Goal: Information Seeking & Learning: Learn about a topic

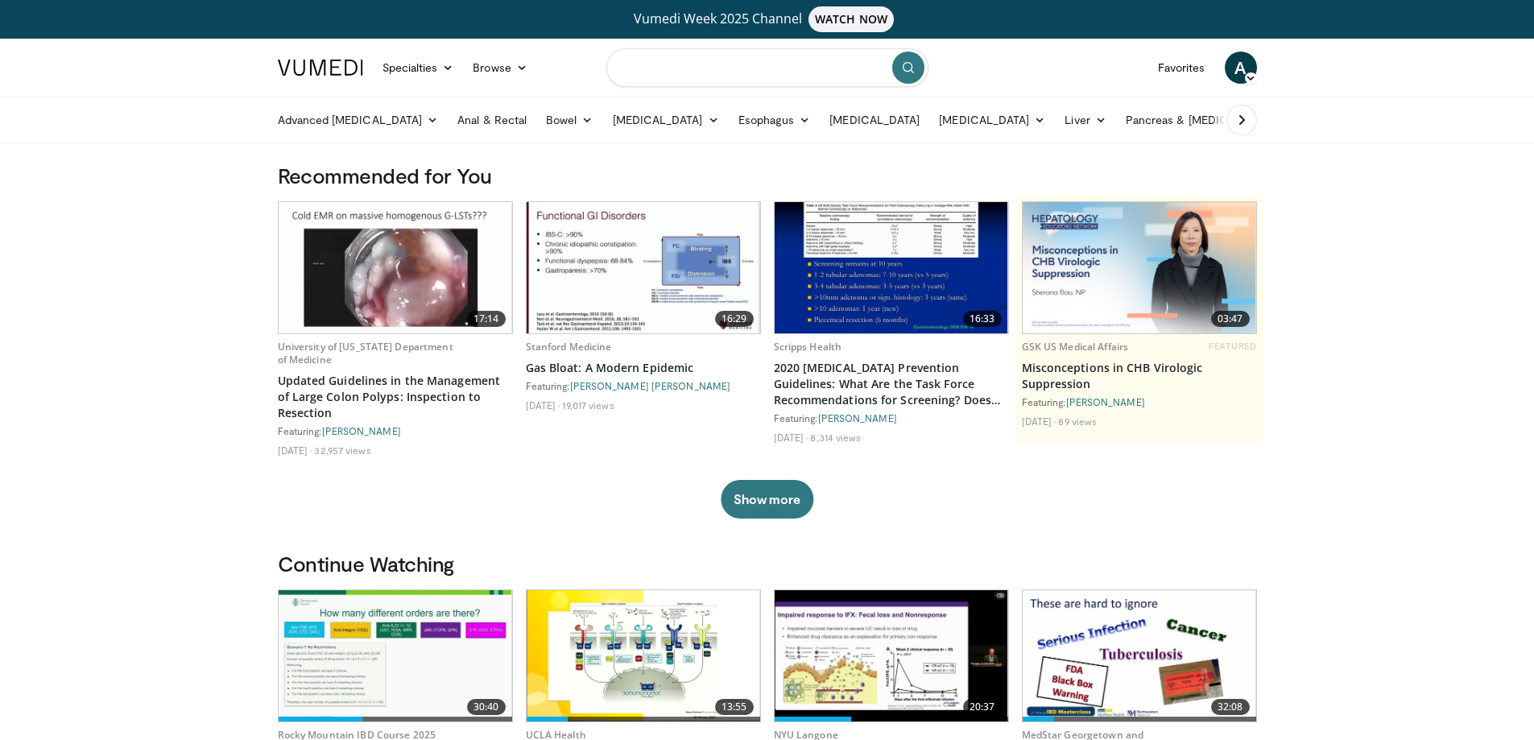
click at [765, 62] on input "Search topics, interventions" at bounding box center [767, 67] width 322 height 39
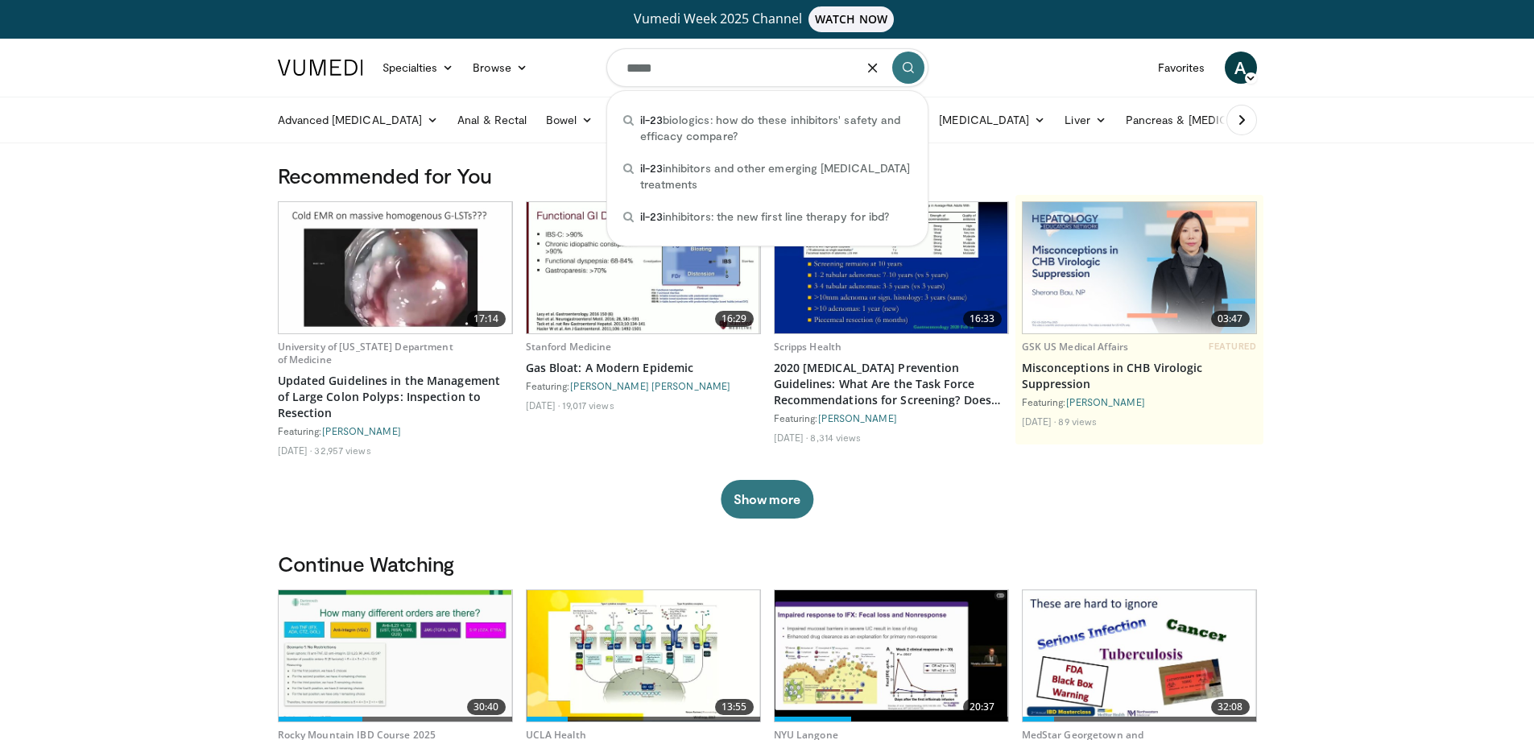
type input "*****"
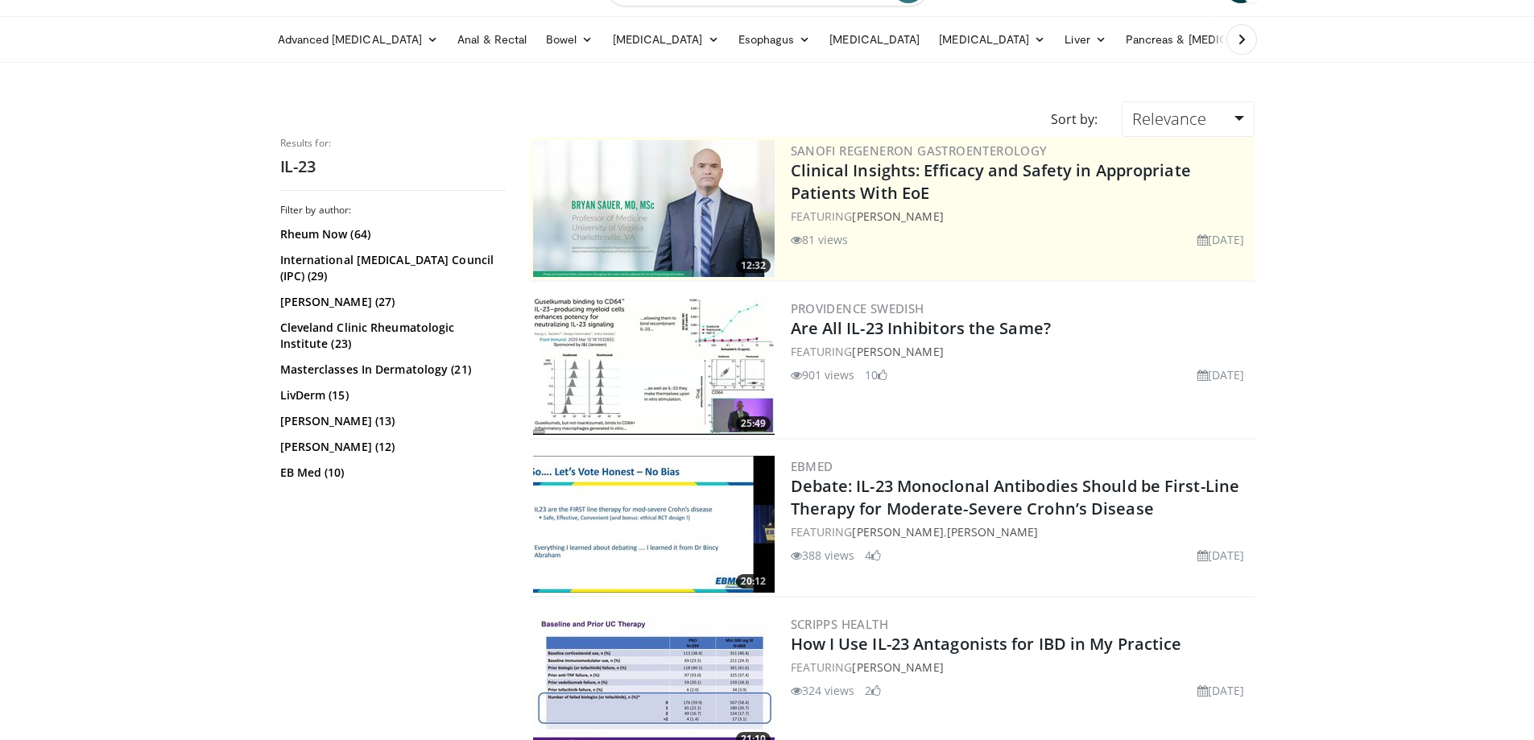
scroll to position [161, 0]
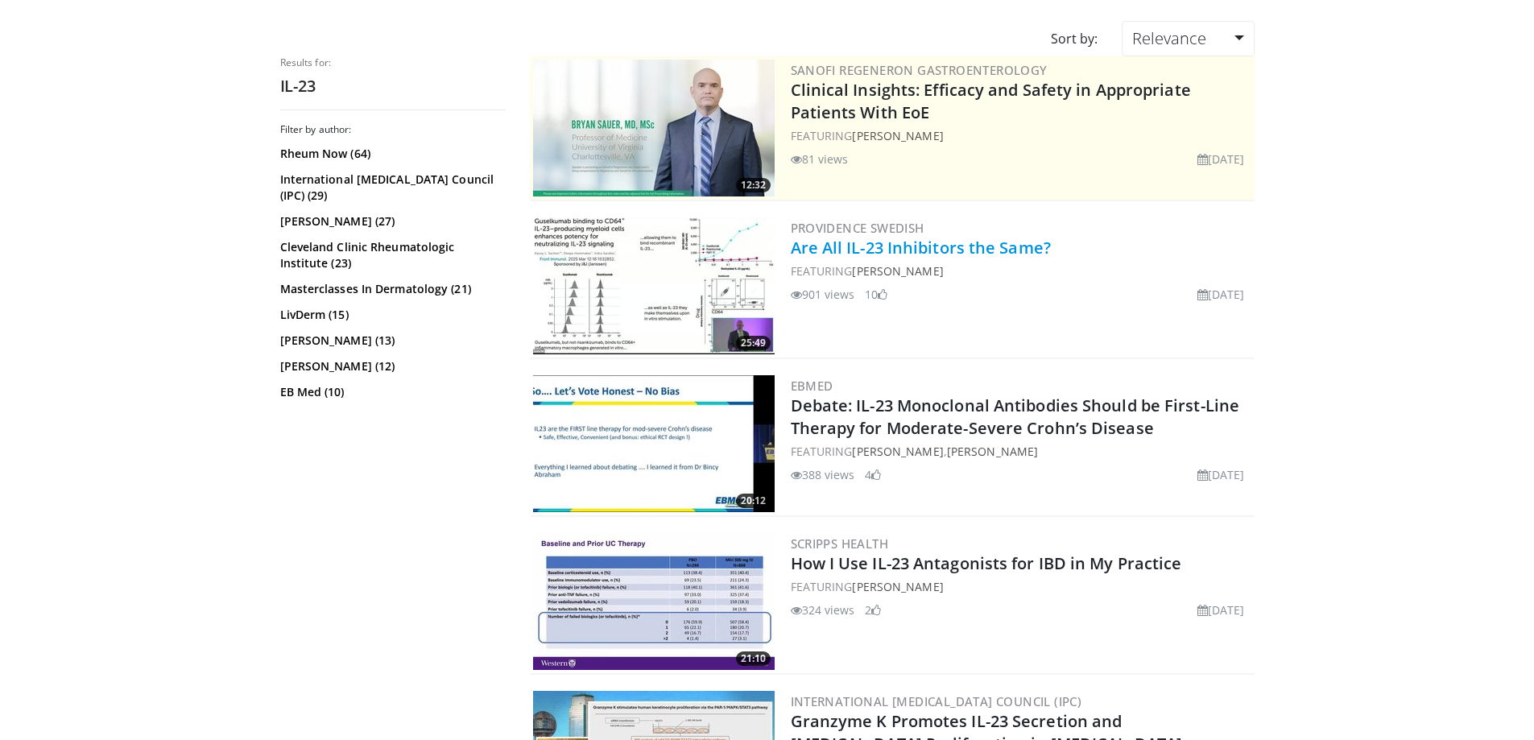
click at [1020, 249] on link "Are All IL-23 Inhibitors the Same?" at bounding box center [921, 248] width 260 height 22
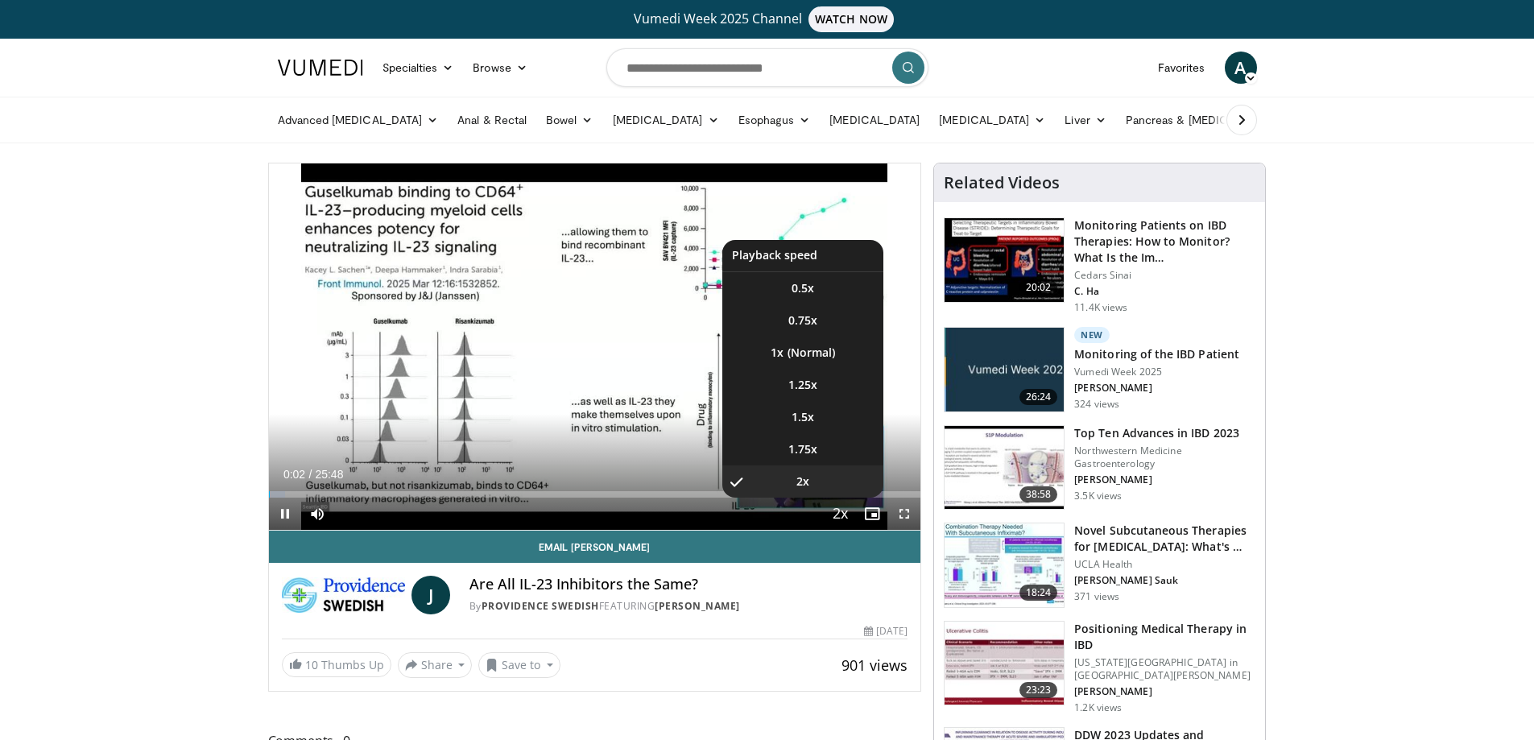
click at [847, 512] on span "Video Player" at bounding box center [840, 514] width 23 height 32
click at [811, 417] on span "1.5x" at bounding box center [803, 417] width 23 height 16
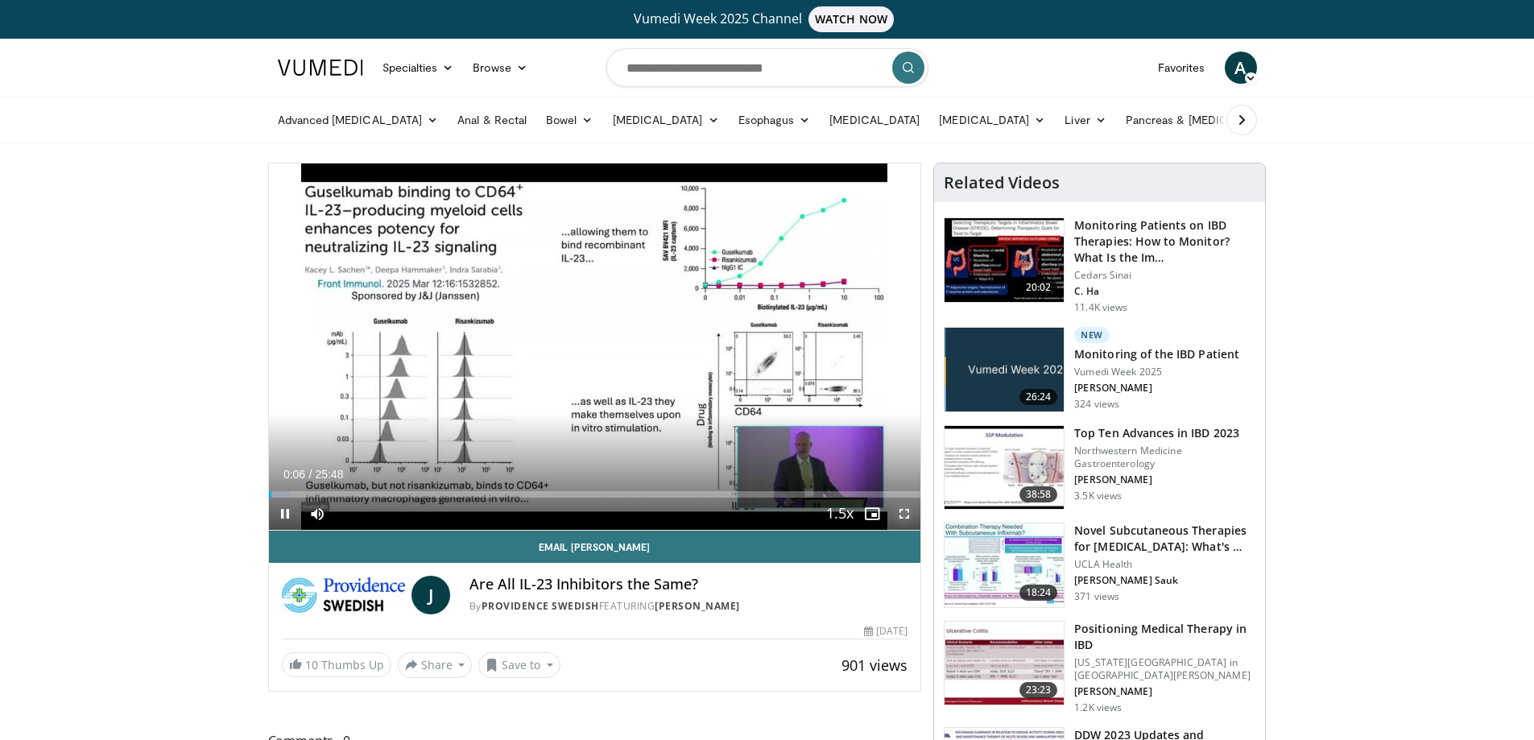
click at [900, 519] on span "Video Player" at bounding box center [904, 514] width 32 height 32
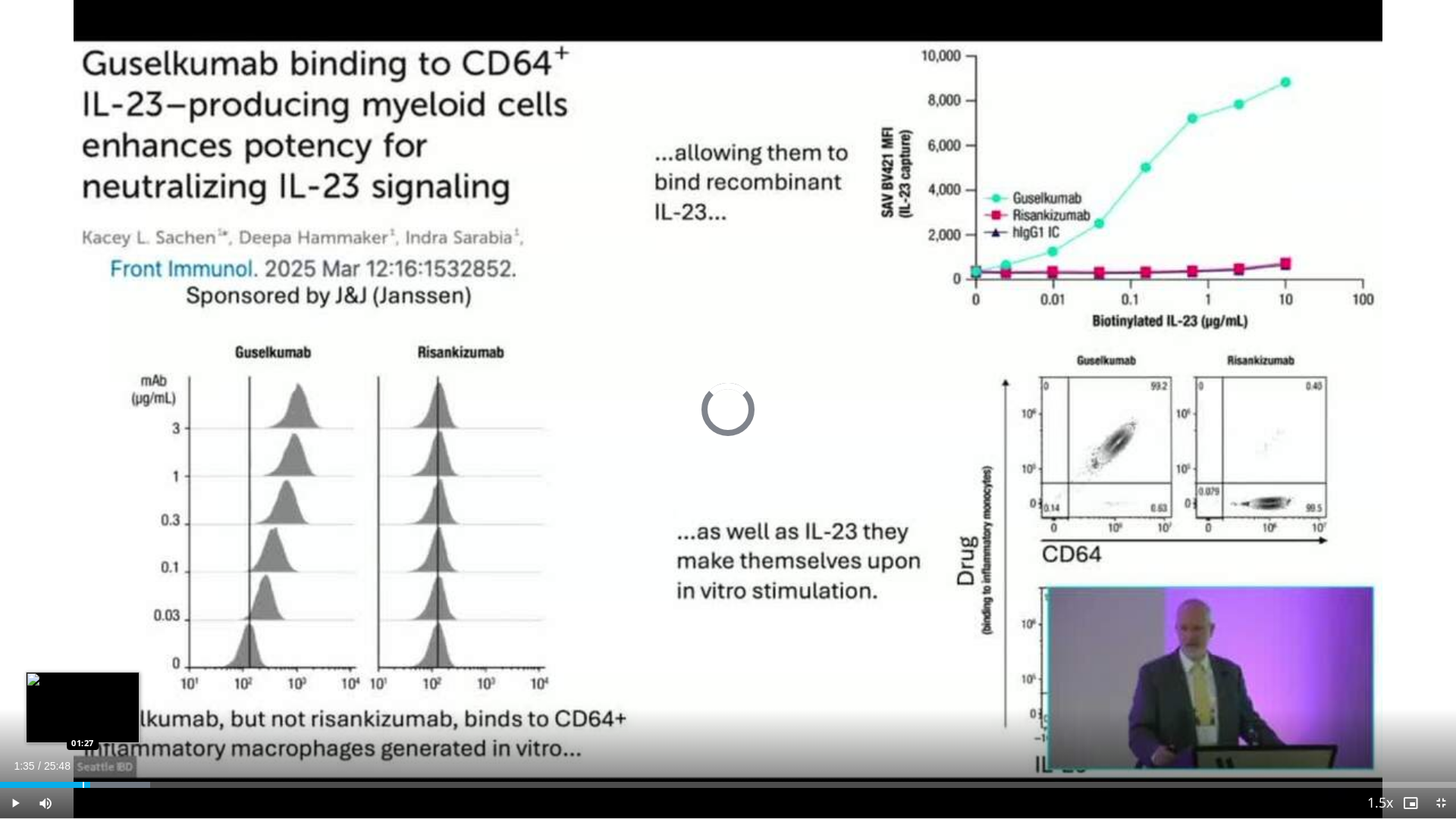
click at [83, 696] on div "Progress Bar" at bounding box center [84, 784] width 2 height 6
click at [77, 696] on div "Loaded : 10.31% 01:22 01:22" at bounding box center [728, 779] width 1456 height 14
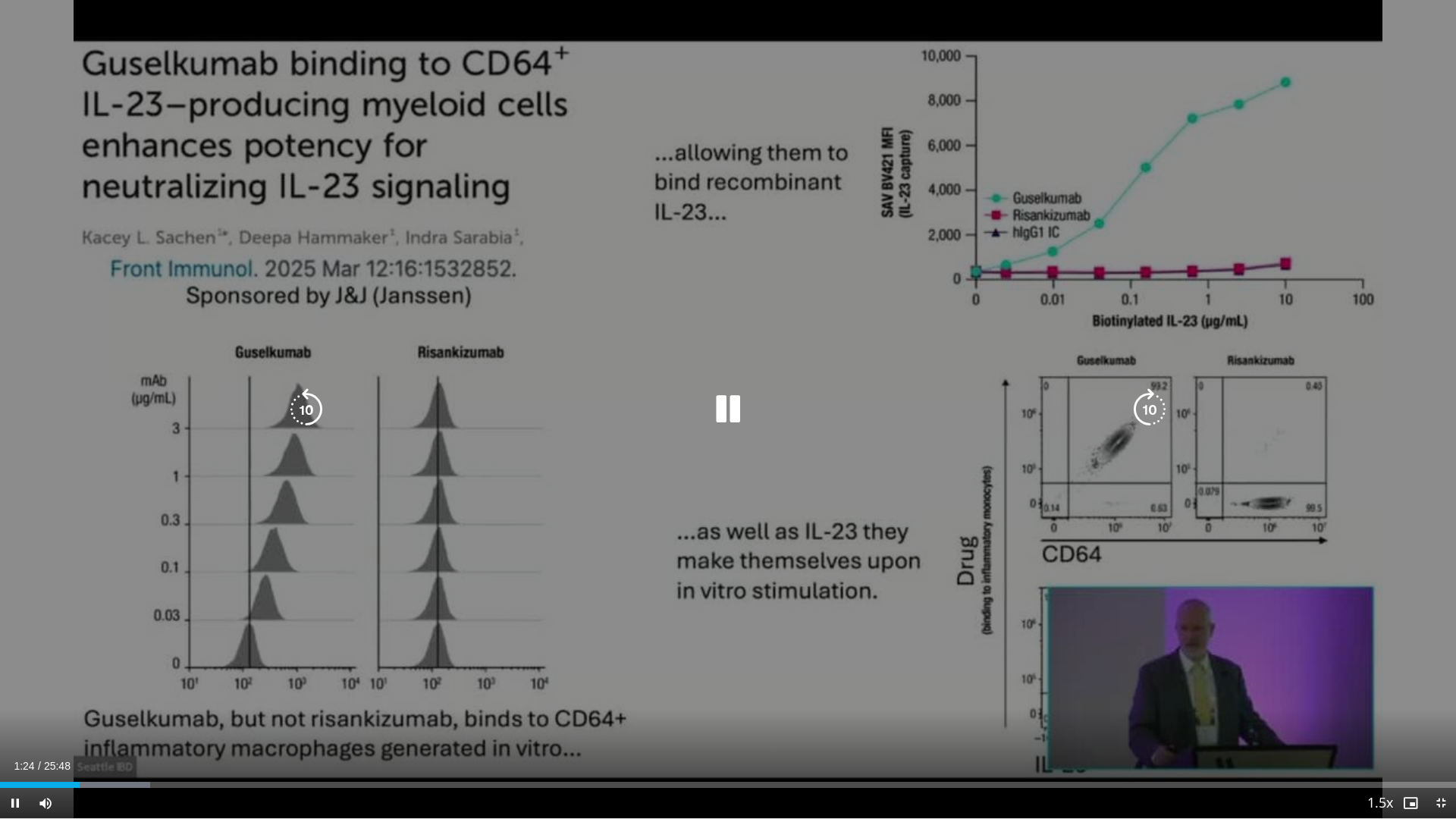
click at [719, 411] on icon "Video Player" at bounding box center [727, 409] width 42 height 42
click at [734, 403] on icon "Video Player" at bounding box center [727, 409] width 42 height 42
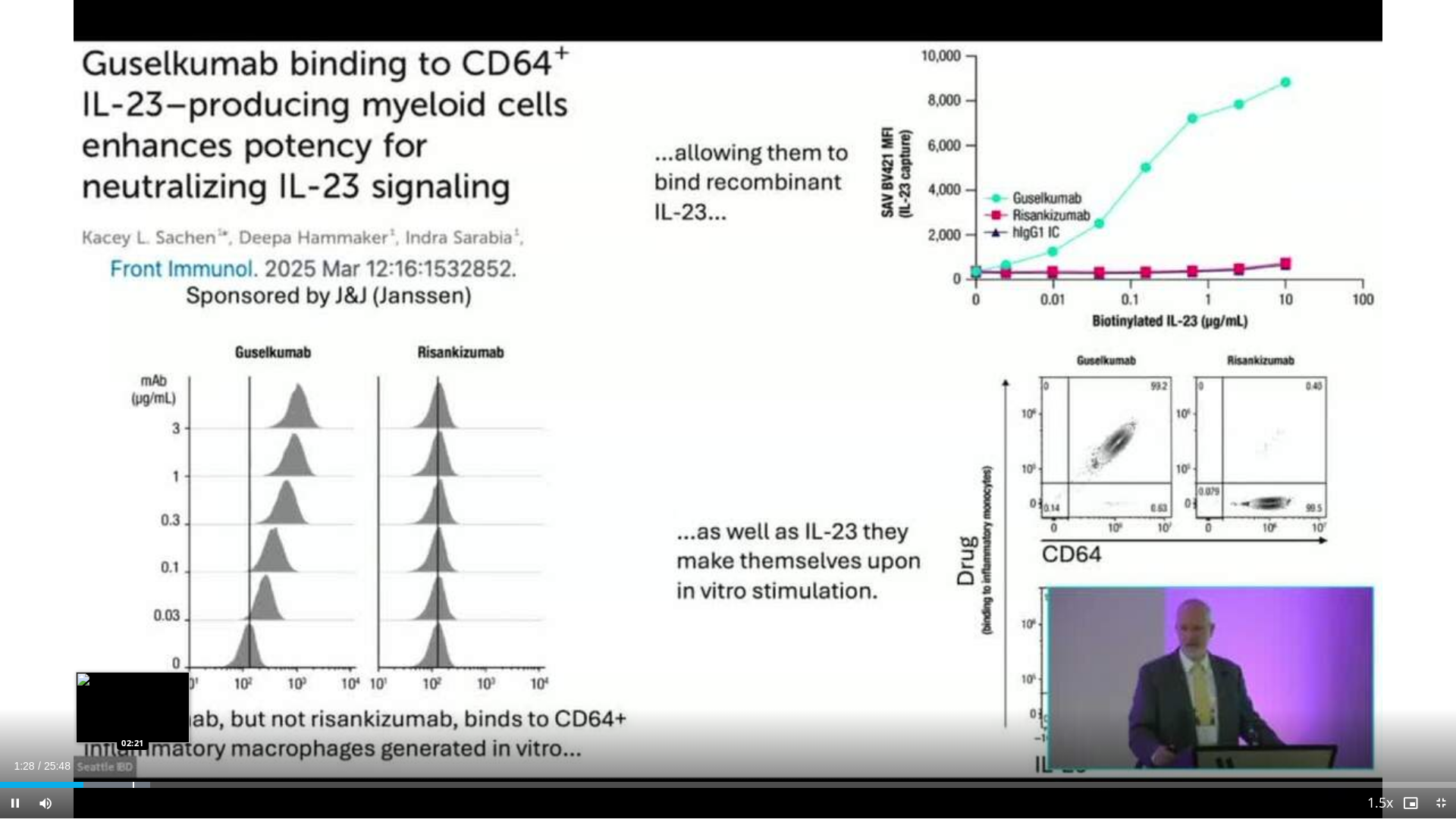
click at [134, 696] on div "Progress Bar" at bounding box center [134, 784] width 2 height 6
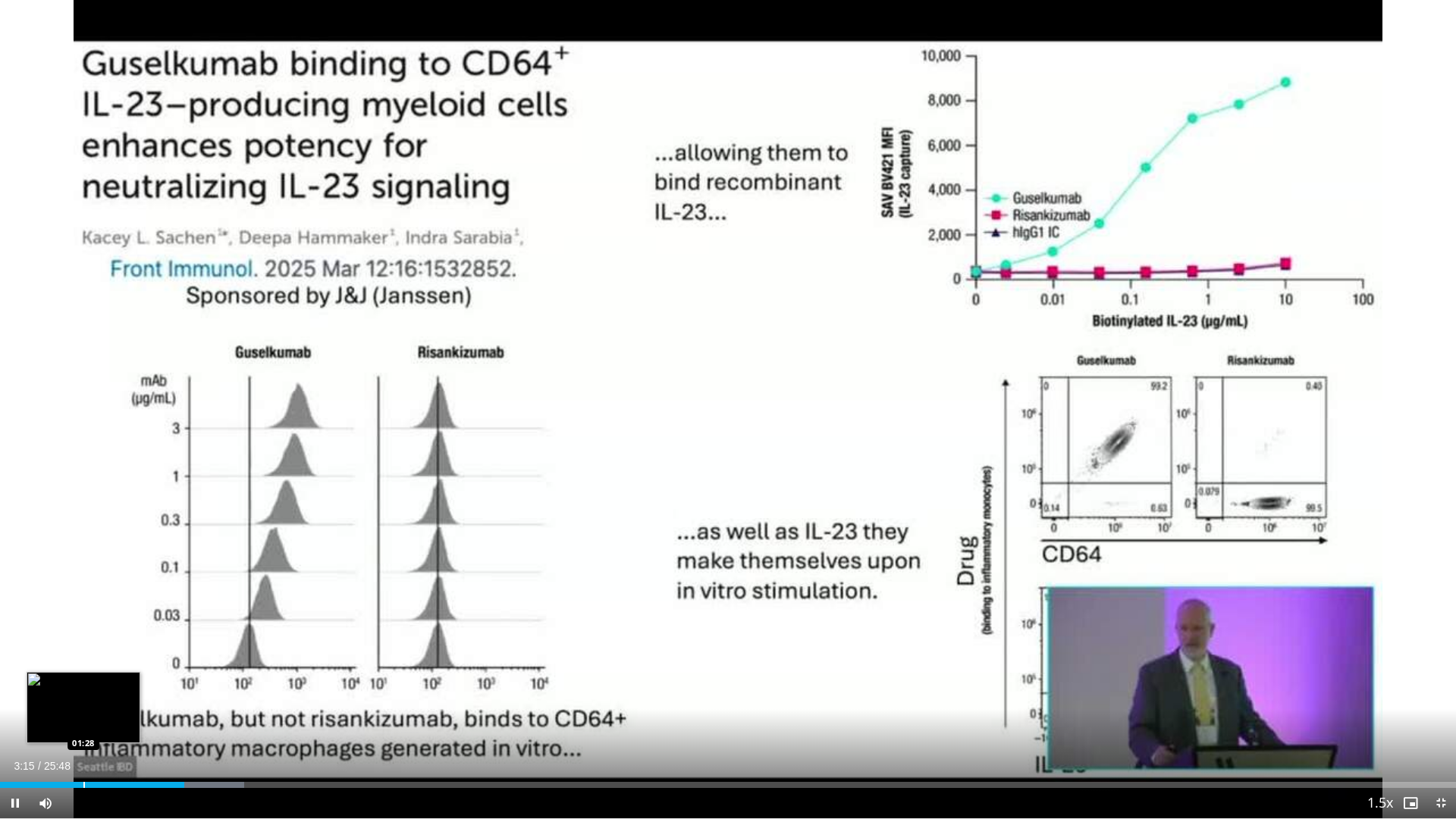
click at [83, 696] on div "03:15" at bounding box center [92, 784] width 185 height 6
click at [68, 696] on div "01:11" at bounding box center [34, 784] width 68 height 6
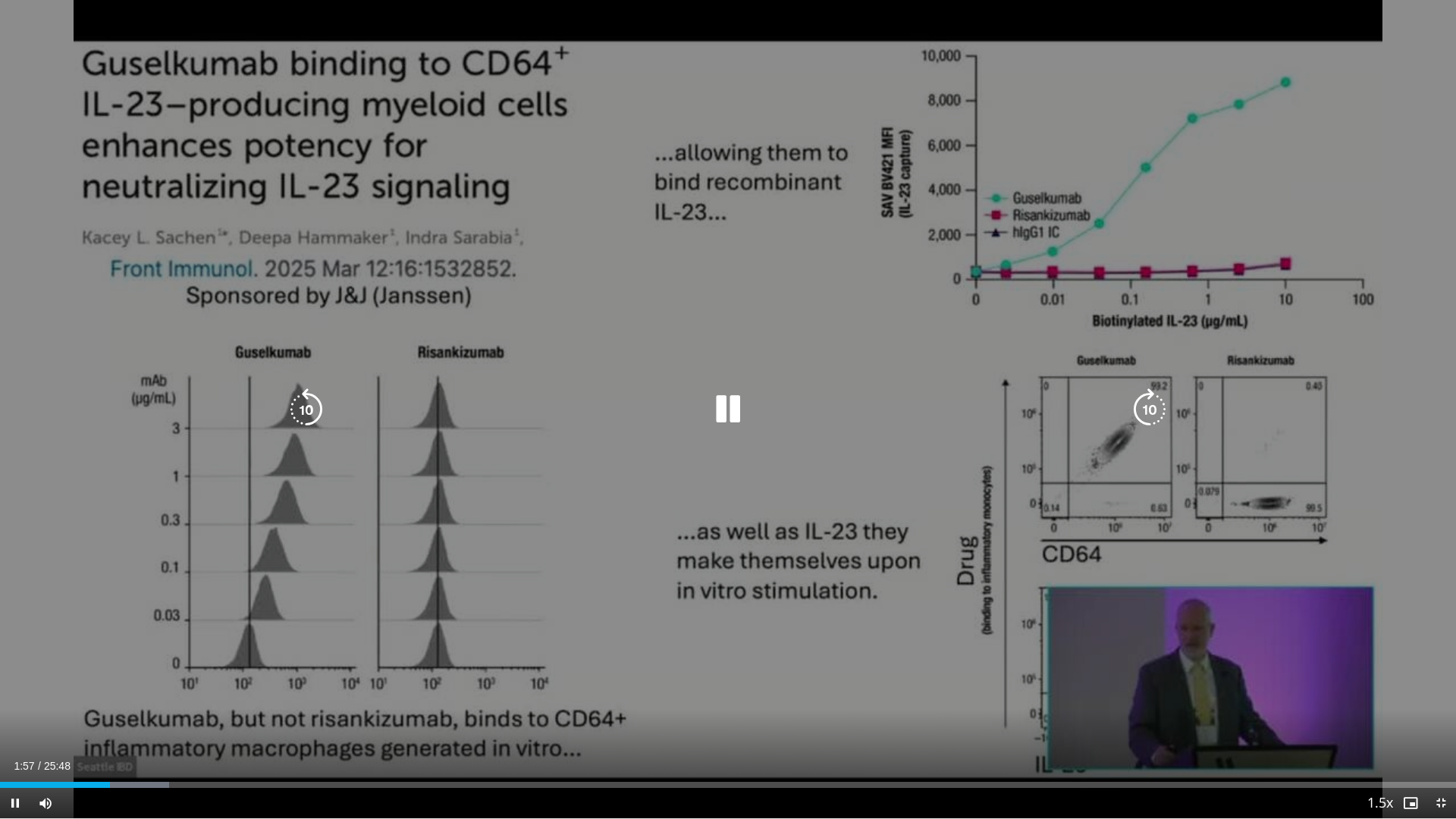
click at [735, 401] on icon "Video Player" at bounding box center [727, 409] width 42 height 42
click at [726, 401] on icon "Video Player" at bounding box center [727, 409] width 42 height 42
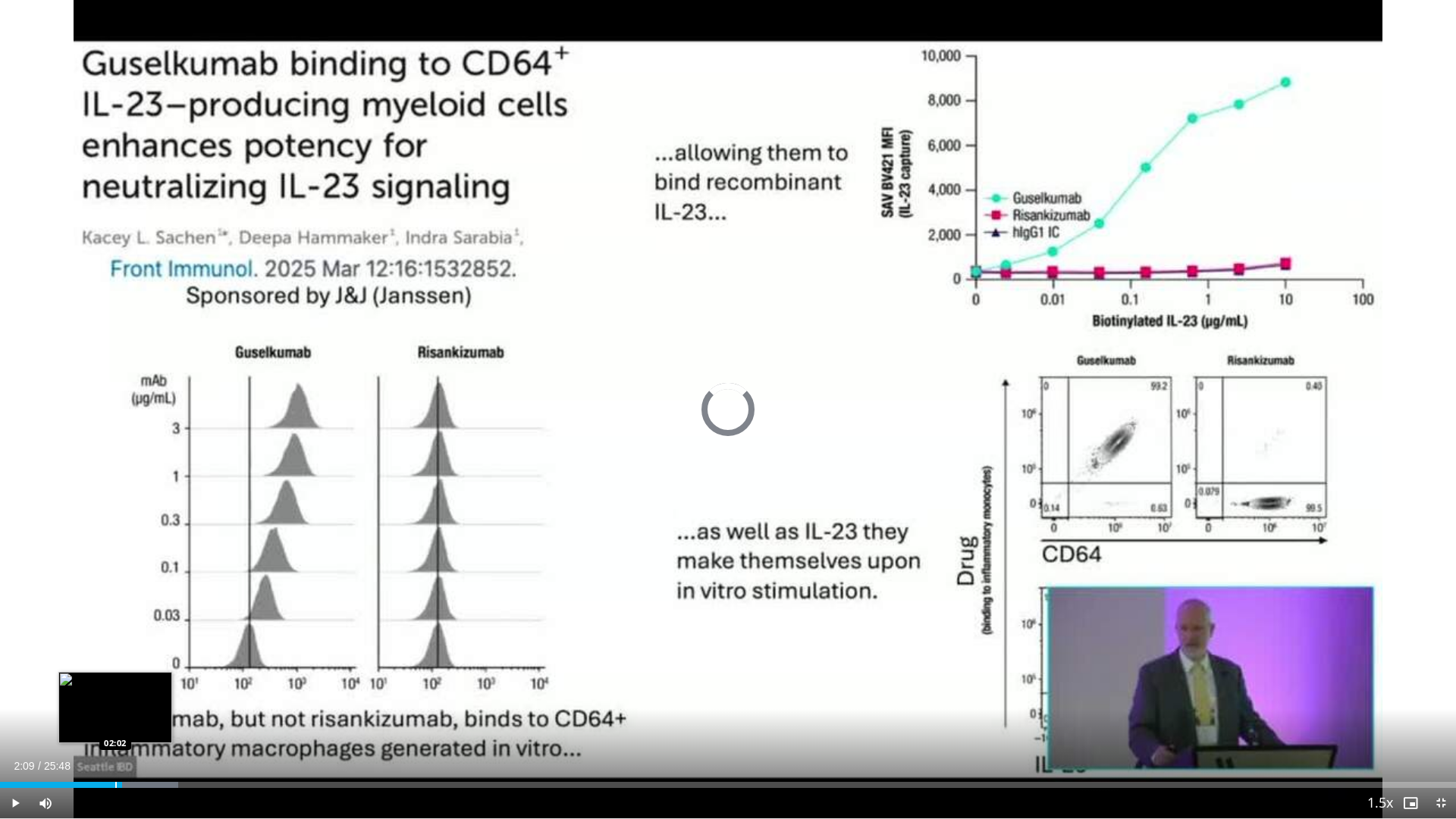
click at [115, 696] on div "Progress Bar" at bounding box center [116, 784] width 2 height 6
click at [109, 696] on div "Progress Bar" at bounding box center [110, 784] width 2 height 6
click at [99, 696] on div "Progress Bar" at bounding box center [100, 784] width 2 height 6
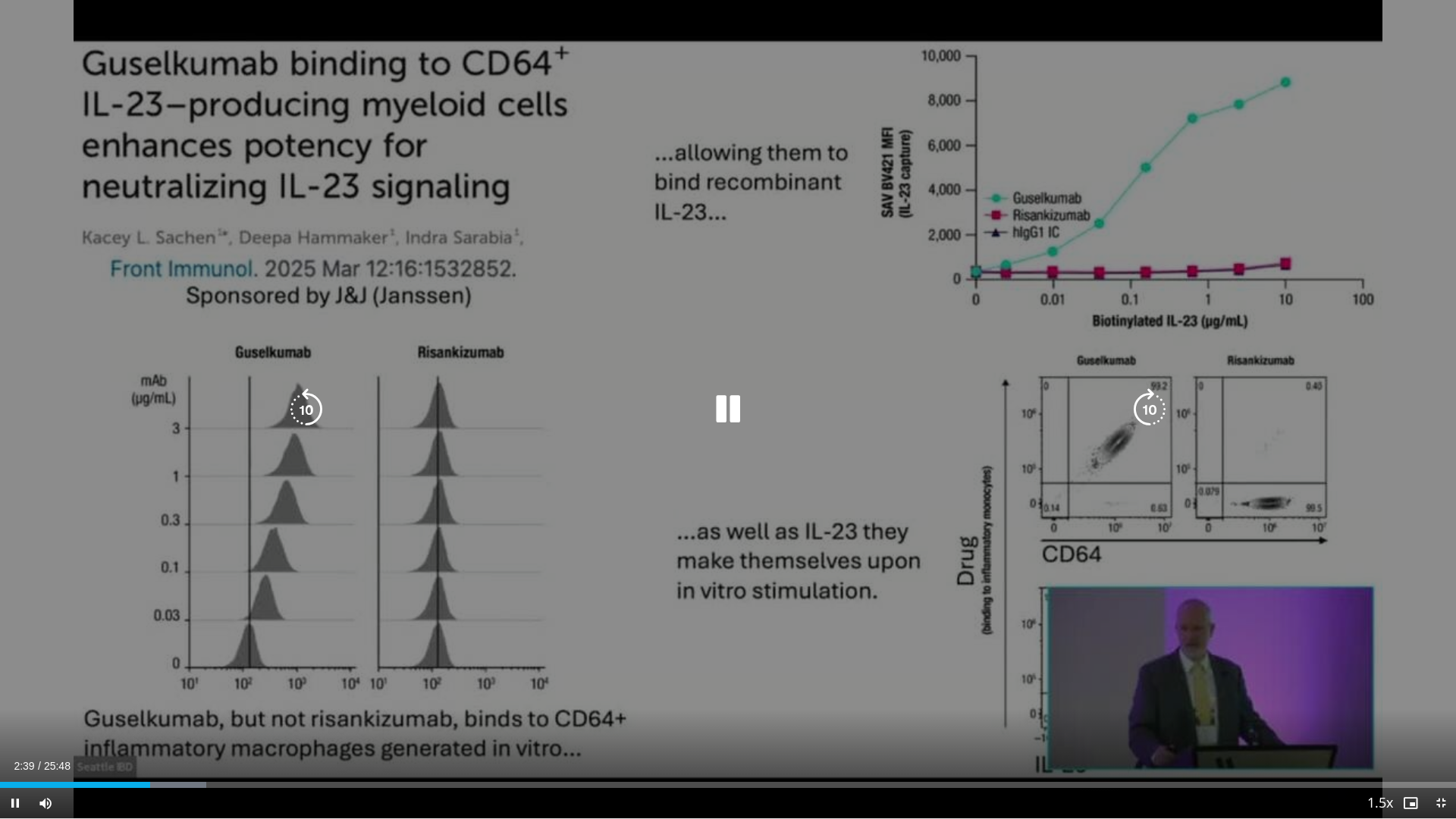
click at [722, 410] on icon "Video Player" at bounding box center [727, 409] width 42 height 42
click at [734, 416] on icon "Video Player" at bounding box center [727, 409] width 42 height 42
click at [731, 414] on icon "Video Player" at bounding box center [727, 409] width 42 height 42
click at [722, 409] on icon "Video Player" at bounding box center [727, 409] width 42 height 42
click at [731, 404] on icon "Video Player" at bounding box center [727, 409] width 42 height 42
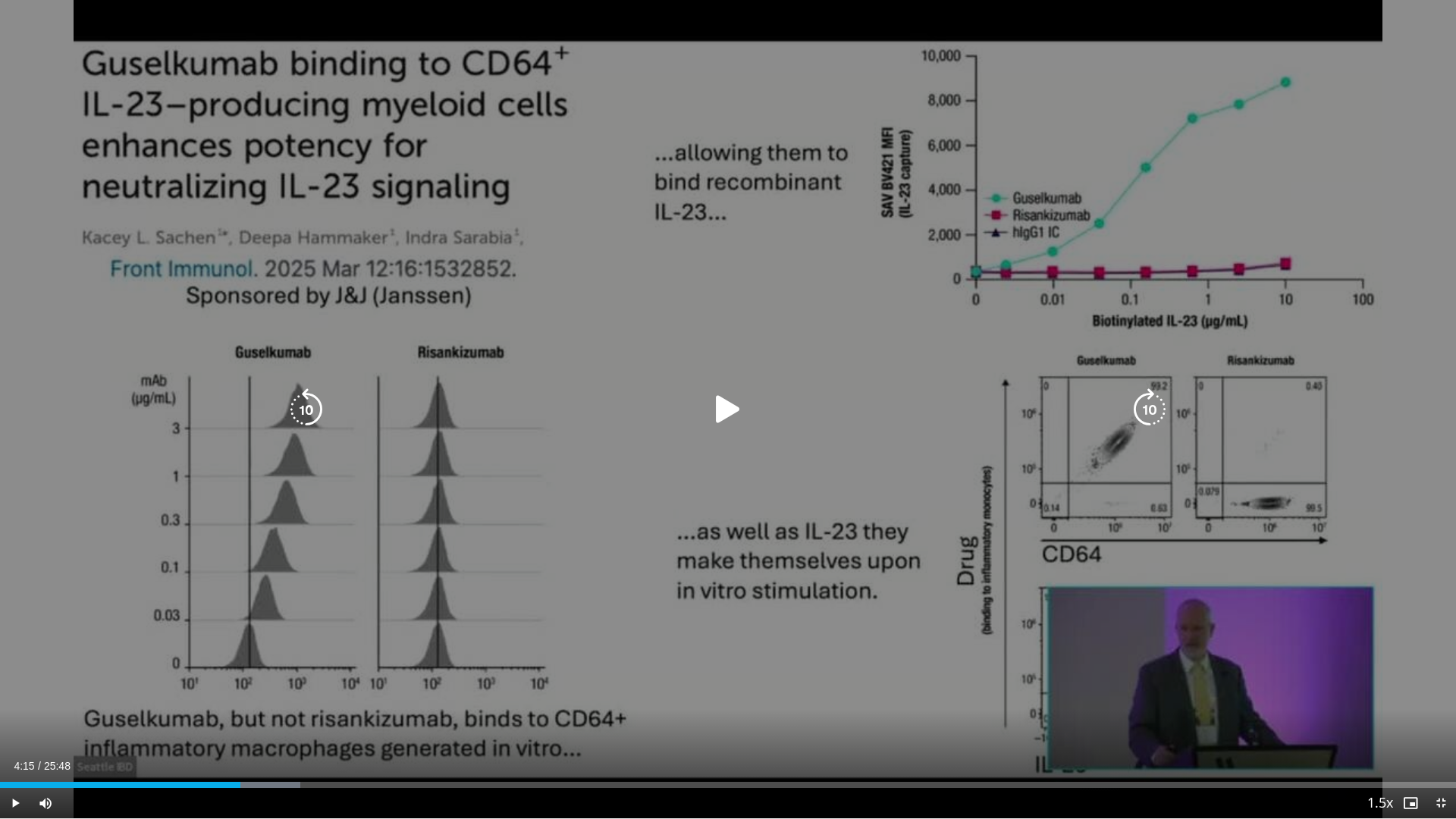
click at [731, 411] on icon "Video Player" at bounding box center [727, 409] width 42 height 42
click at [730, 414] on icon "Video Player" at bounding box center [727, 409] width 42 height 42
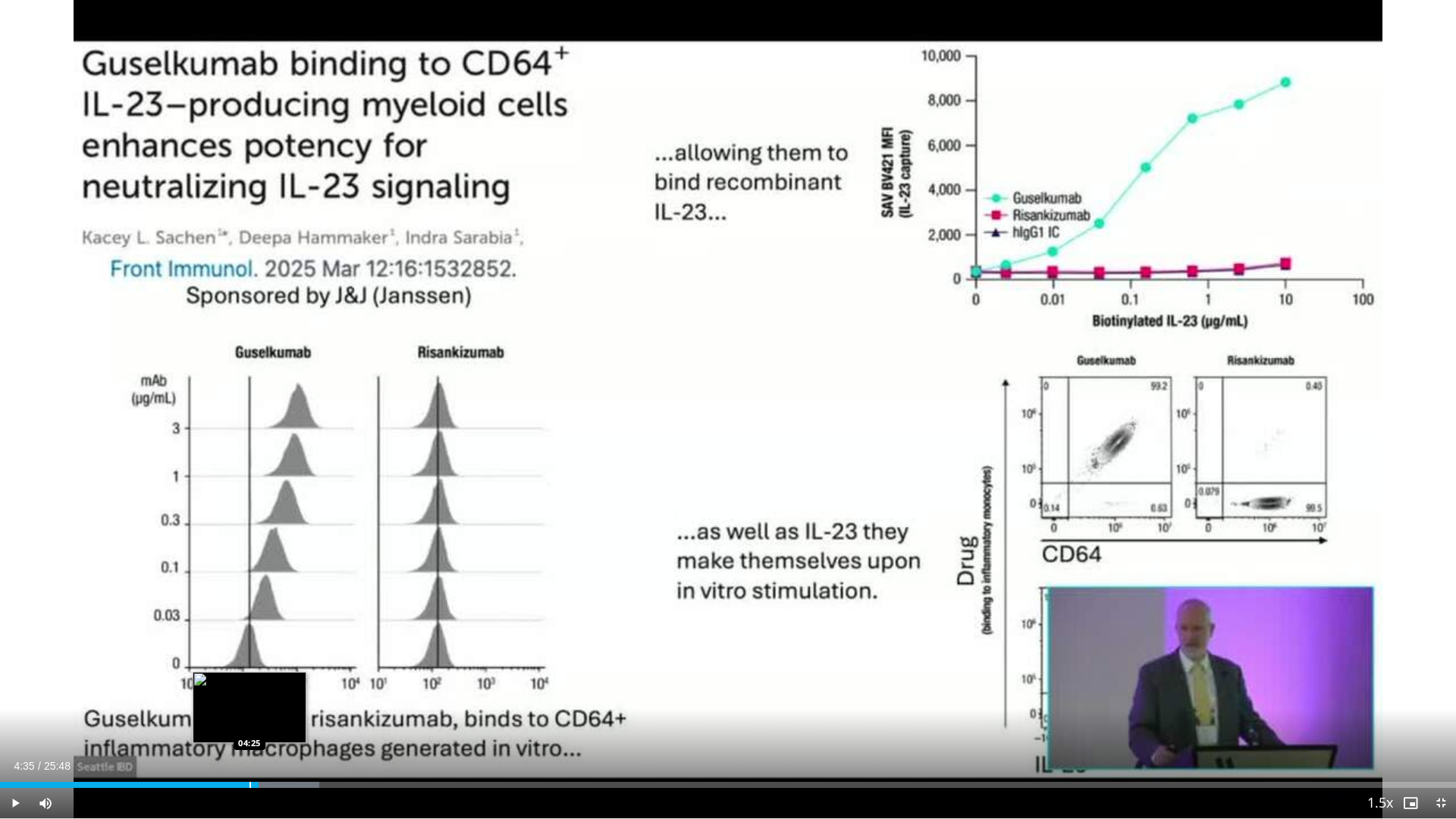
click at [250, 696] on div "Loaded : 21.91% 04:35 04:25" at bounding box center [728, 779] width 1456 height 14
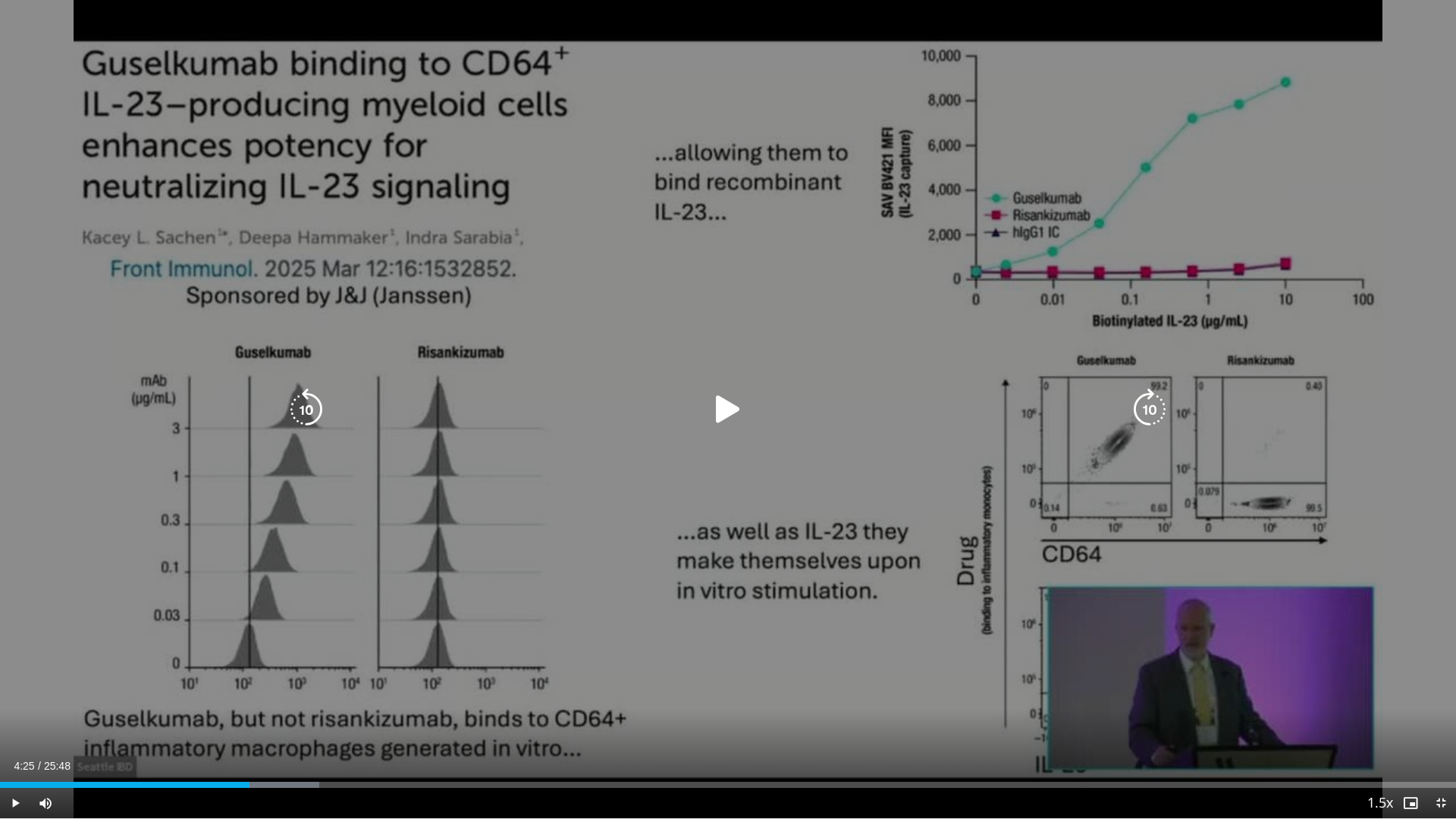
click at [733, 410] on icon "Video Player" at bounding box center [727, 409] width 42 height 42
click at [730, 420] on icon "Video Player" at bounding box center [727, 409] width 42 height 42
click at [722, 409] on icon "Video Player" at bounding box center [727, 409] width 42 height 42
click at [737, 403] on icon "Video Player" at bounding box center [727, 409] width 42 height 42
click at [727, 419] on icon "Video Player" at bounding box center [727, 409] width 42 height 42
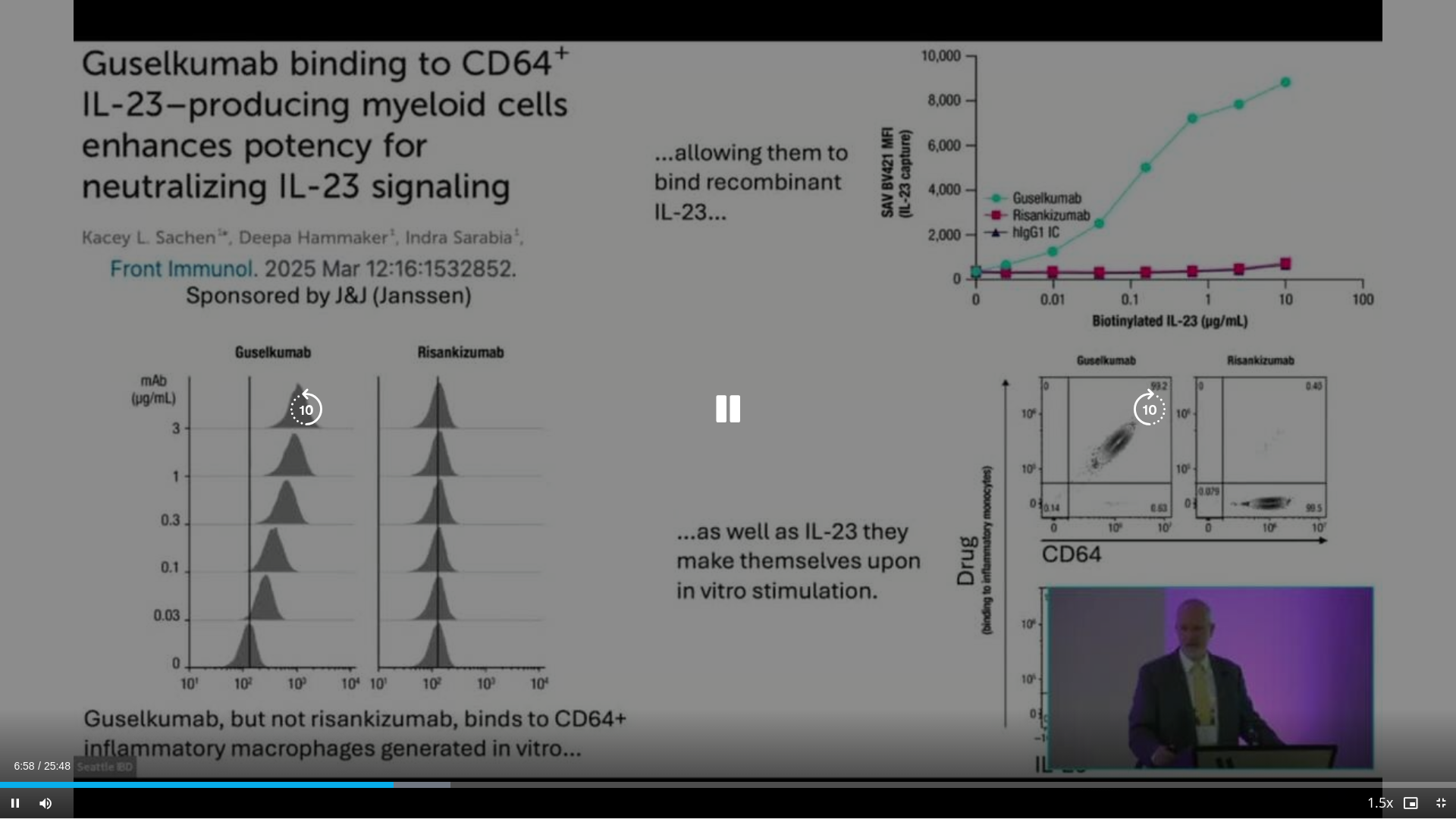
click at [732, 413] on icon "Video Player" at bounding box center [727, 409] width 42 height 42
click at [732, 407] on icon "Video Player" at bounding box center [727, 409] width 42 height 42
click at [715, 404] on icon "Video Player" at bounding box center [727, 409] width 42 height 42
click at [719, 410] on icon "Video Player" at bounding box center [727, 409] width 42 height 42
drag, startPoint x: 1209, startPoint y: 683, endPoint x: 1242, endPoint y: 361, distance: 323.7
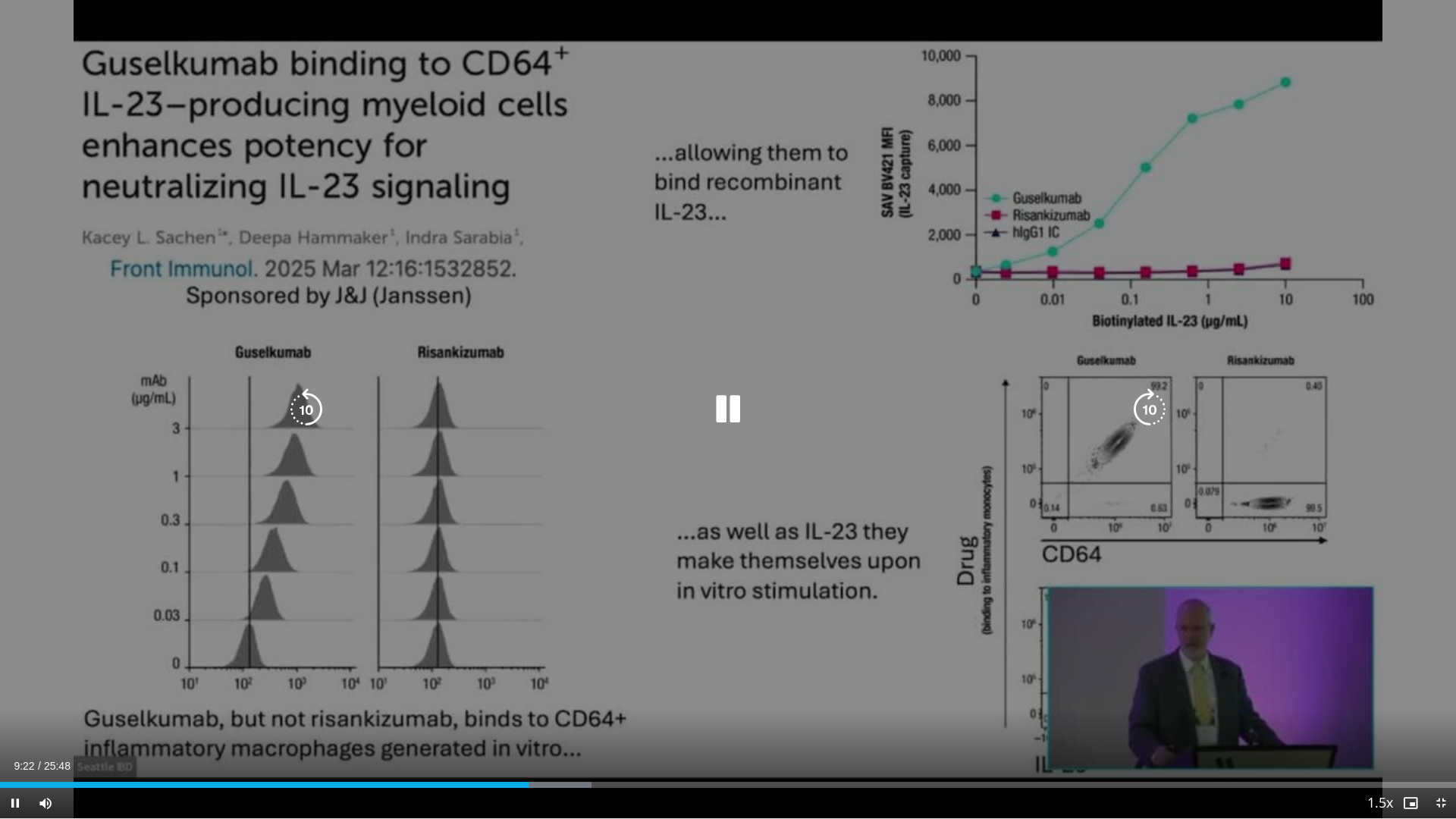
click at [1242, 361] on div "10 seconds Tap to unmute" at bounding box center [728, 409] width 1456 height 818
click at [705, 402] on div "Video Player" at bounding box center [728, 410] width 874 height 30
click at [720, 402] on icon "Video Player" at bounding box center [727, 409] width 42 height 42
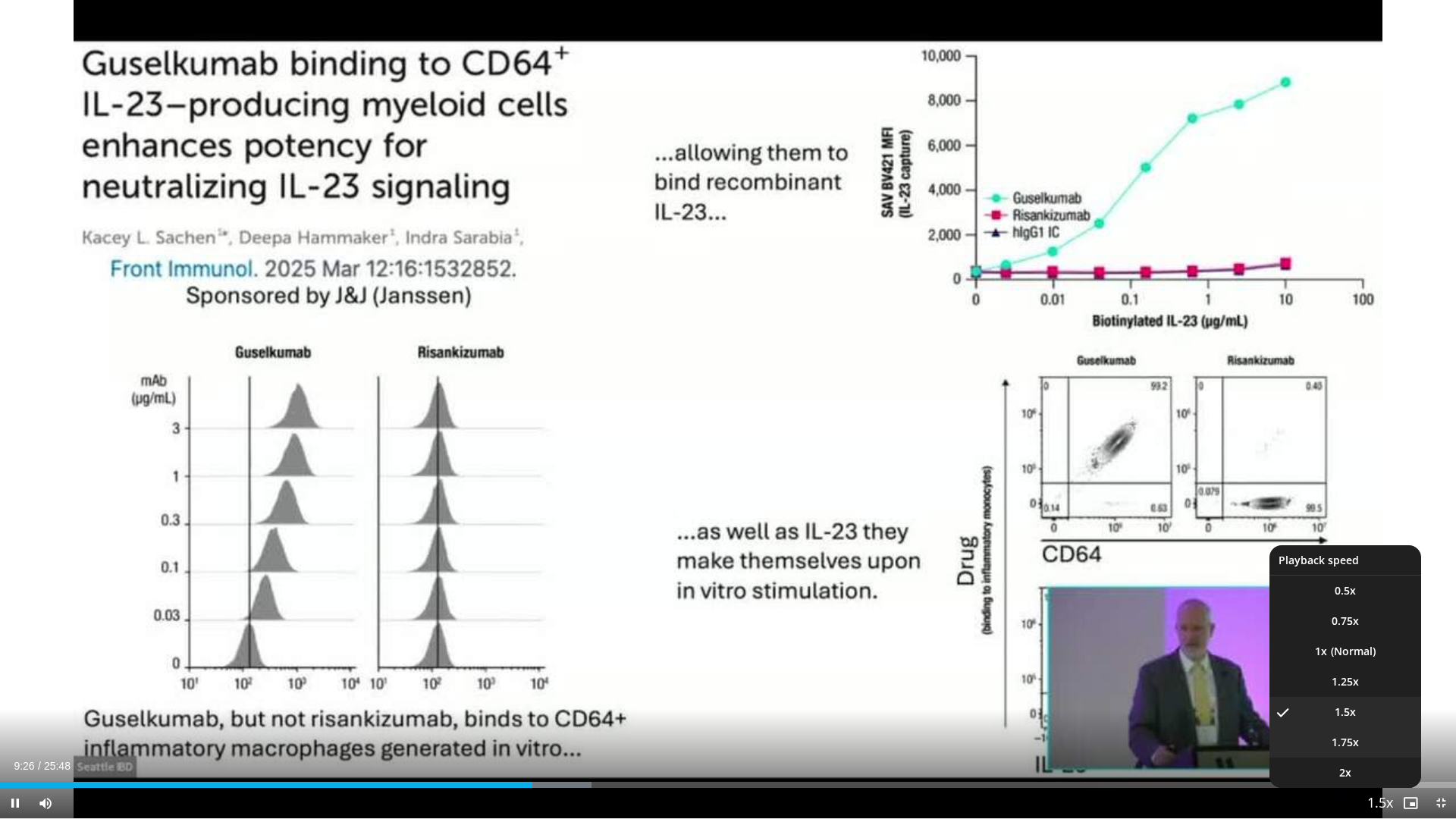
click at [1357, 696] on span "1.75x" at bounding box center [1345, 742] width 27 height 15
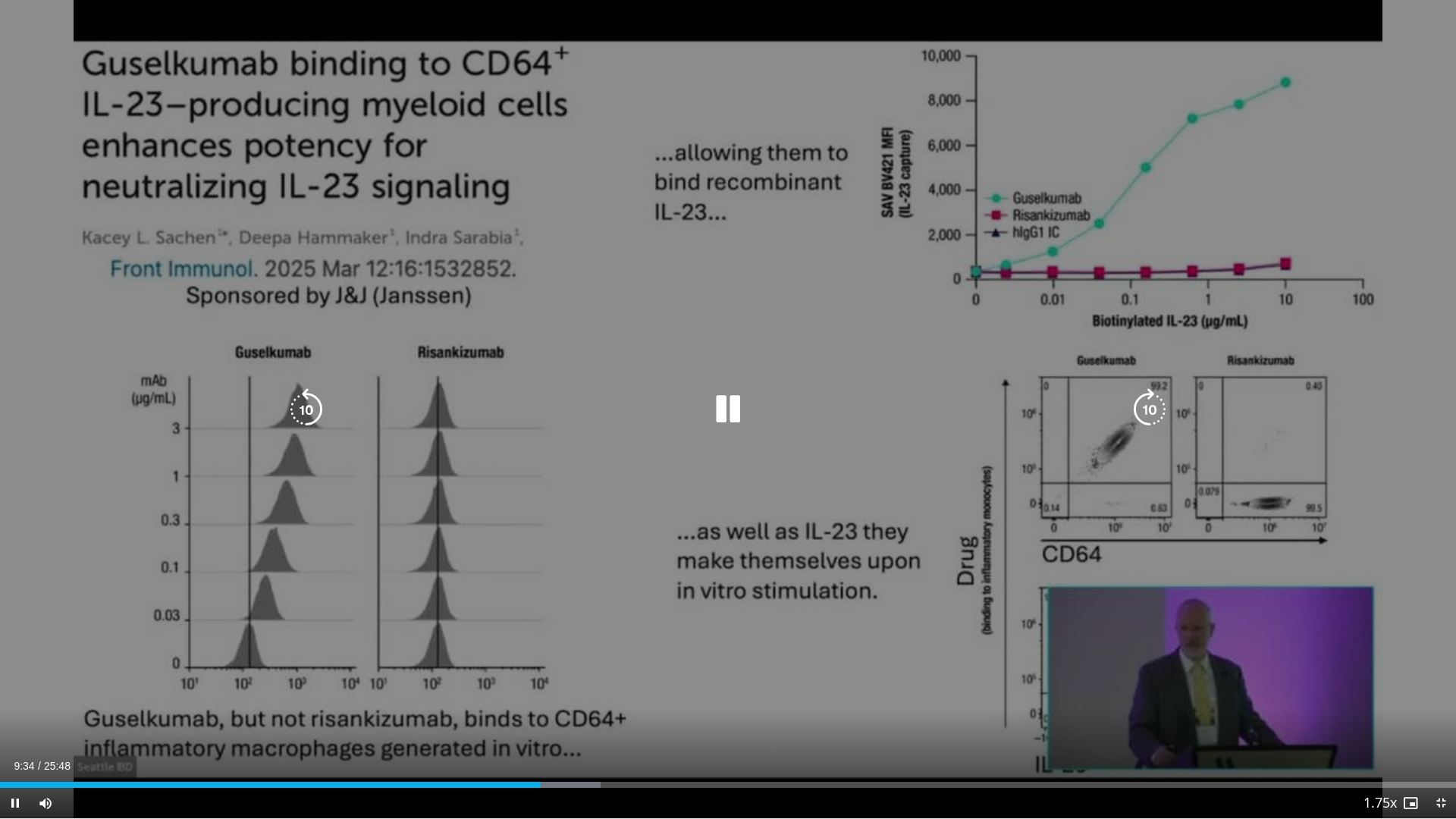
click at [738, 407] on icon "Video Player" at bounding box center [727, 409] width 42 height 42
click at [724, 410] on icon "Video Player" at bounding box center [727, 409] width 42 height 42
click at [729, 402] on icon "Video Player" at bounding box center [727, 409] width 42 height 42
click at [726, 411] on icon "Video Player" at bounding box center [727, 409] width 42 height 42
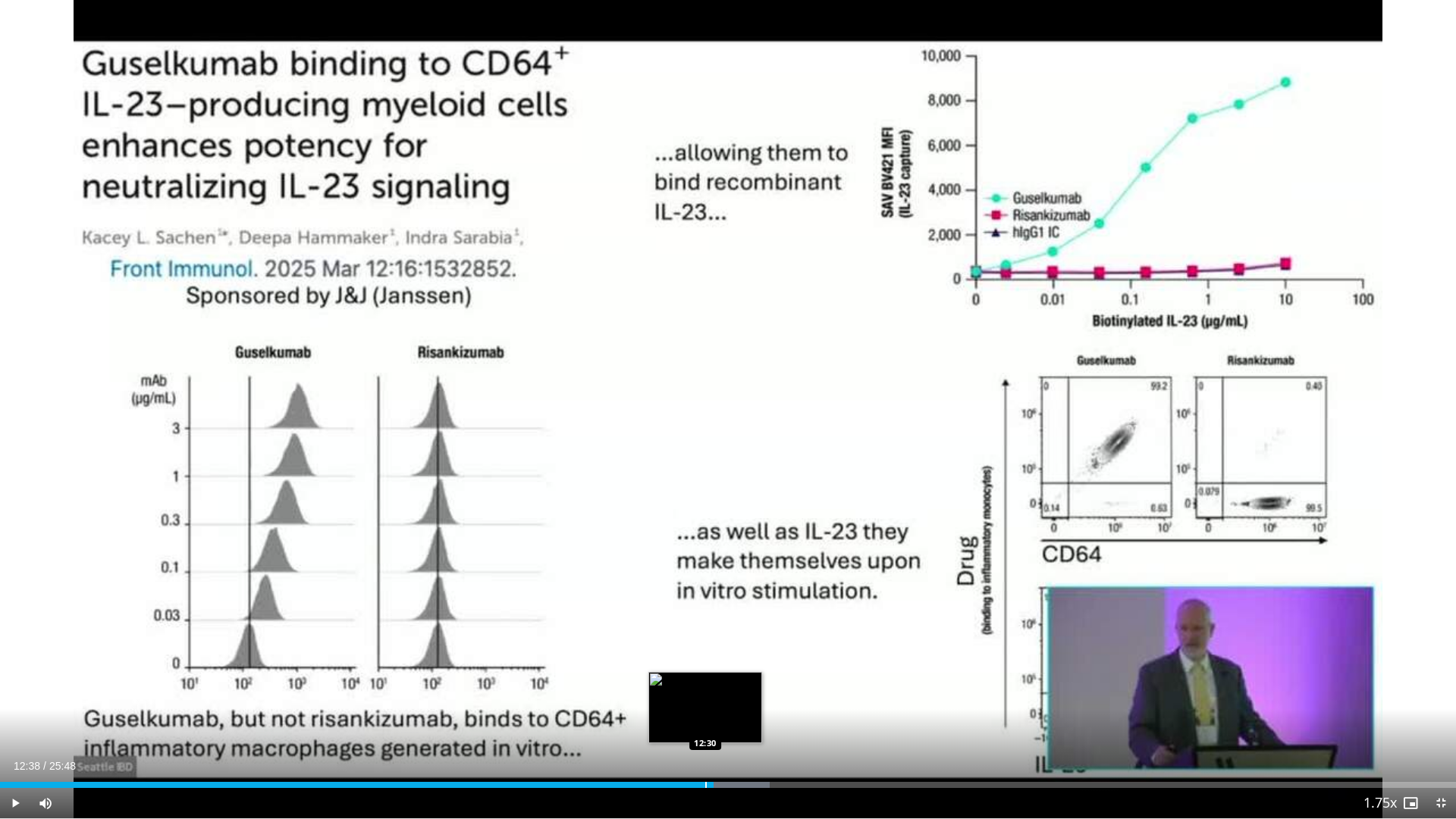
click at [705, 696] on div "Progress Bar" at bounding box center [706, 784] width 2 height 6
click at [700, 696] on div "Loaded : 52.94% 12:24 12:25" at bounding box center [728, 784] width 1456 height 6
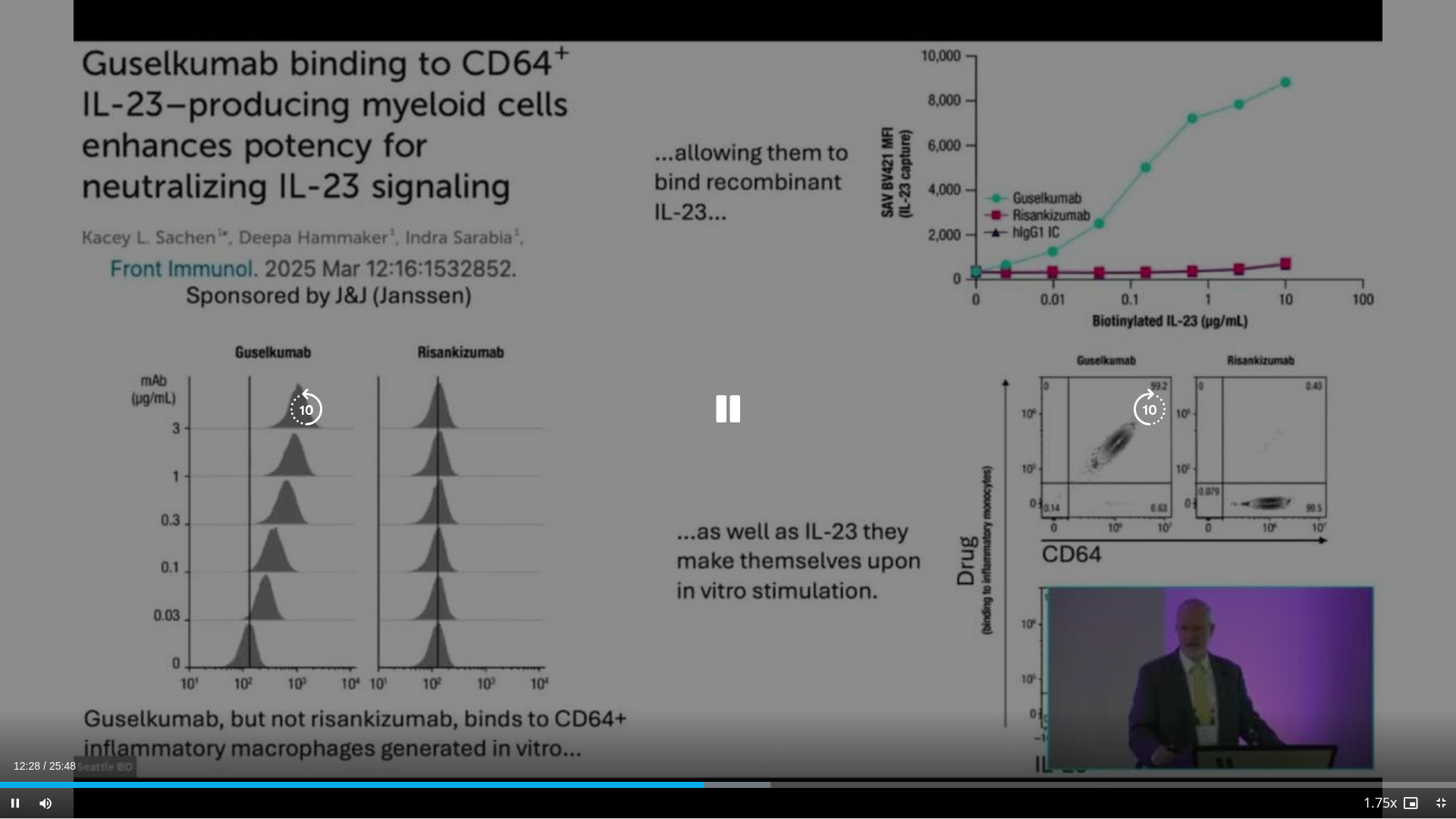
click at [738, 418] on icon "Video Player" at bounding box center [727, 409] width 42 height 42
click at [717, 418] on icon "Video Player" at bounding box center [727, 409] width 42 height 42
click at [722, 414] on icon "Video Player" at bounding box center [727, 409] width 42 height 42
click at [729, 411] on icon "Video Player" at bounding box center [727, 409] width 42 height 42
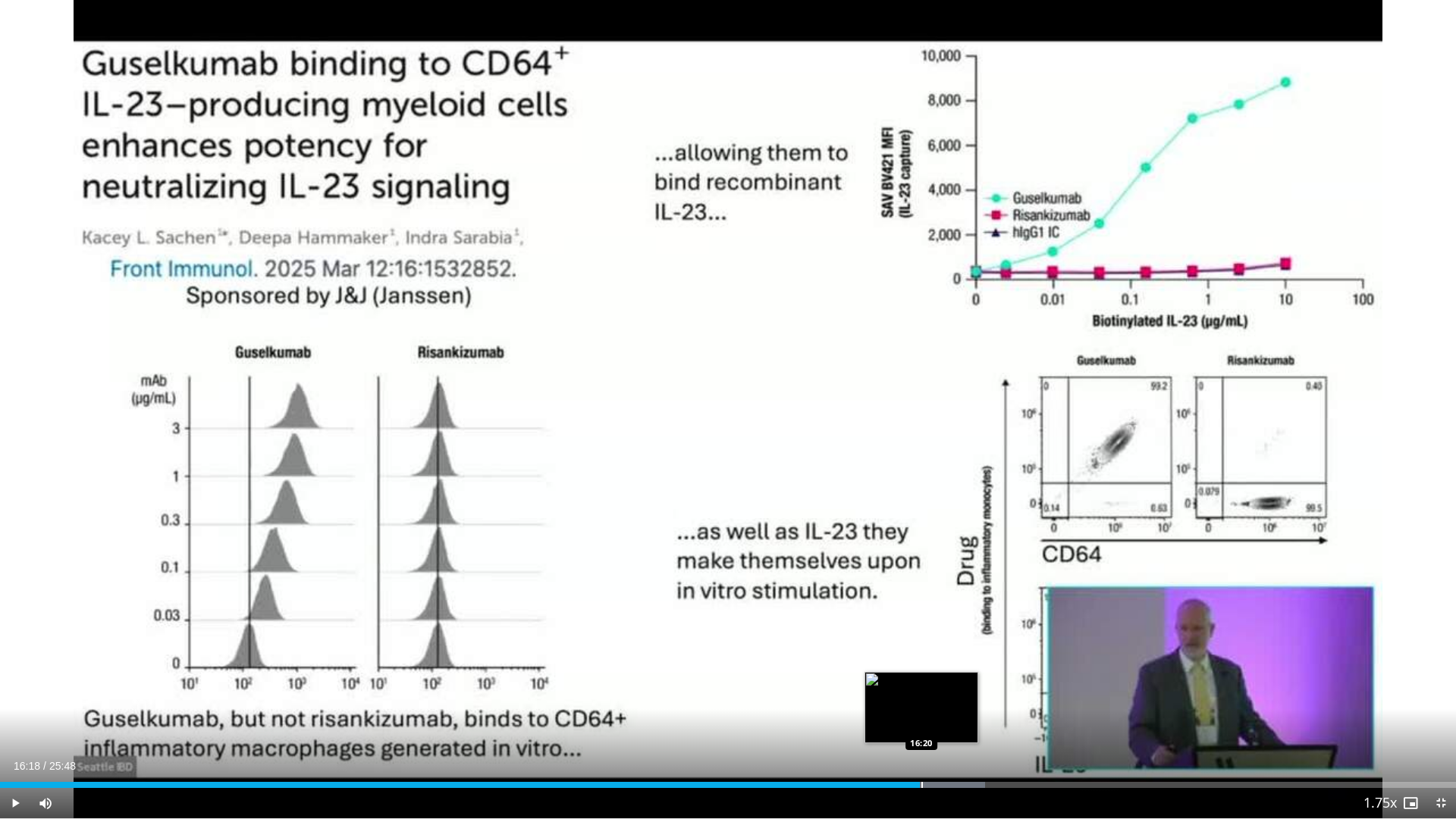
click at [920, 696] on div "16:22" at bounding box center [460, 784] width 920 height 6
click at [916, 696] on div "Progress Bar" at bounding box center [917, 784] width 2 height 6
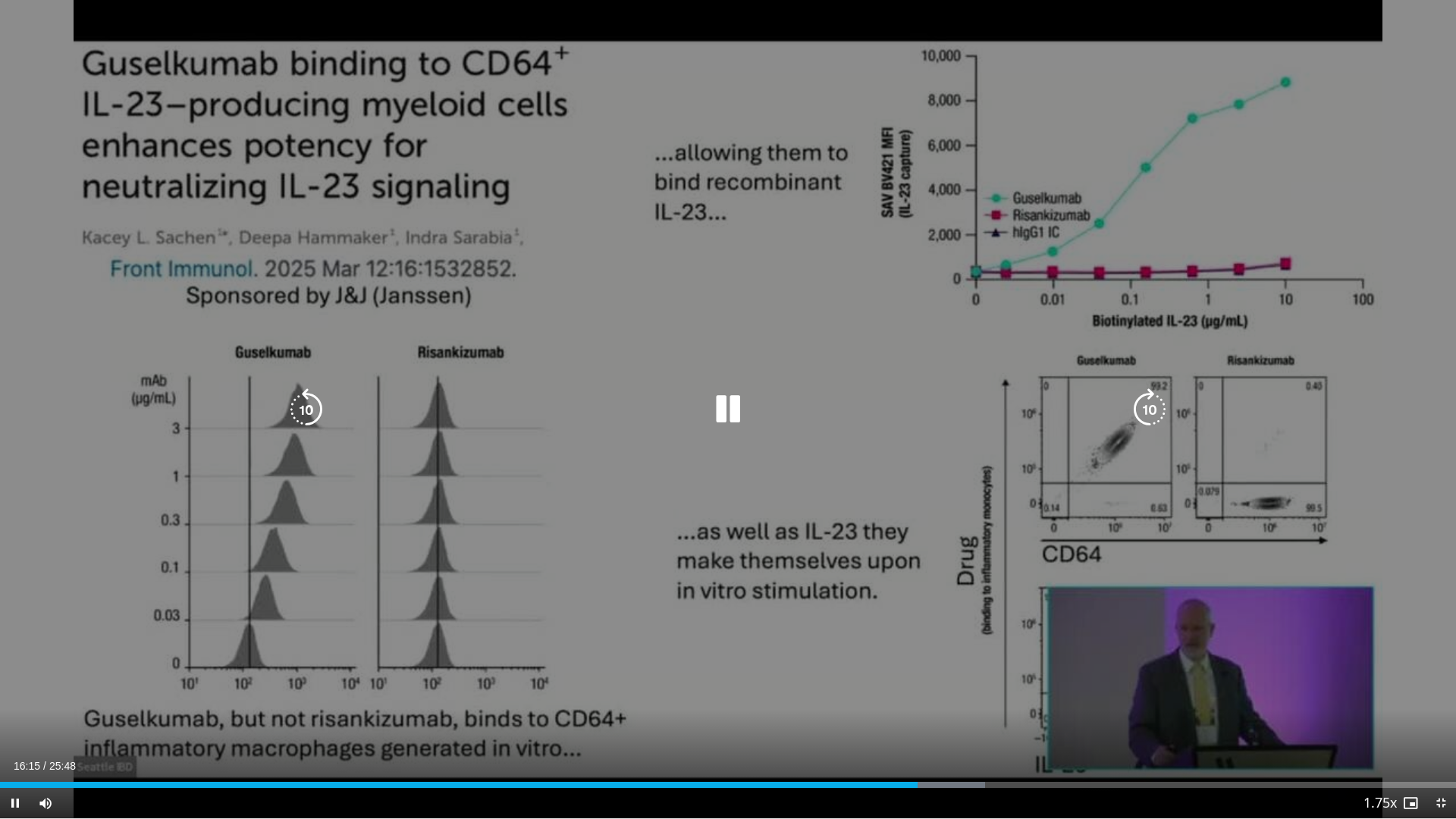
click at [732, 414] on icon "Video Player" at bounding box center [727, 409] width 42 height 42
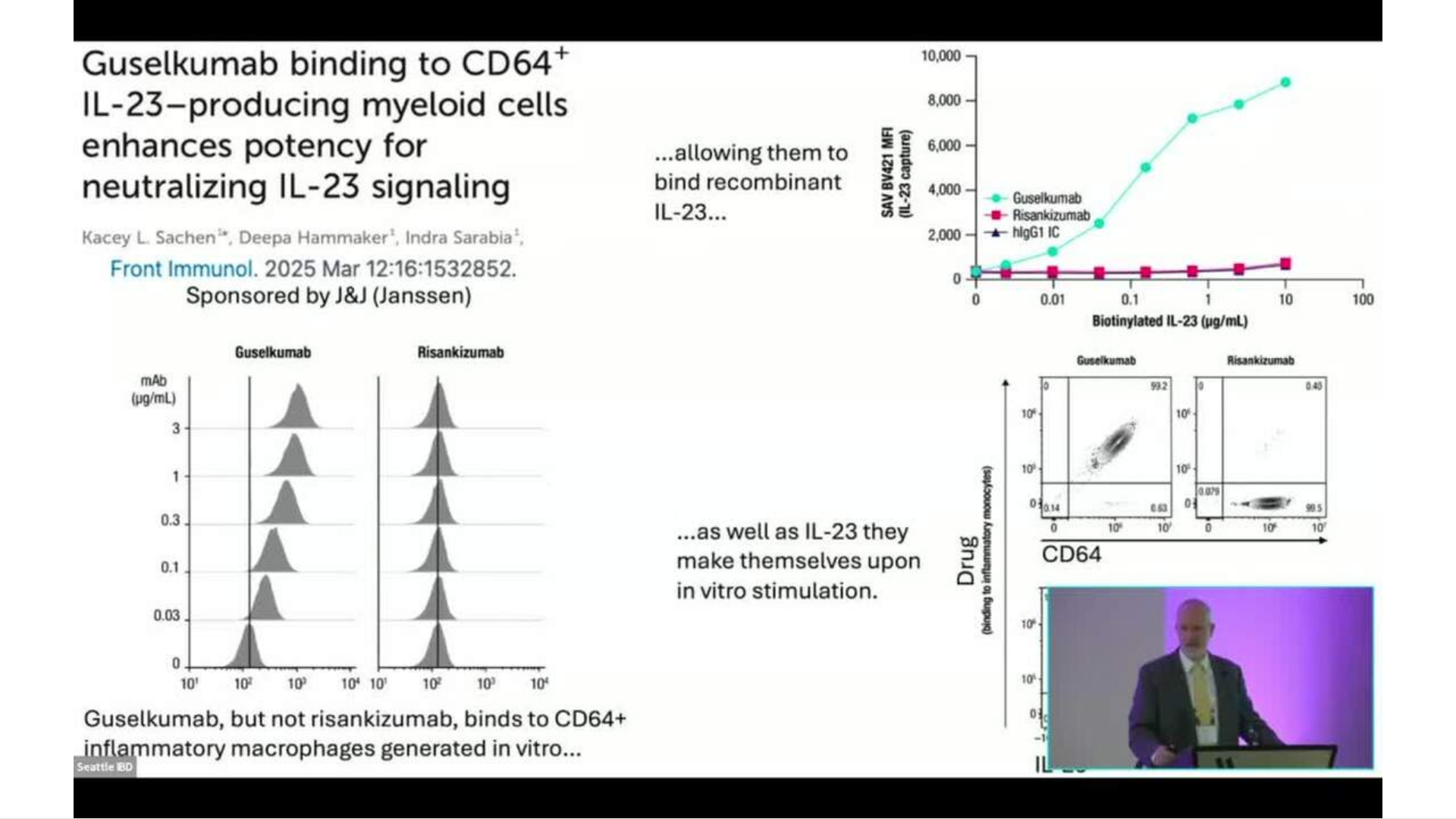
click at [734, 412] on div "10 seconds Tap to unmute" at bounding box center [728, 409] width 1456 height 818
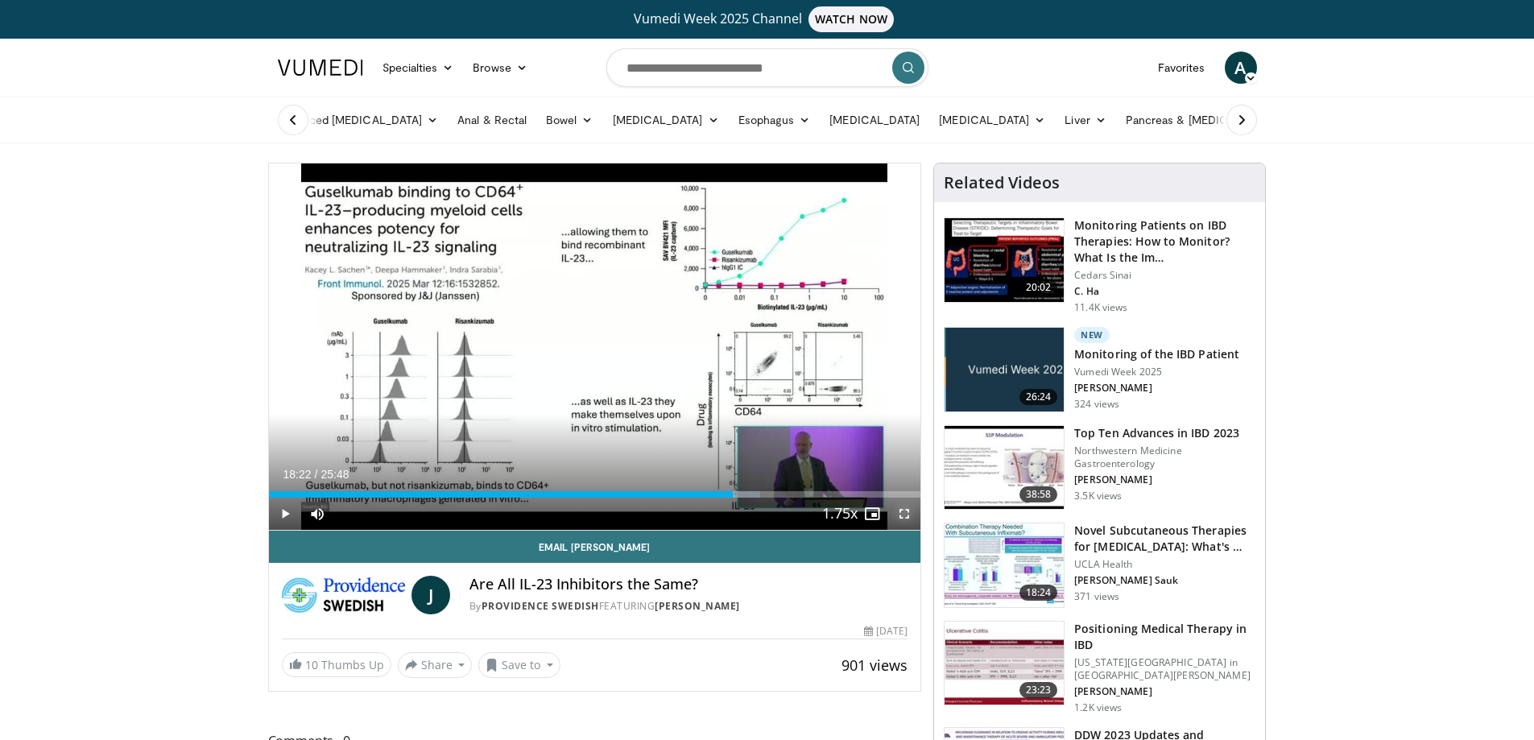
click at [900, 513] on span "Video Player" at bounding box center [904, 514] width 32 height 32
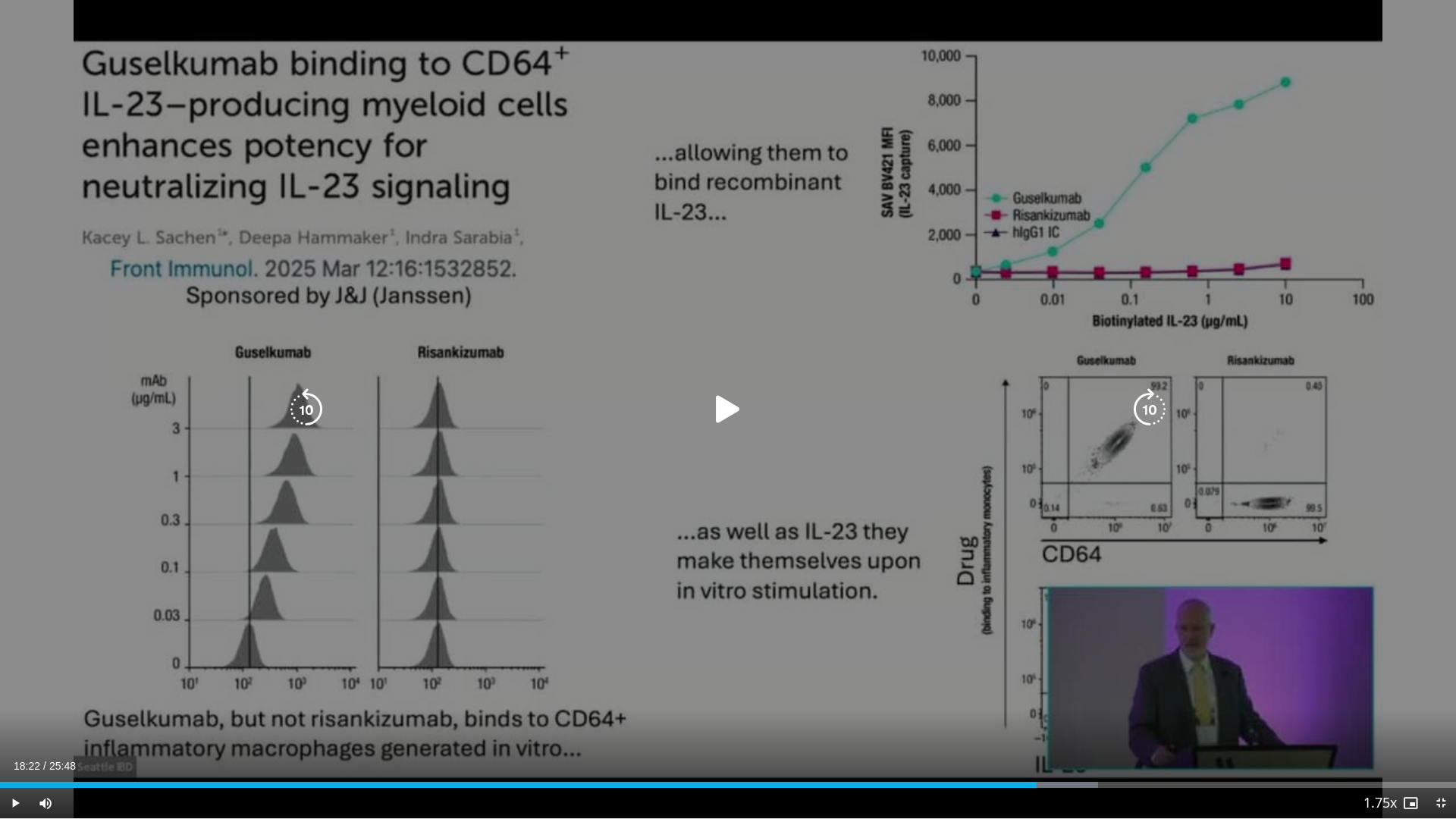
click at [726, 410] on icon "Video Player" at bounding box center [727, 409] width 42 height 42
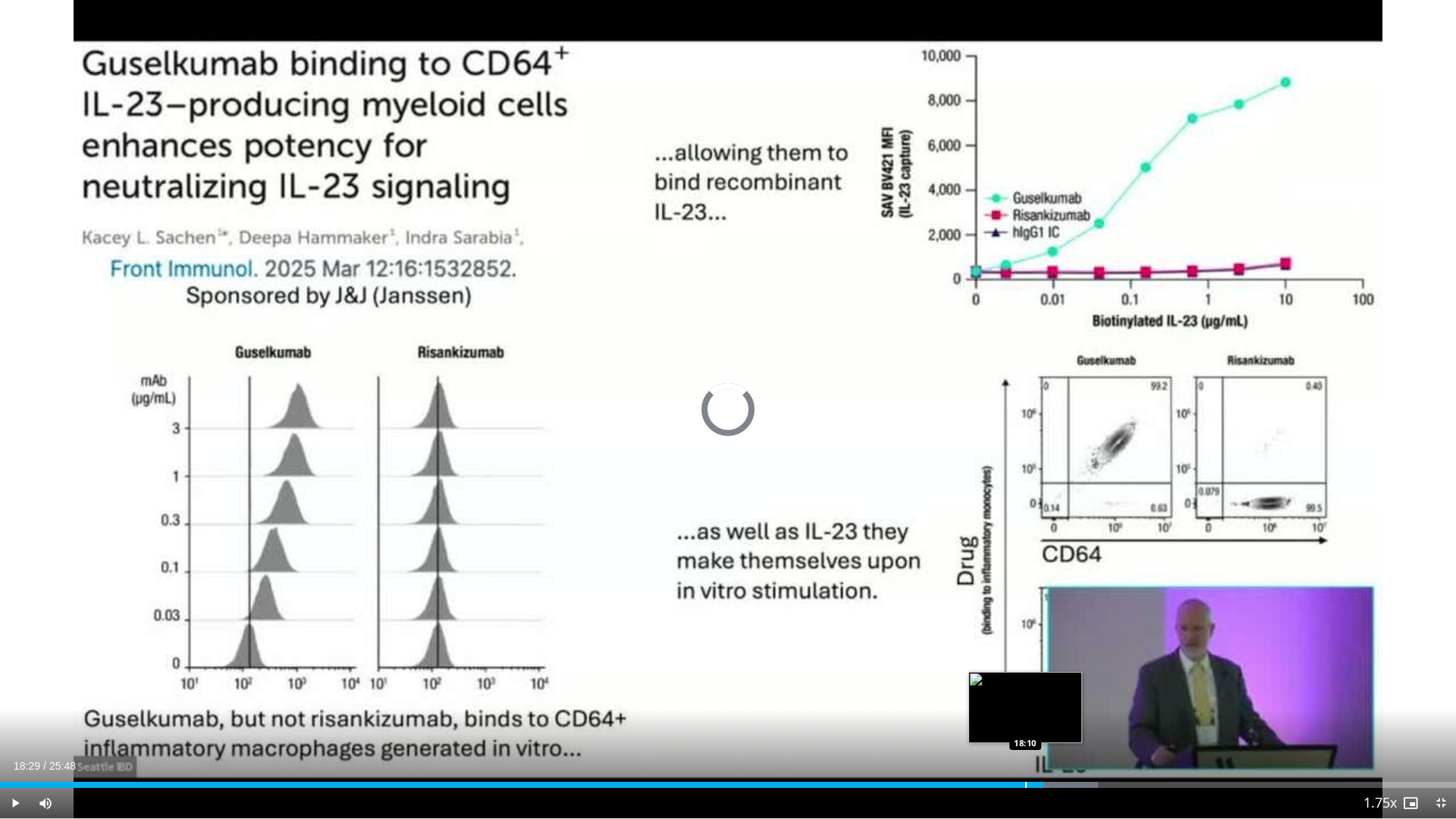
click at [1027, 696] on div "Loaded : 75.42% 18:29 18:10" at bounding box center [728, 784] width 1456 height 6
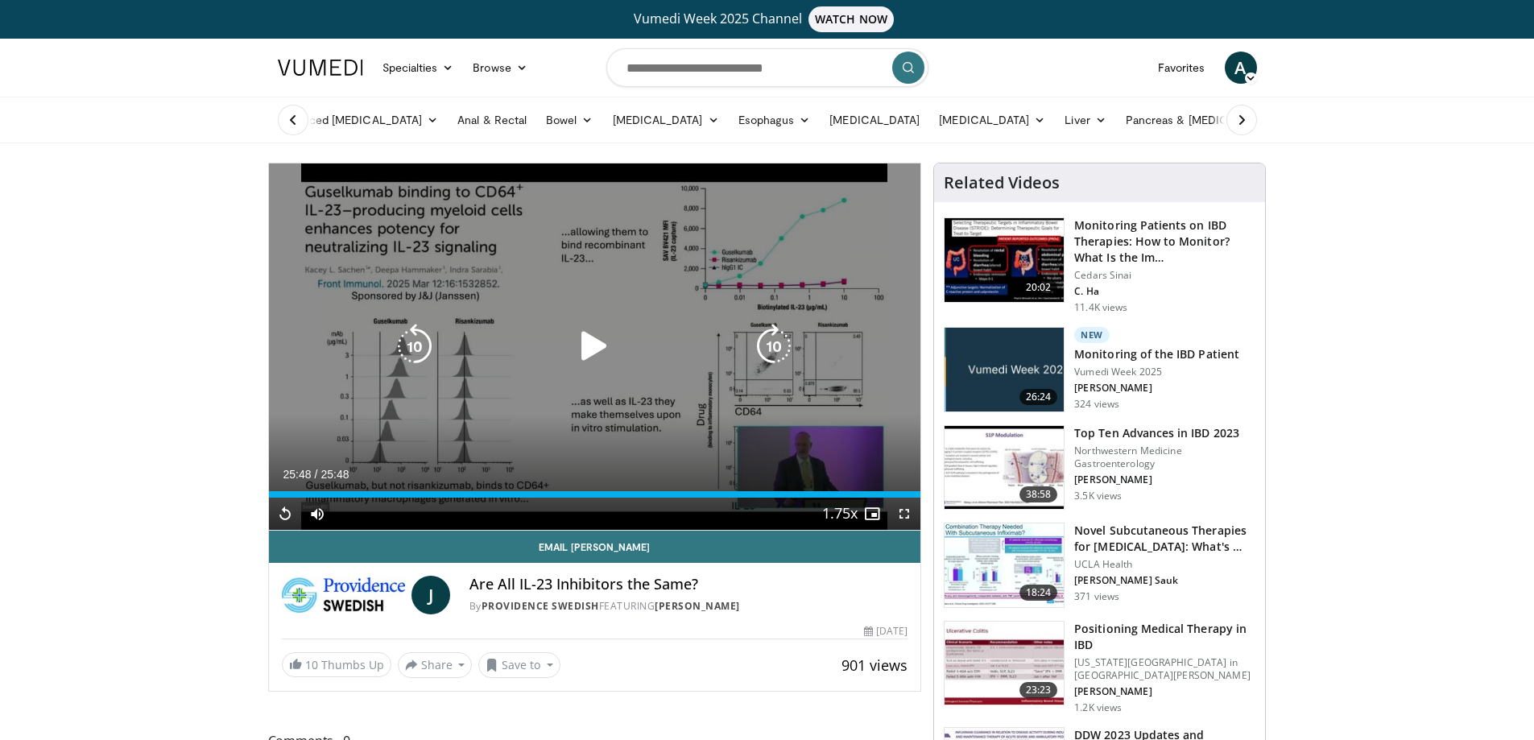
click at [581, 354] on icon "Video Player" at bounding box center [594, 346] width 45 height 45
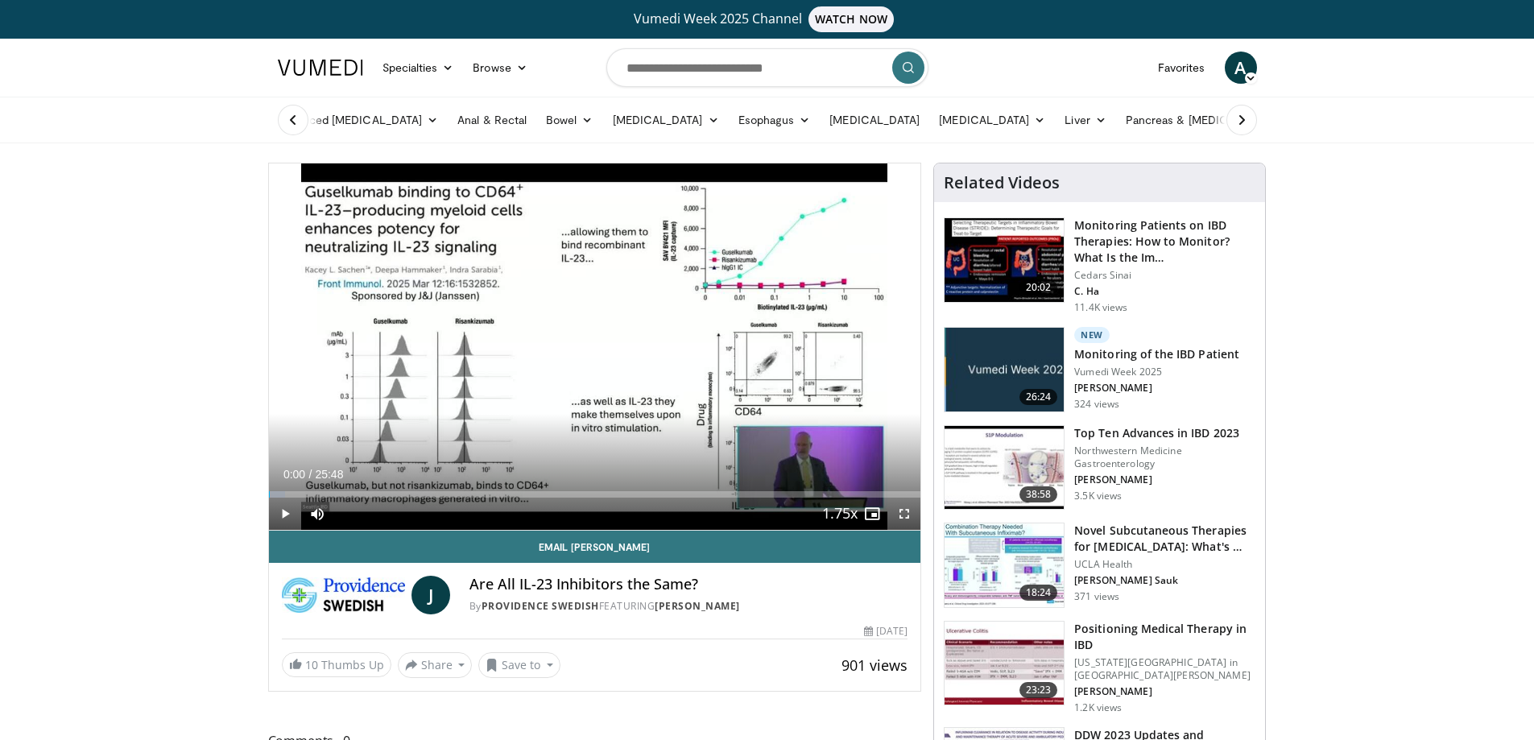
scroll to position [81, 0]
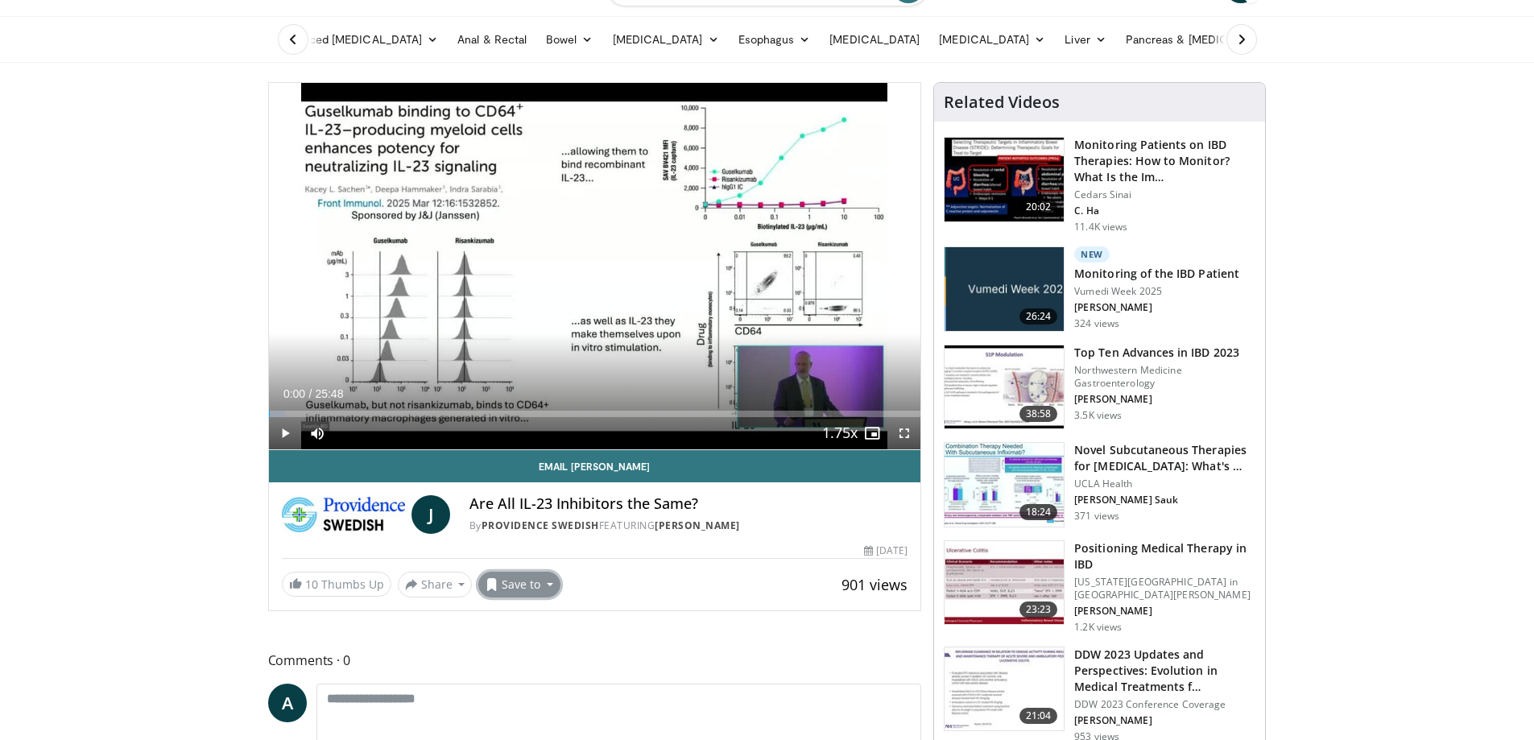
click at [540, 593] on button "Save to" at bounding box center [519, 585] width 82 height 26
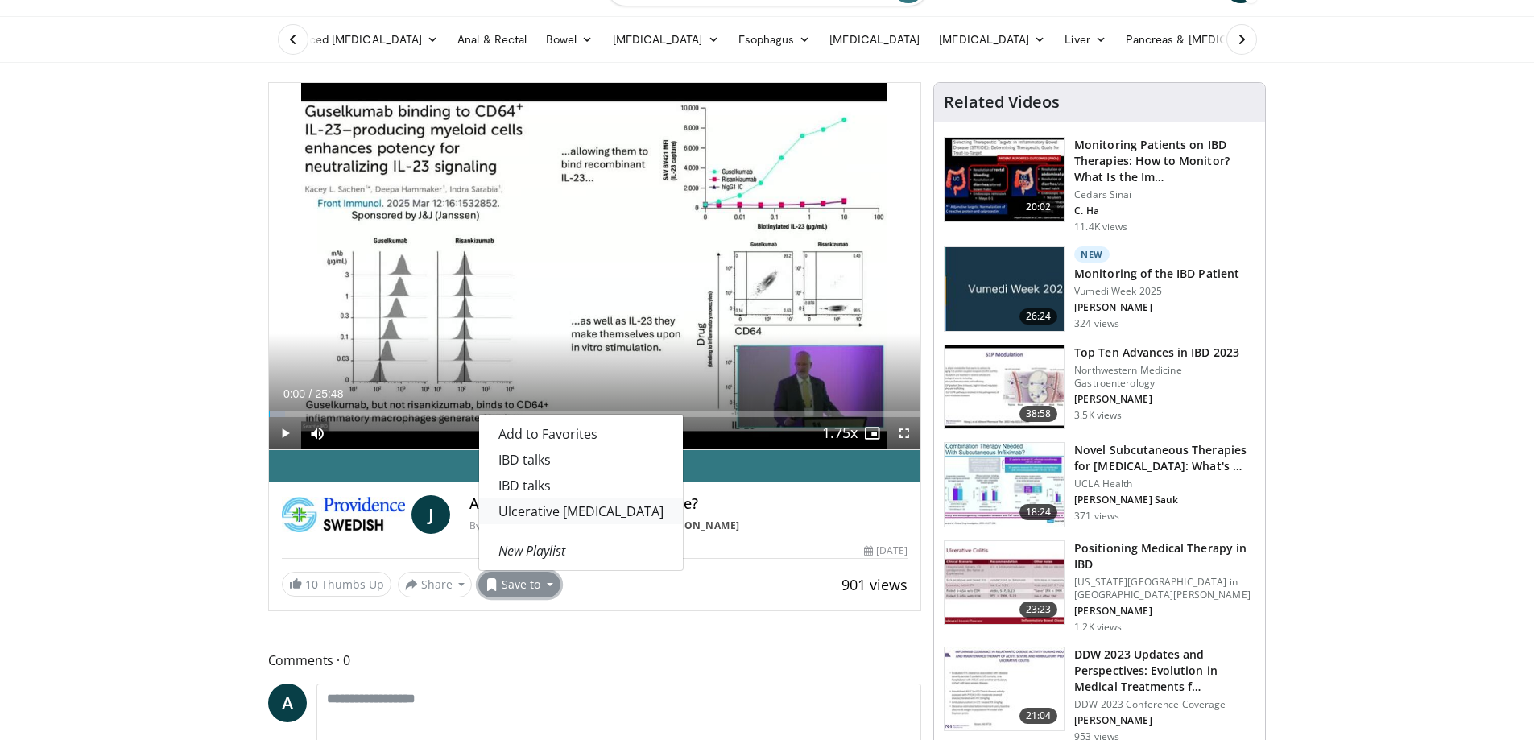
click at [548, 511] on link "Ulcerative [MEDICAL_DATA]" at bounding box center [581, 511] width 204 height 26
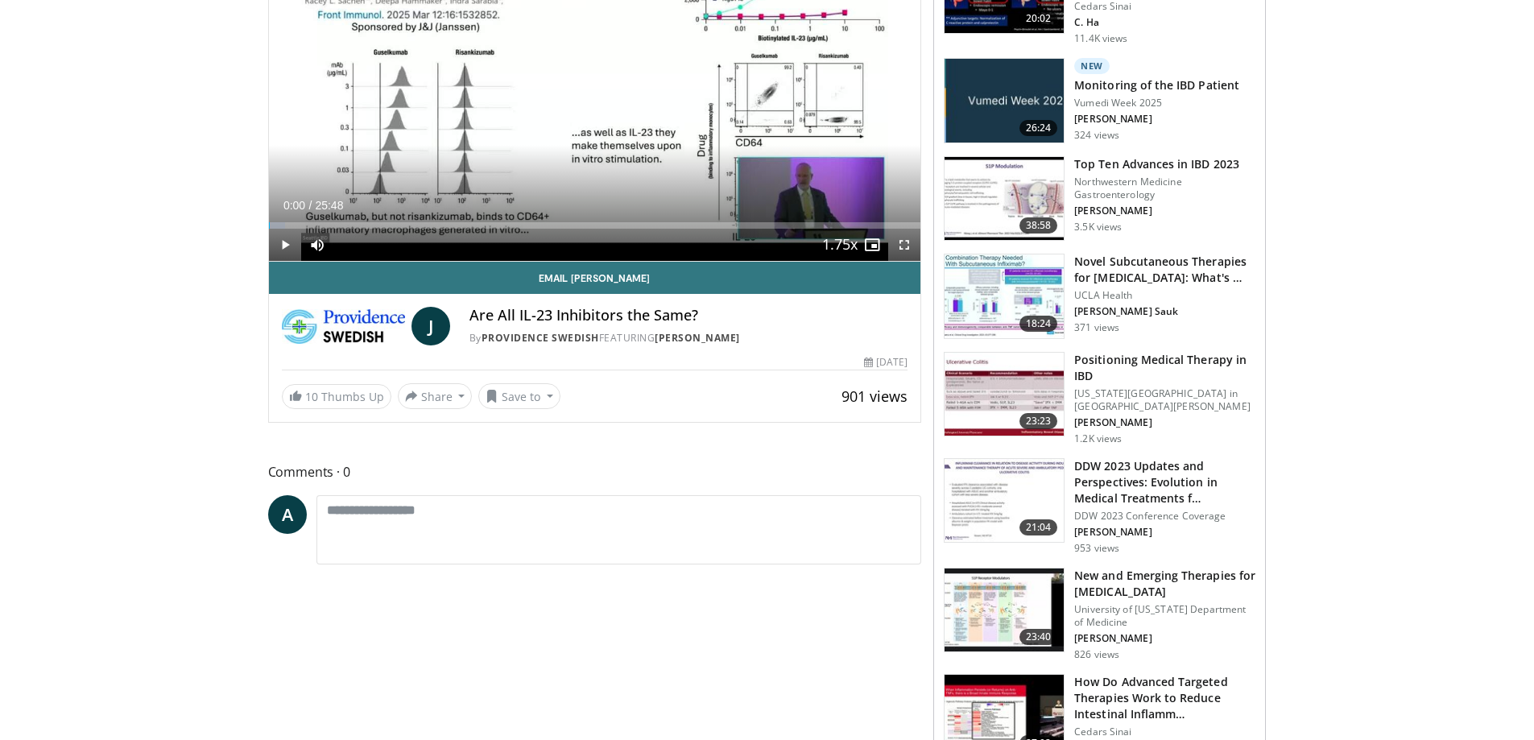
scroll to position [161, 0]
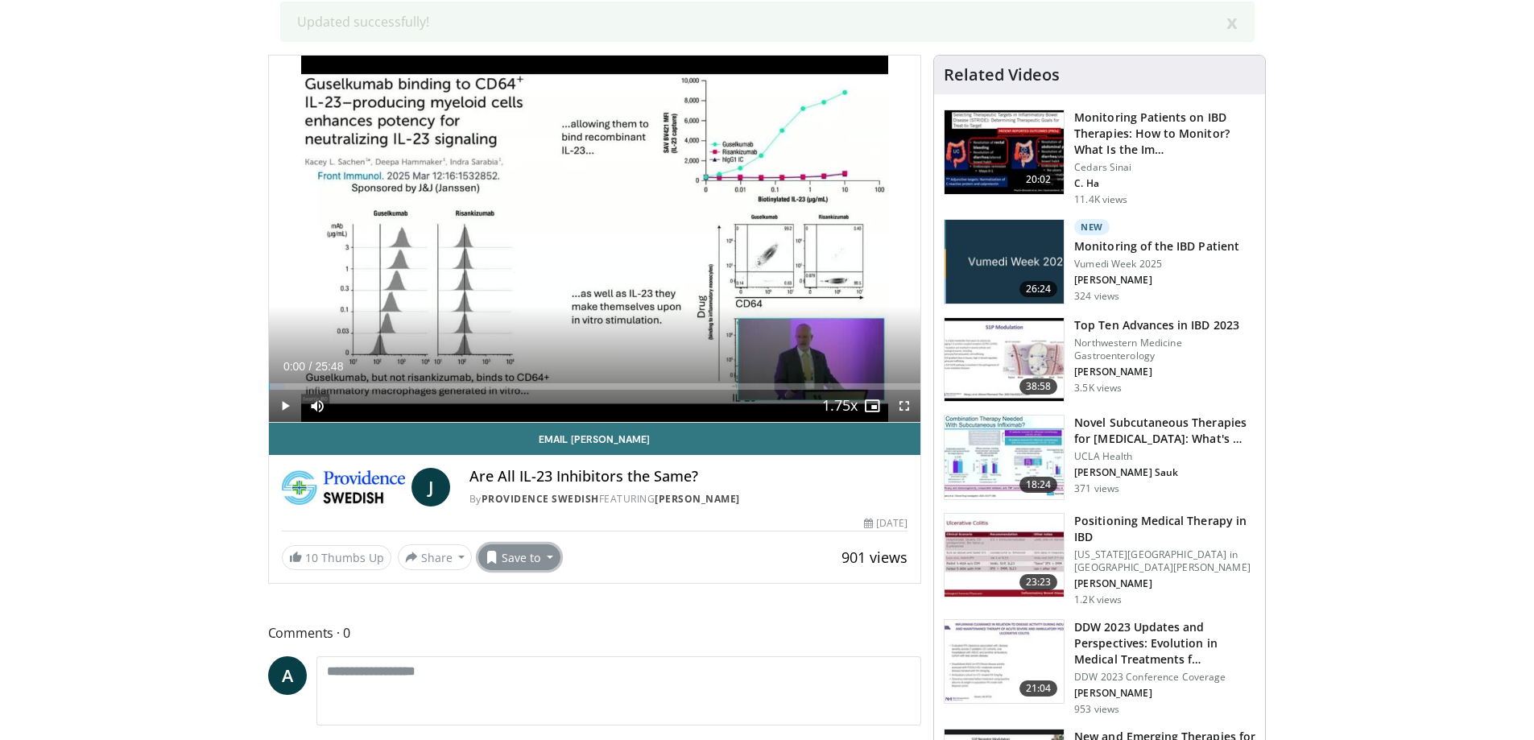
click at [540, 562] on button "Save to" at bounding box center [519, 557] width 82 height 26
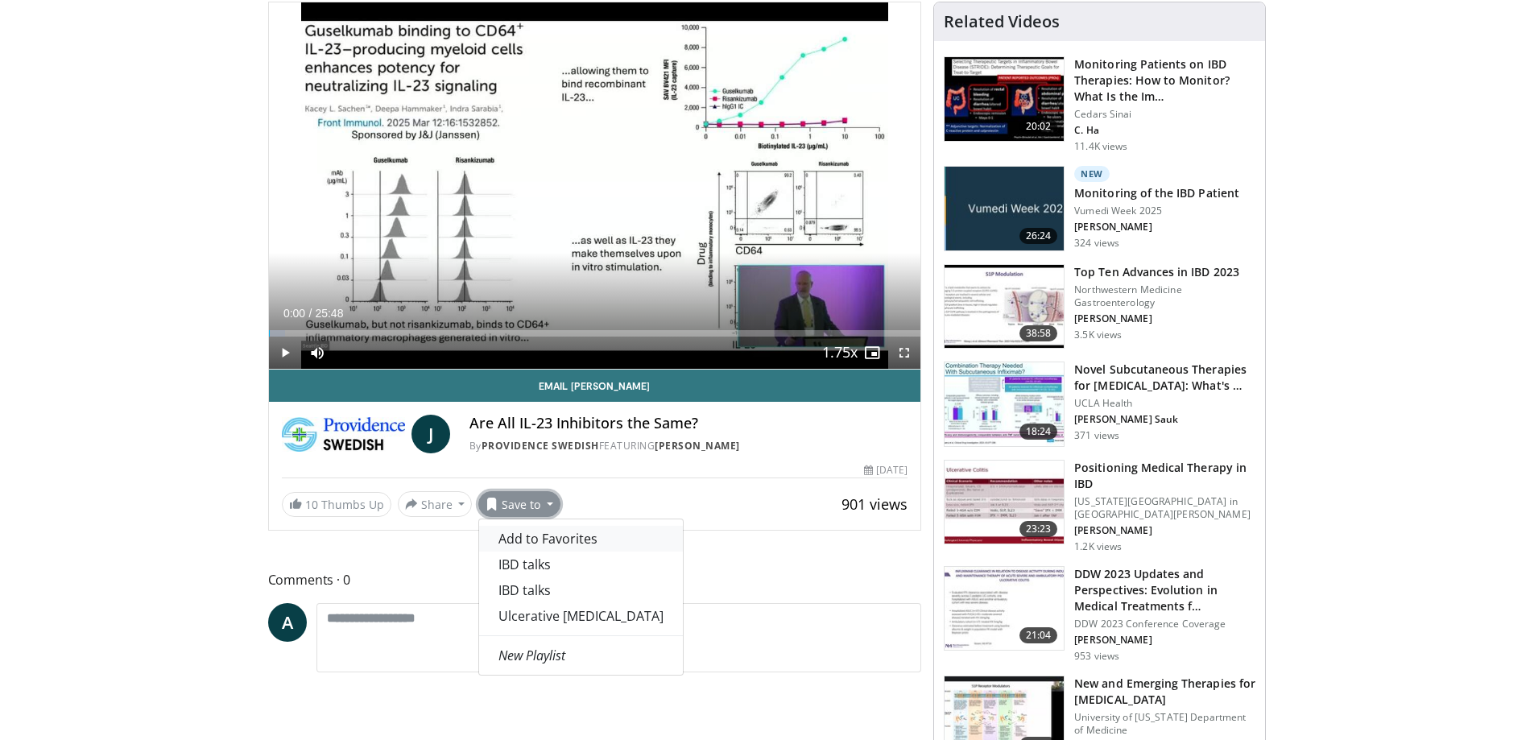
click at [567, 545] on span "Add to Favorites" at bounding box center [547, 539] width 99 height 18
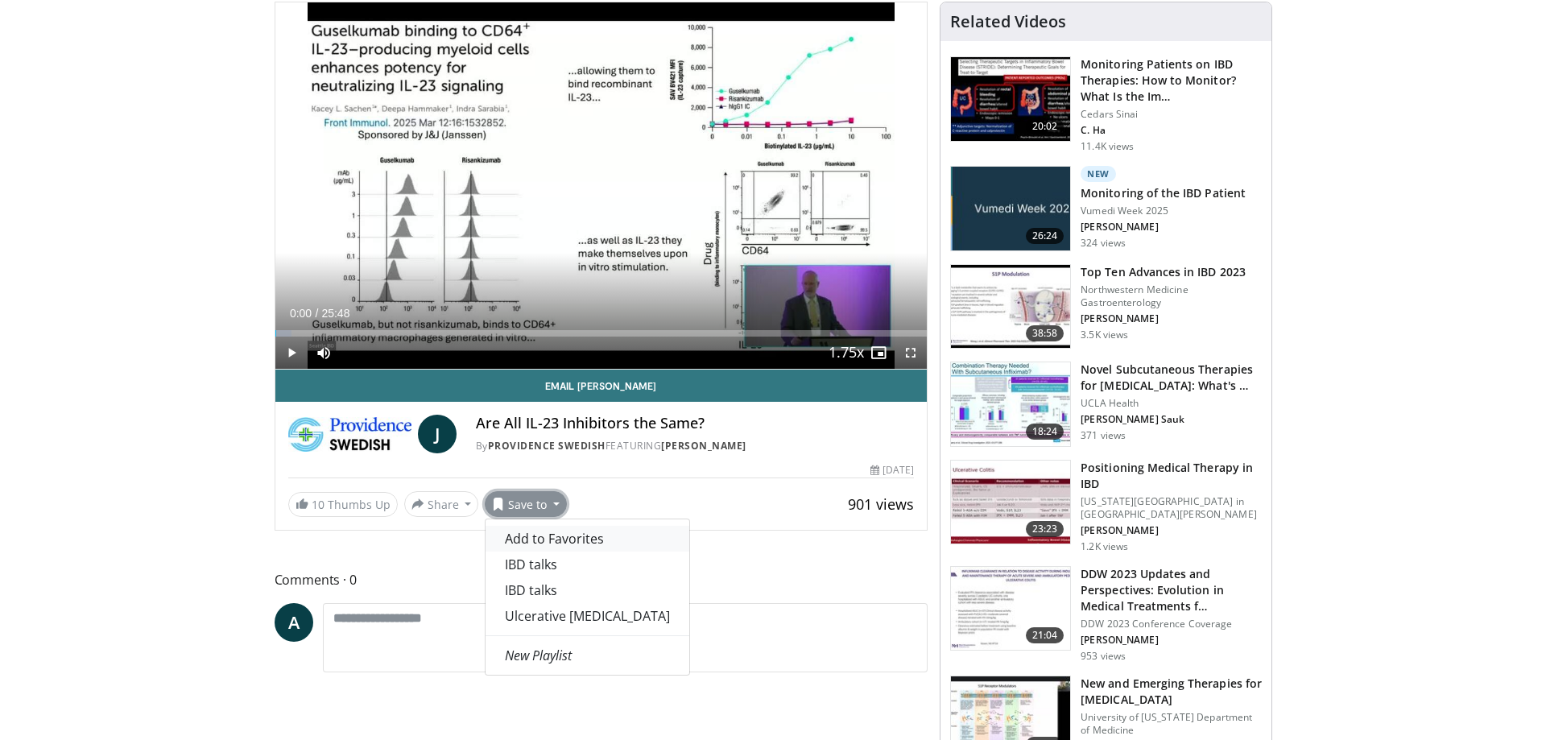
scroll to position [214, 0]
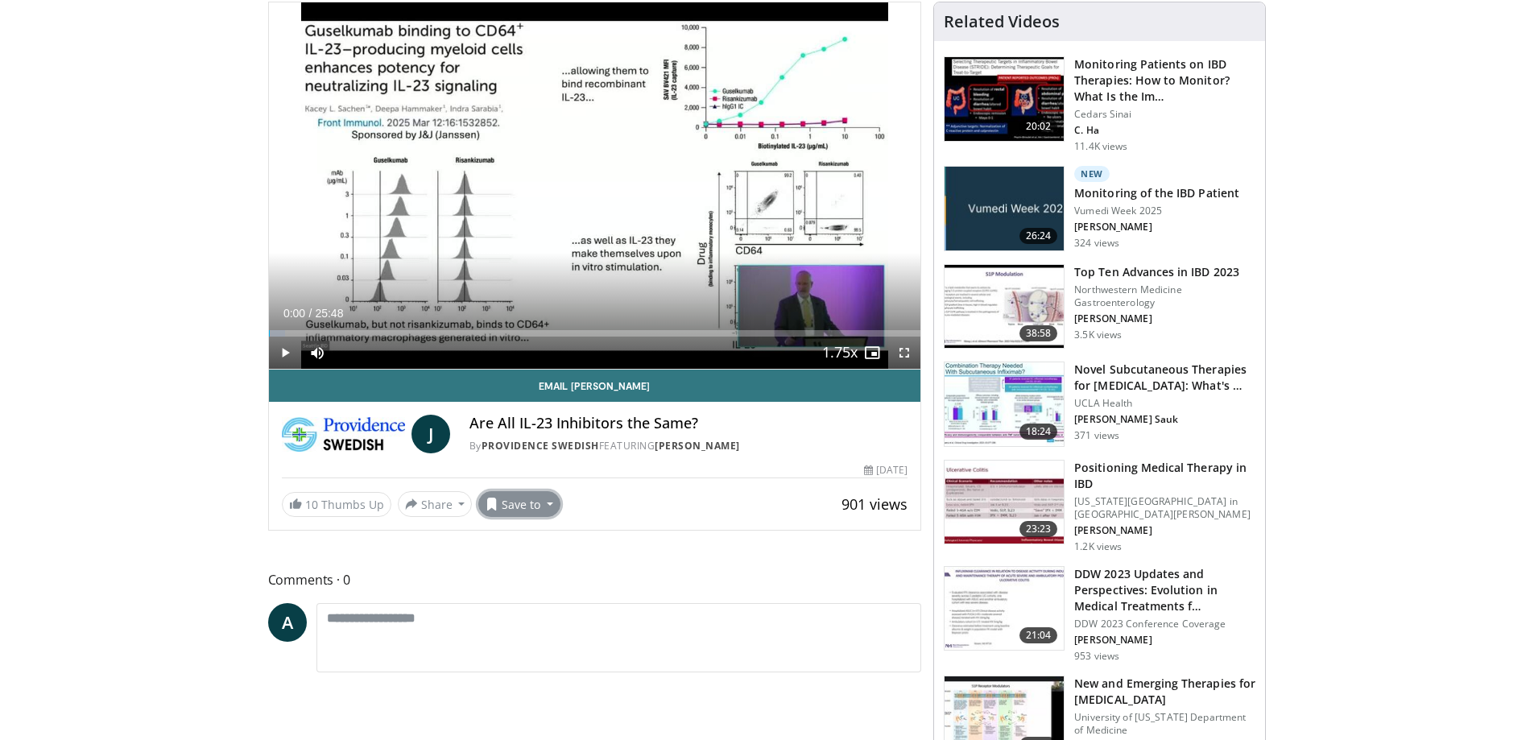
click at [526, 511] on button "Save to" at bounding box center [519, 504] width 82 height 26
click at [546, 647] on em "New Playlist" at bounding box center [531, 656] width 67 height 18
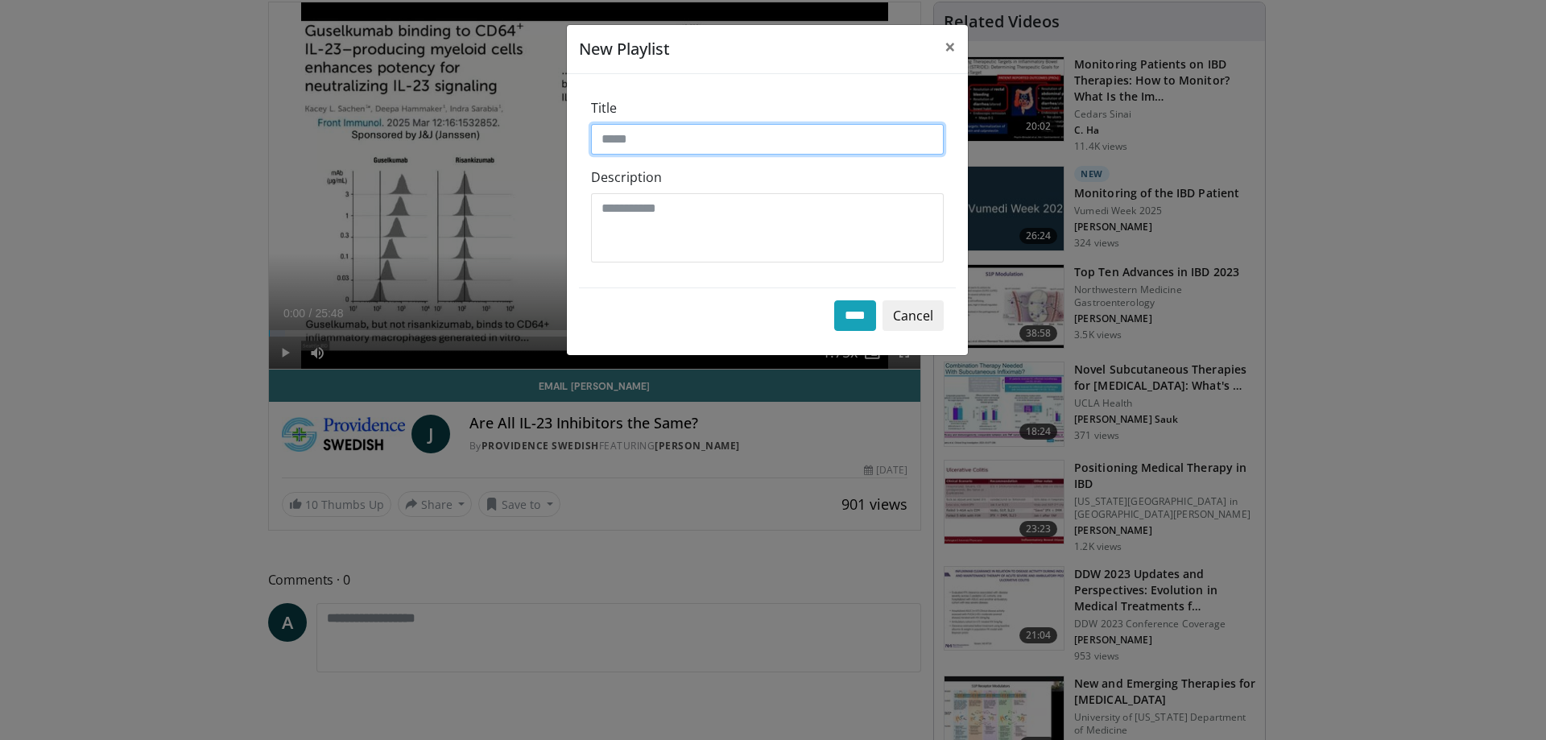
click at [646, 130] on input "Title" at bounding box center [767, 139] width 353 height 31
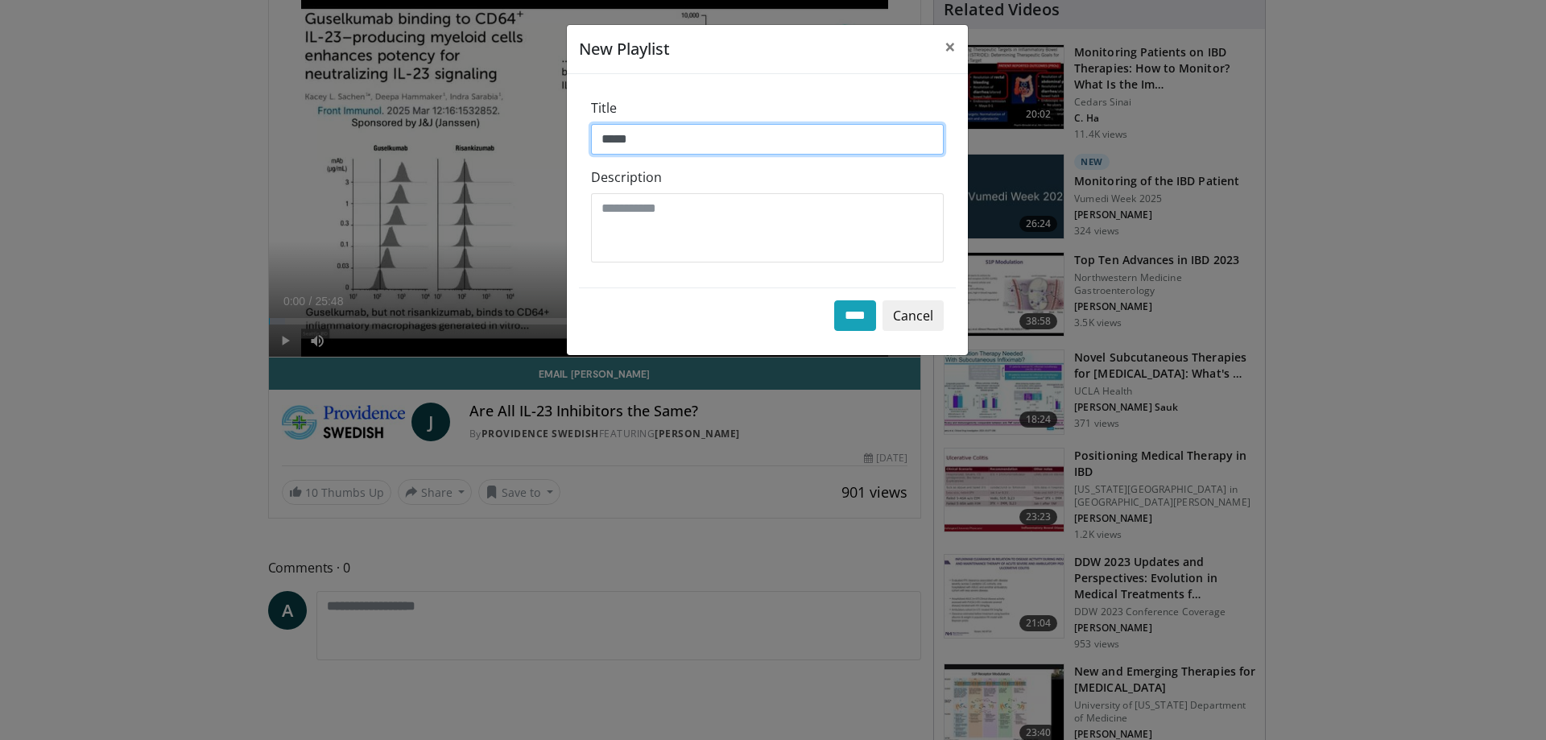
scroll to position [161, 0]
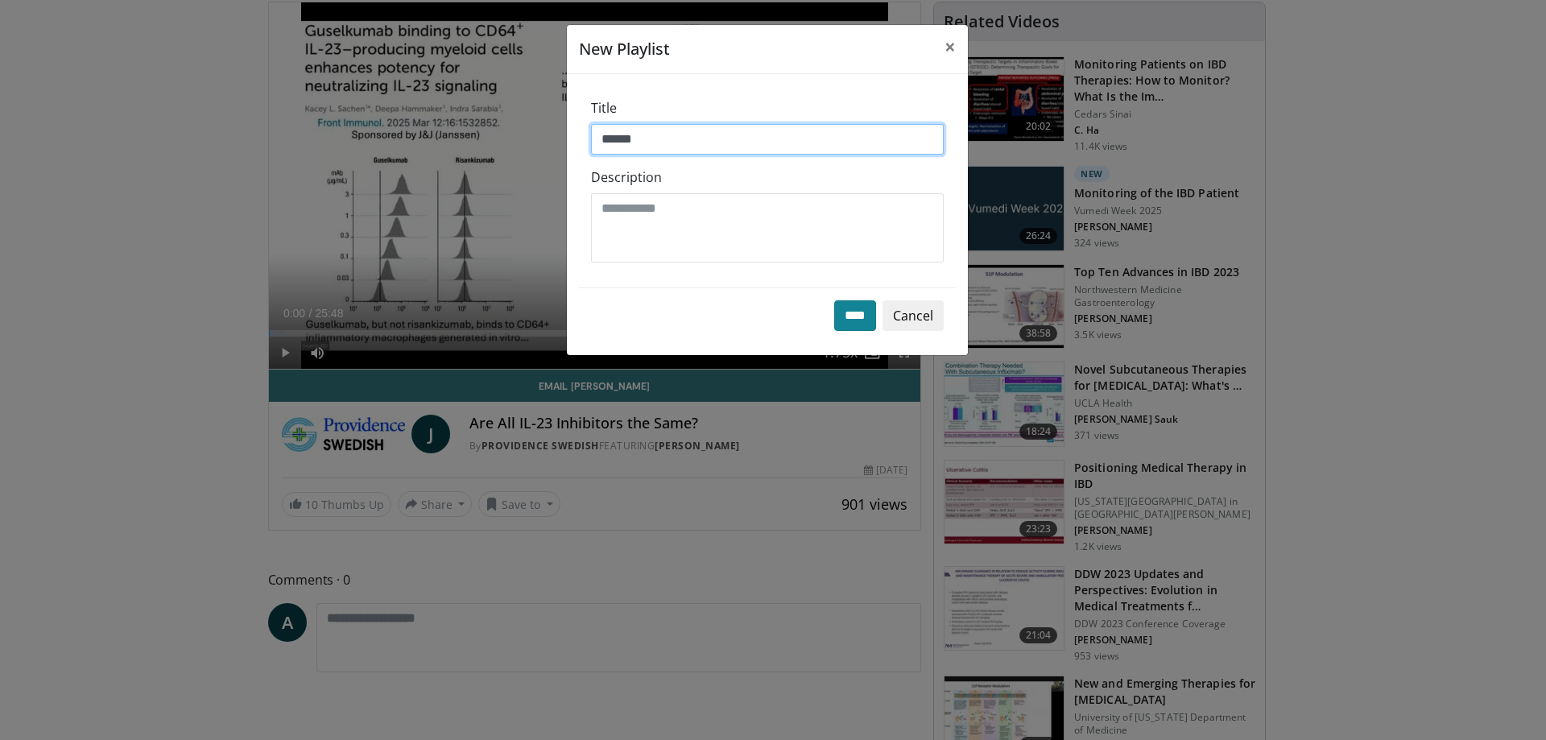
type input "******"
click at [841, 317] on input "****" at bounding box center [855, 315] width 42 height 31
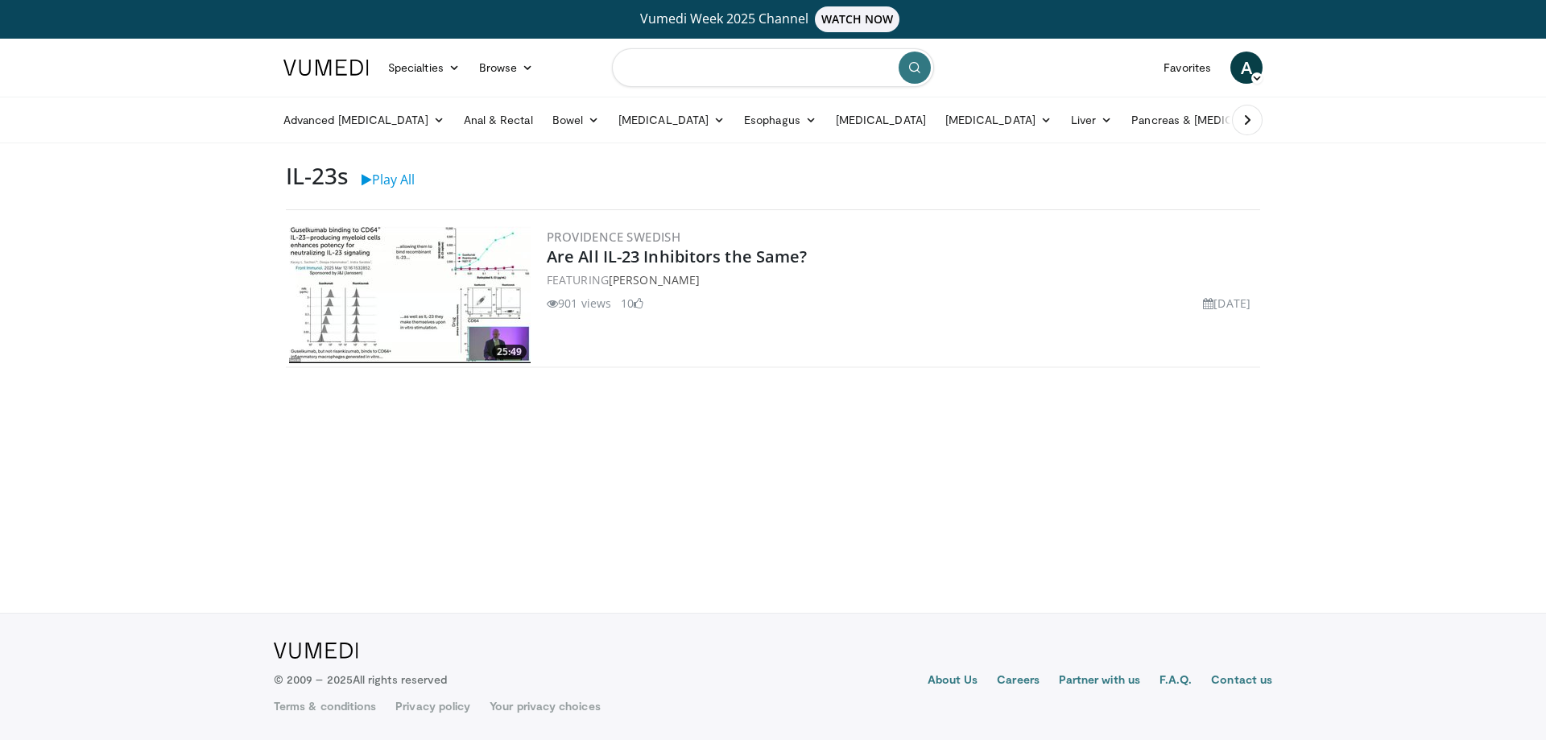
click at [751, 83] on input "Search topics, interventions" at bounding box center [773, 67] width 322 height 39
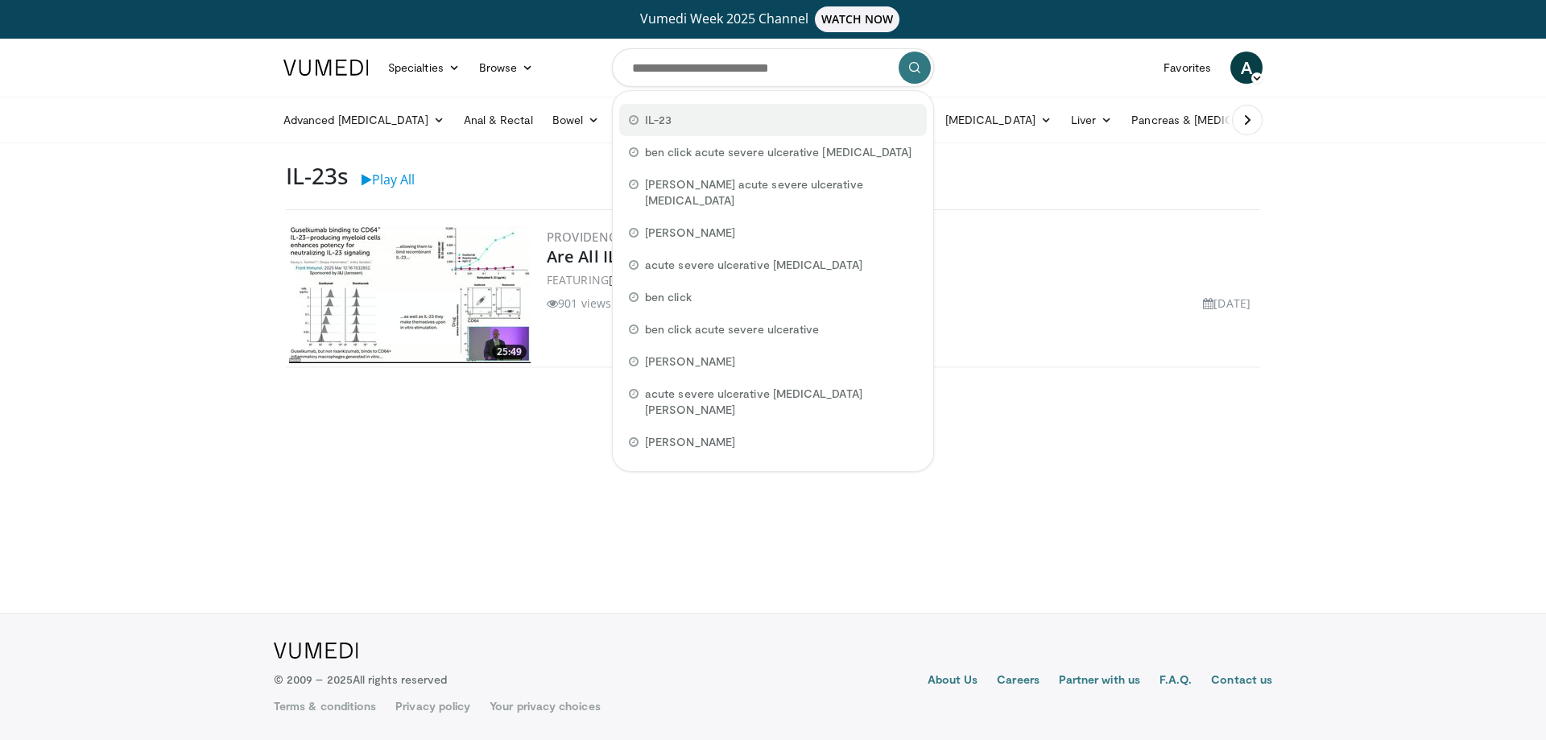
click at [672, 130] on div "IL-23" at bounding box center [773, 120] width 308 height 32
type input "*****"
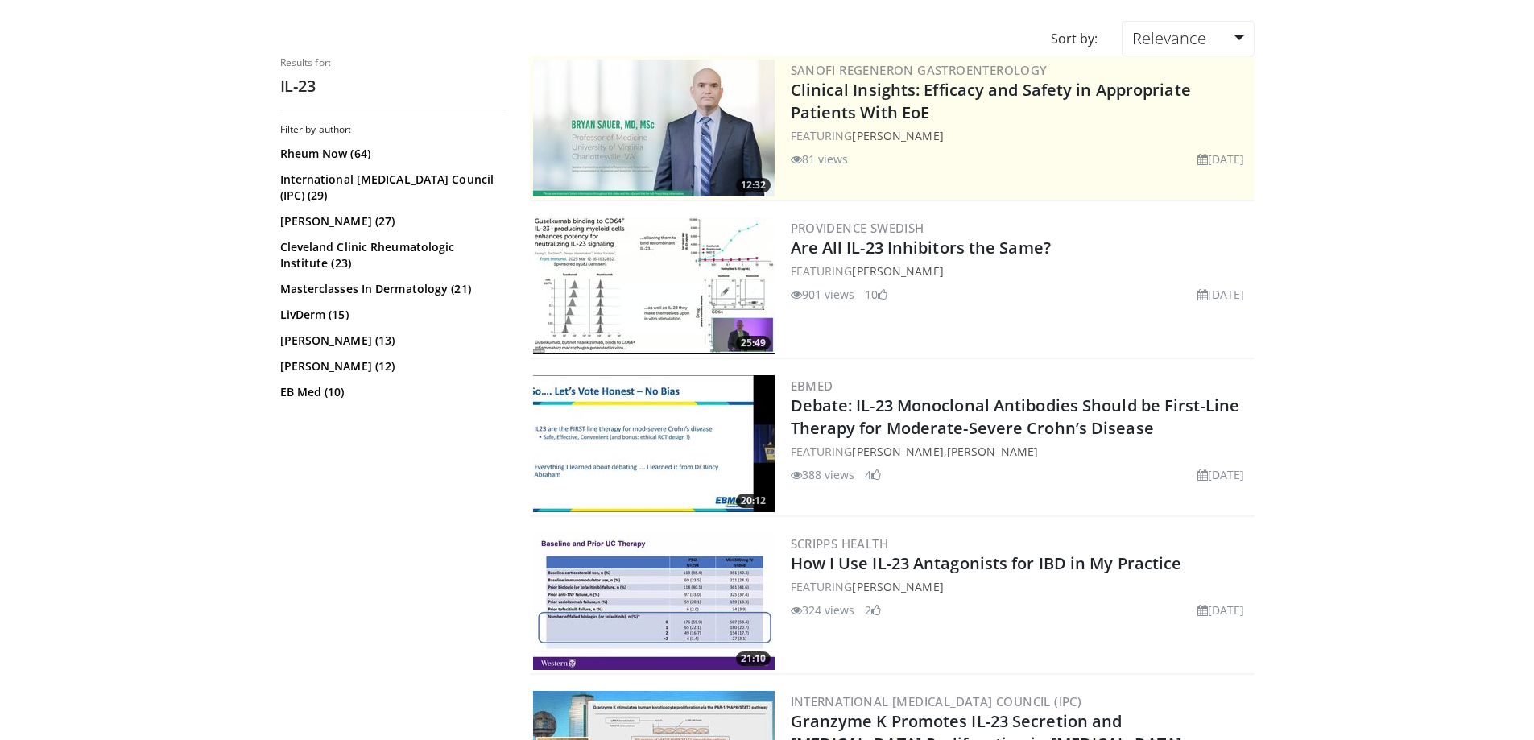
scroll to position [242, 0]
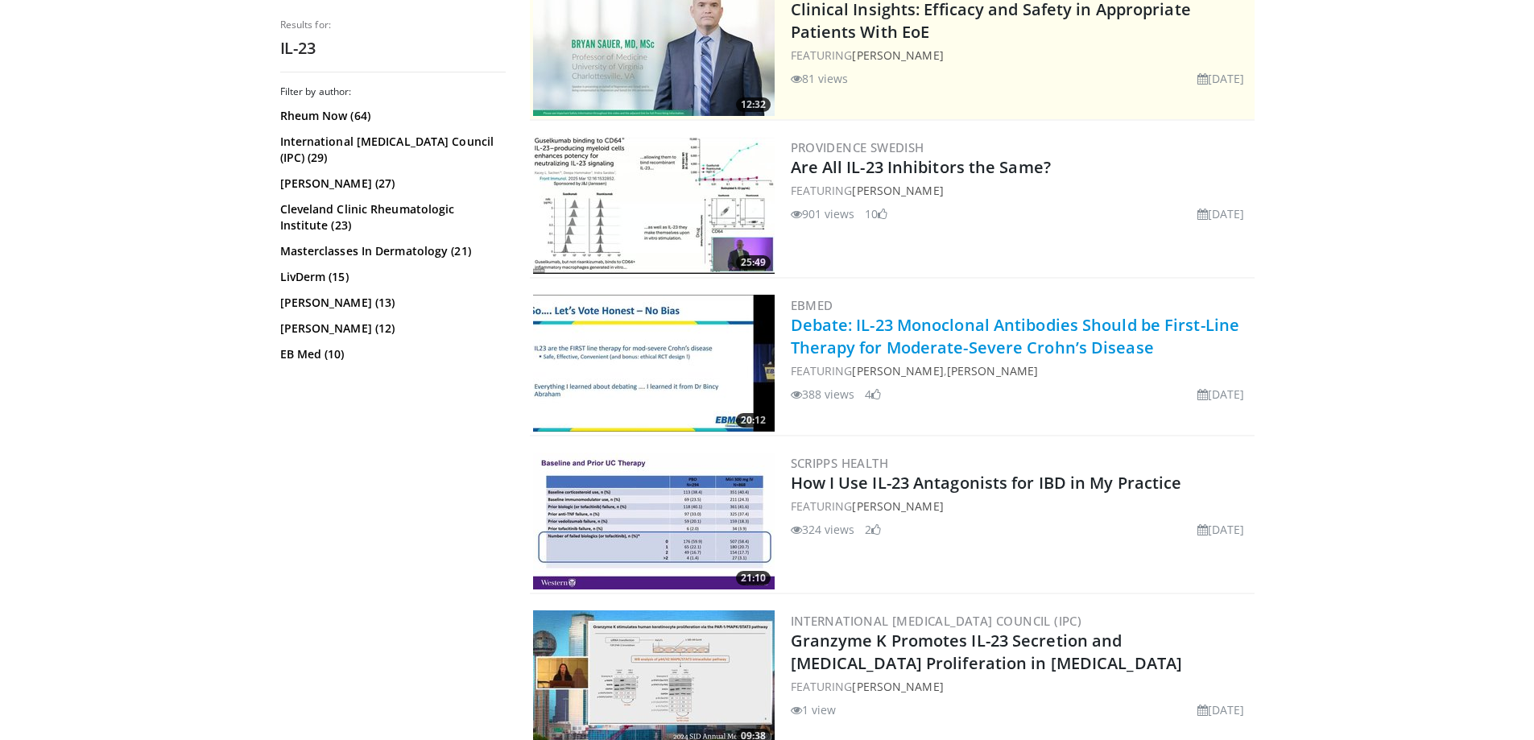
click at [1141, 324] on link "Debate: IL-23 Monoclonal Antibodies Should be First-Line Therapy for Moderate-S…" at bounding box center [1015, 336] width 449 height 44
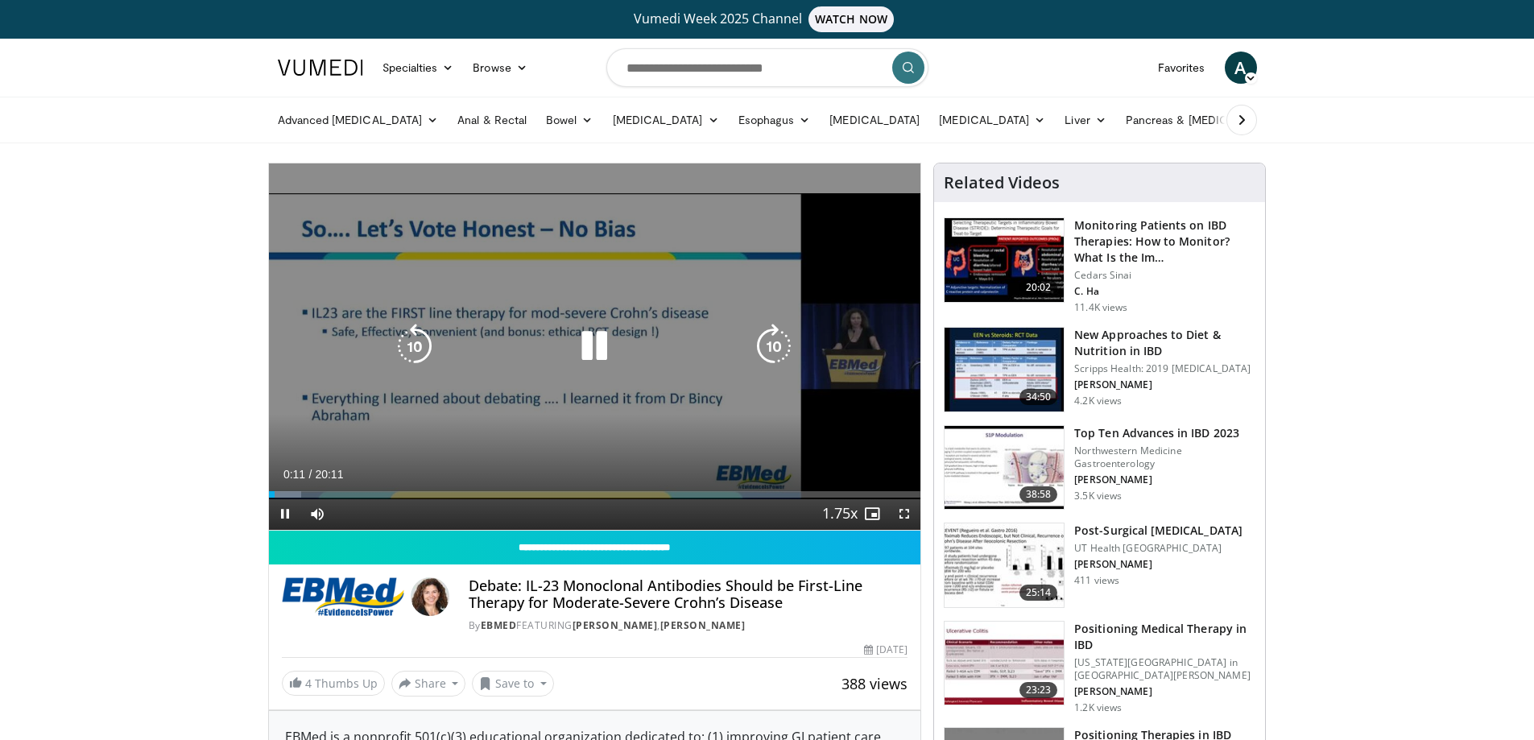
drag, startPoint x: 590, startPoint y: 346, endPoint x: 655, endPoint y: 336, distance: 65.3
click at [590, 346] on icon "Video Player" at bounding box center [594, 346] width 45 height 45
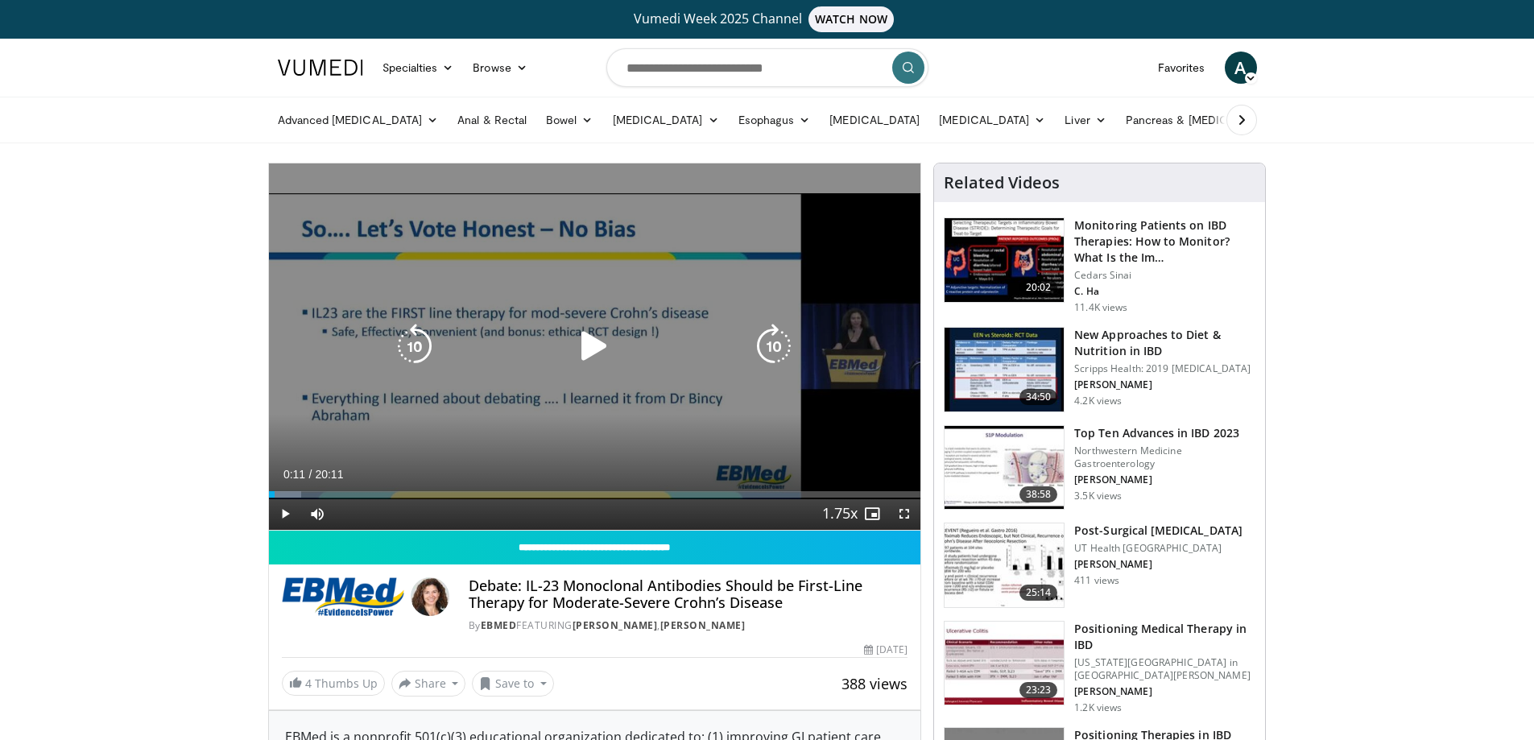
click at [588, 341] on icon "Video Player" at bounding box center [594, 346] width 45 height 45
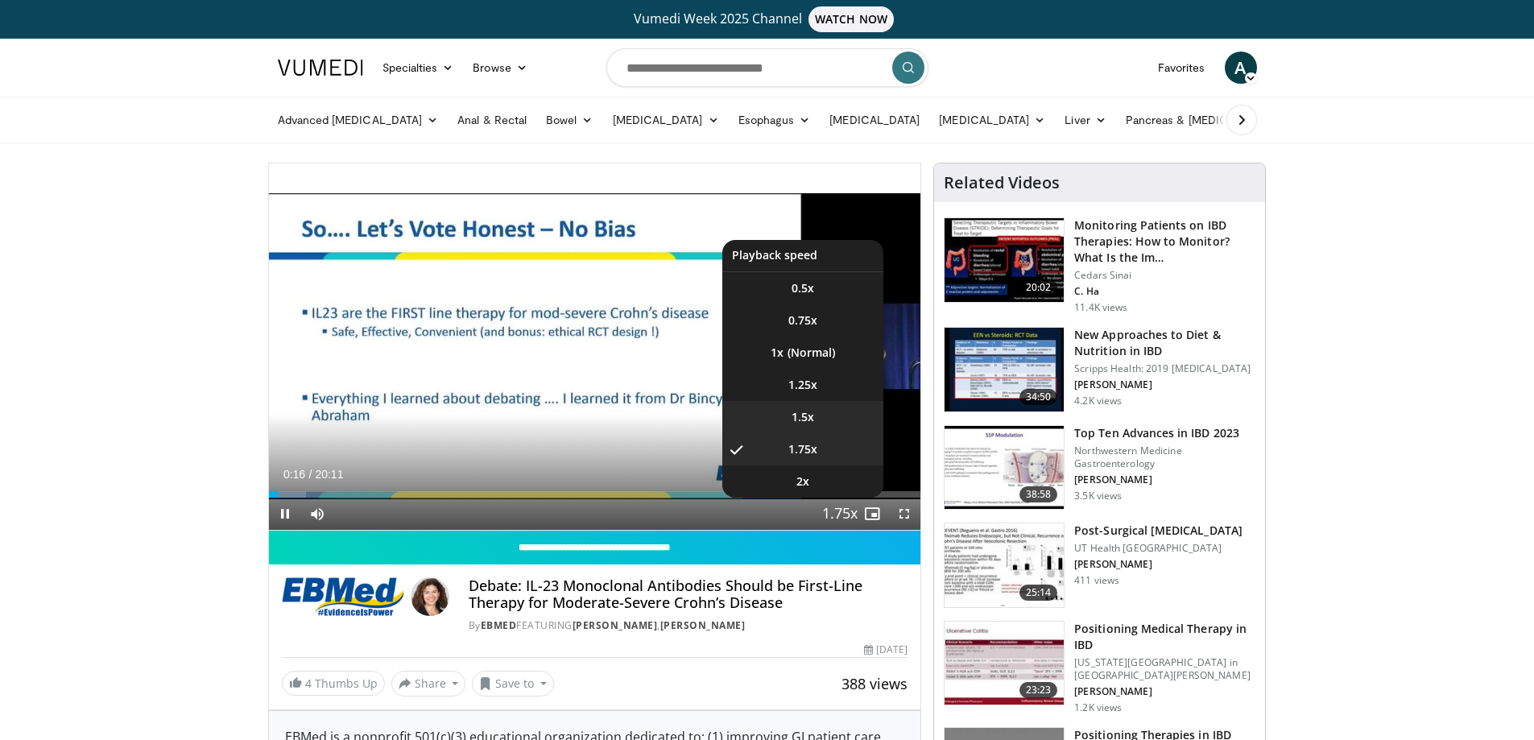
click at [829, 420] on li "1.5x" at bounding box center [802, 417] width 161 height 32
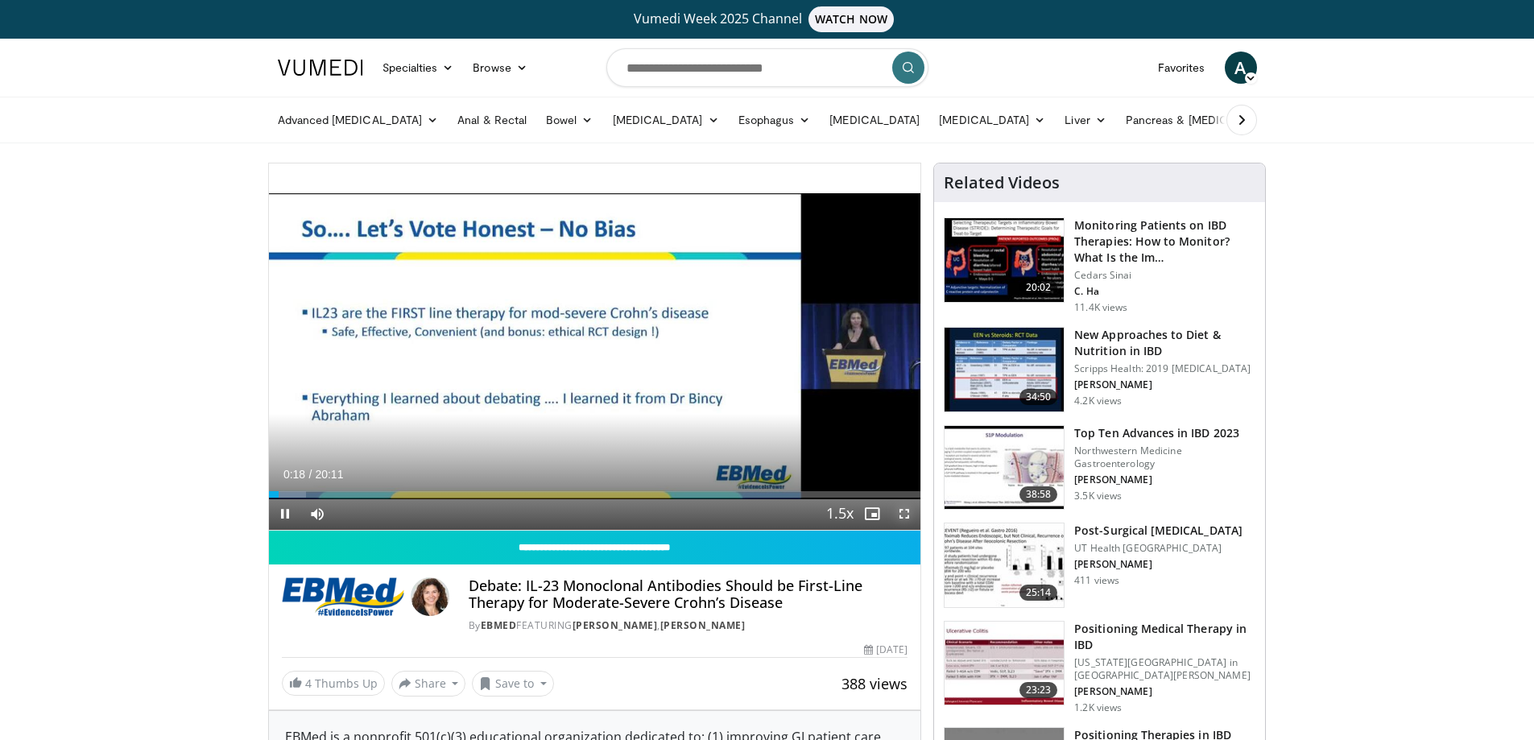
click at [903, 519] on span "Video Player" at bounding box center [904, 514] width 32 height 32
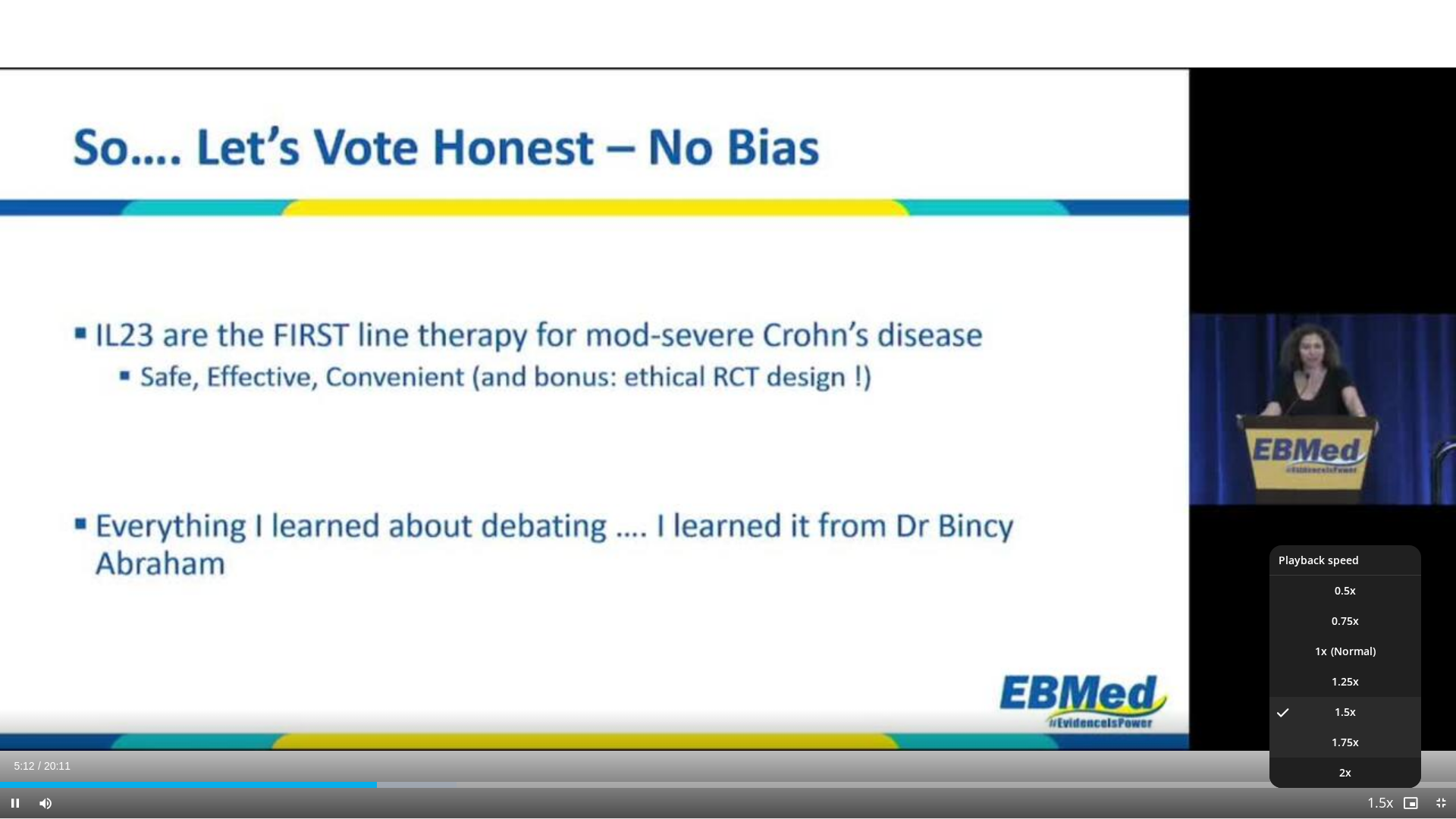
click at [1373, 696] on li "1.75x" at bounding box center [1345, 742] width 152 height 30
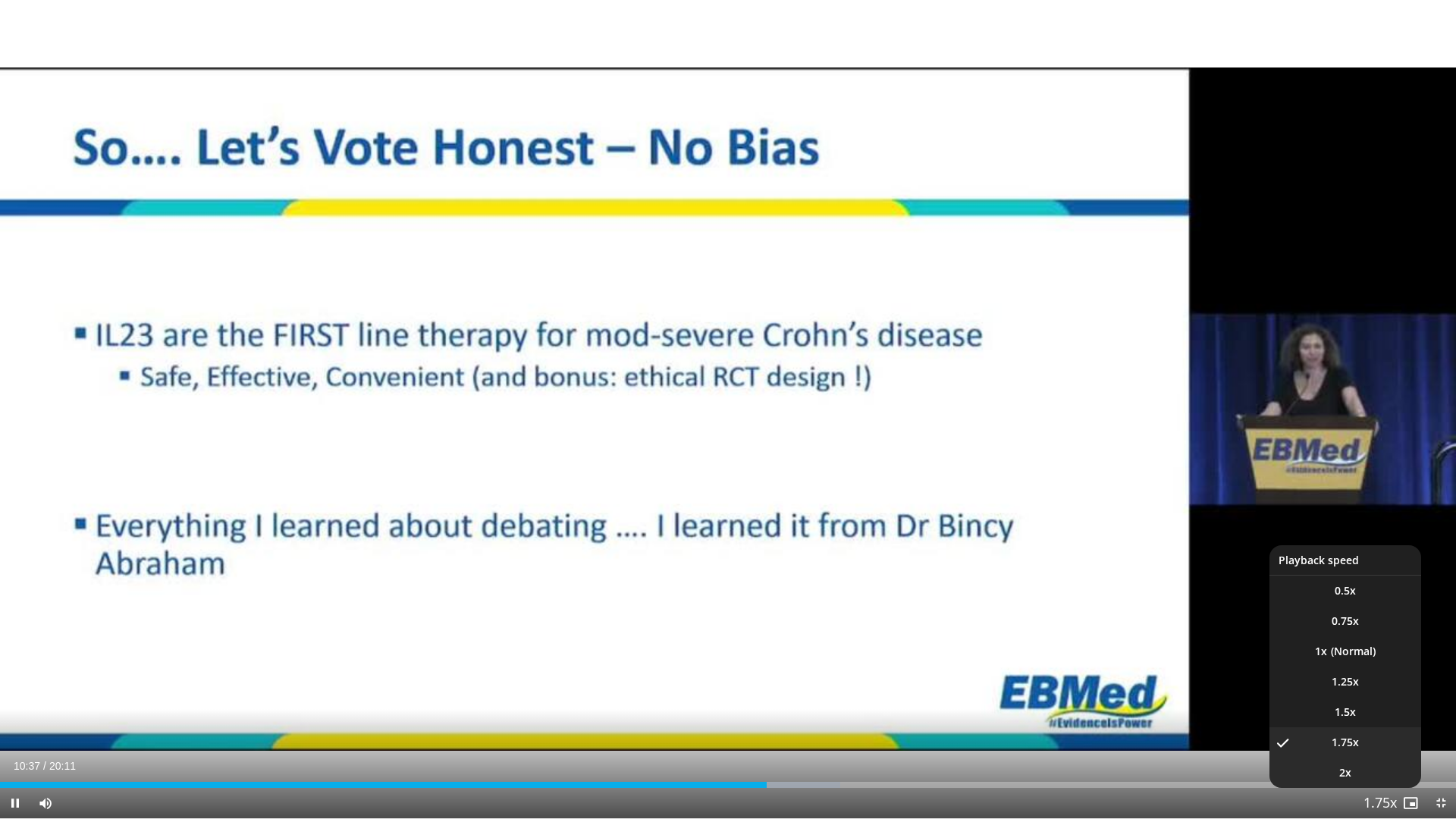
click at [1372, 696] on li "2x" at bounding box center [1345, 772] width 152 height 30
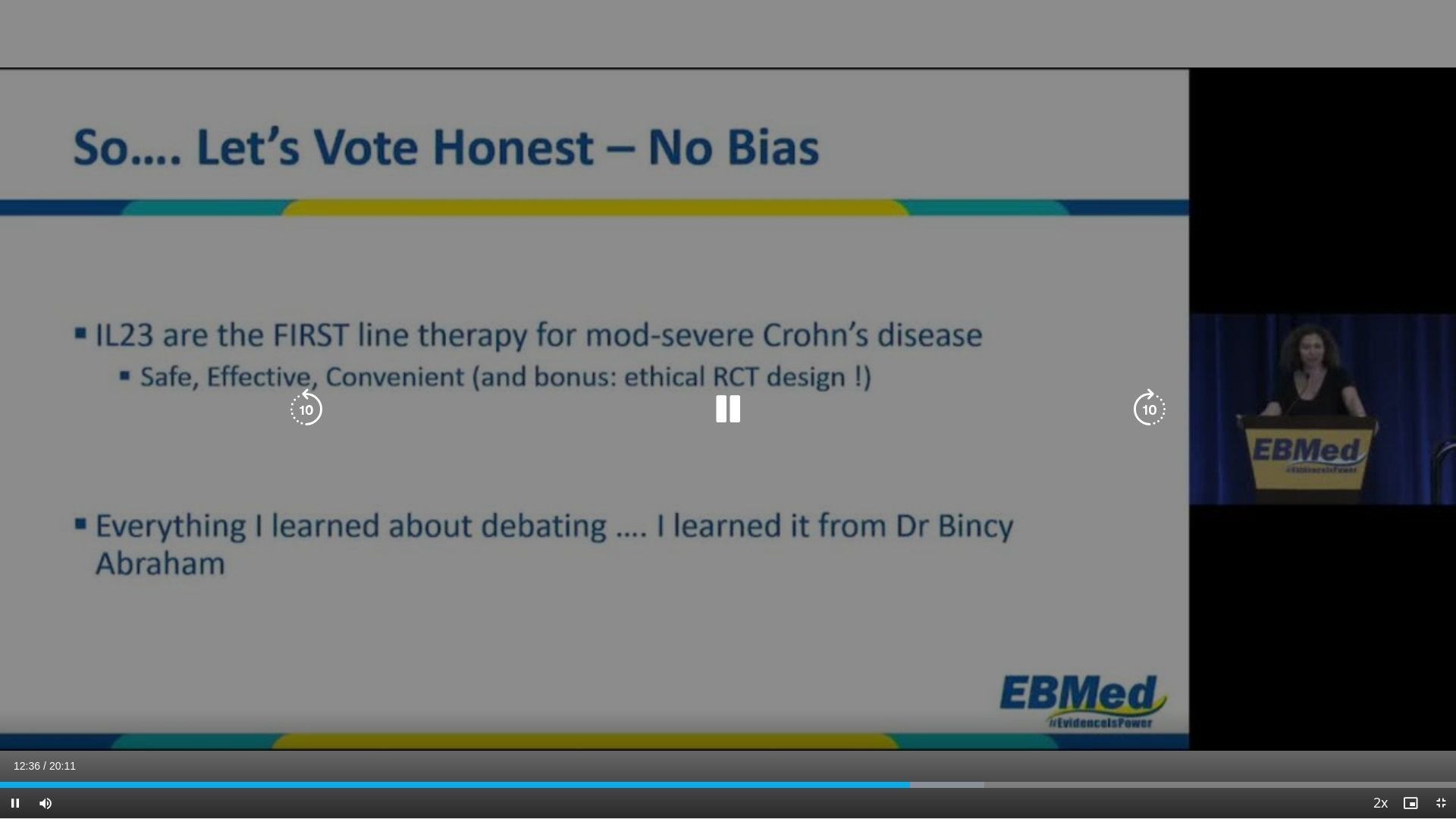
click at [734, 409] on icon "Video Player" at bounding box center [727, 409] width 42 height 42
click at [730, 409] on icon "Video Player" at bounding box center [727, 409] width 42 height 42
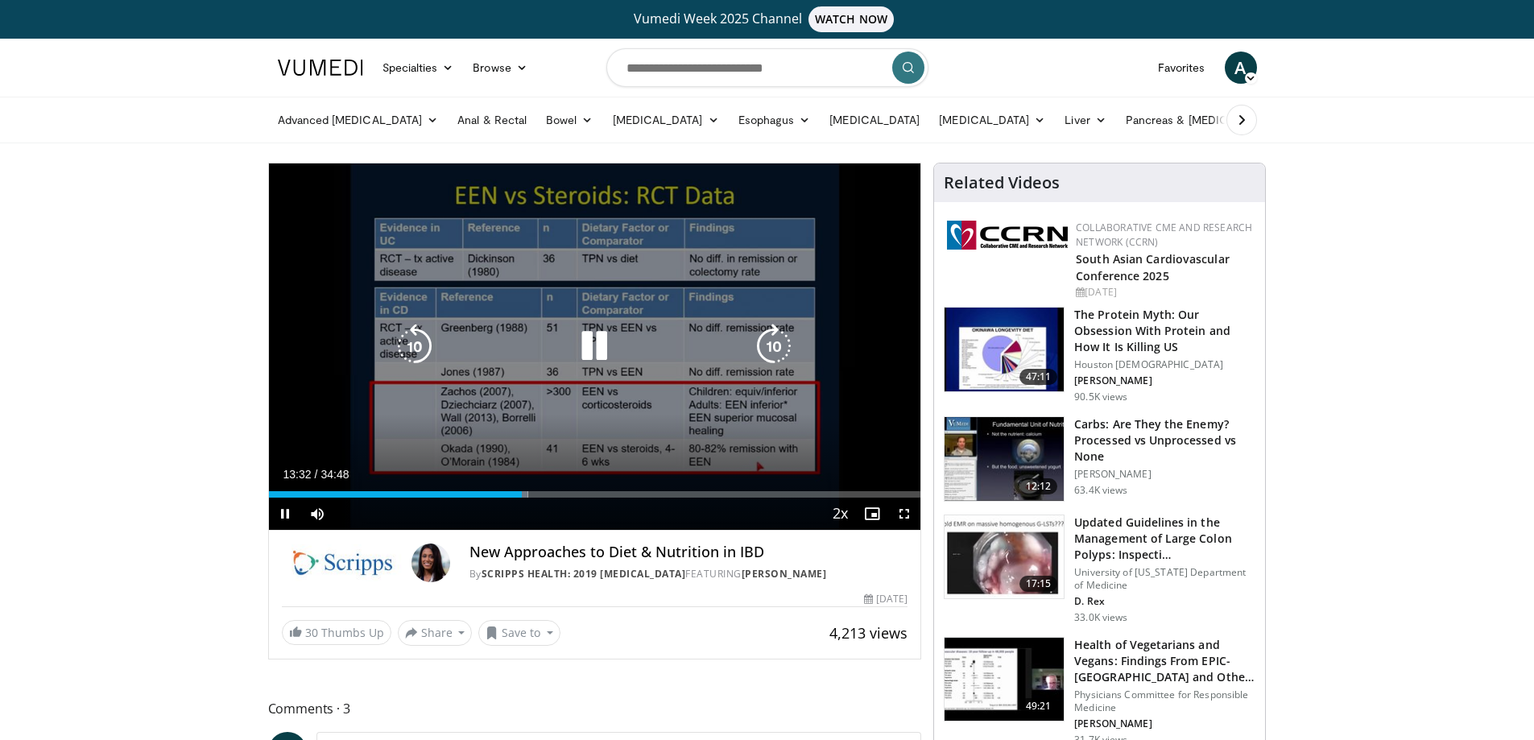
click at [597, 350] on icon "Video Player" at bounding box center [594, 346] width 45 height 45
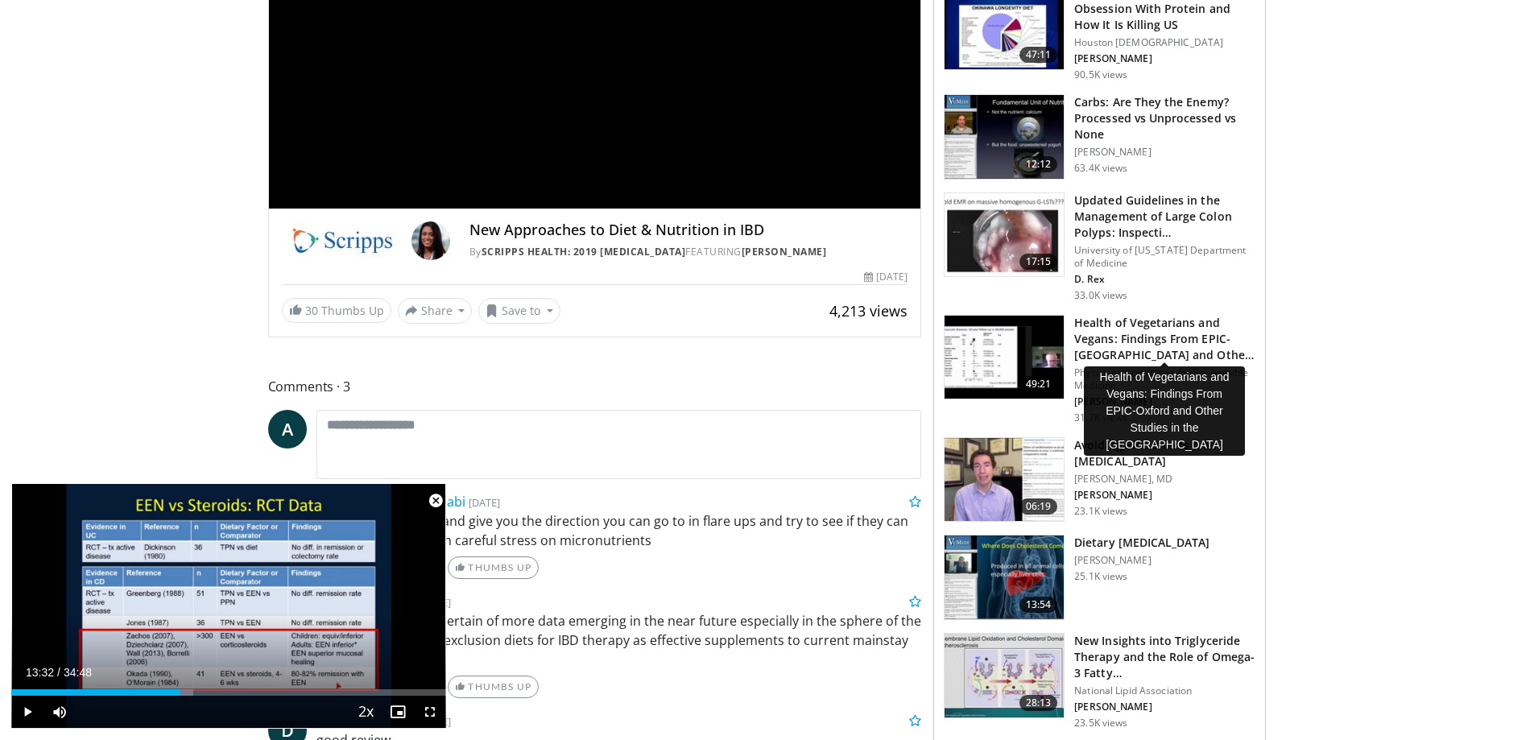
scroll to position [644, 0]
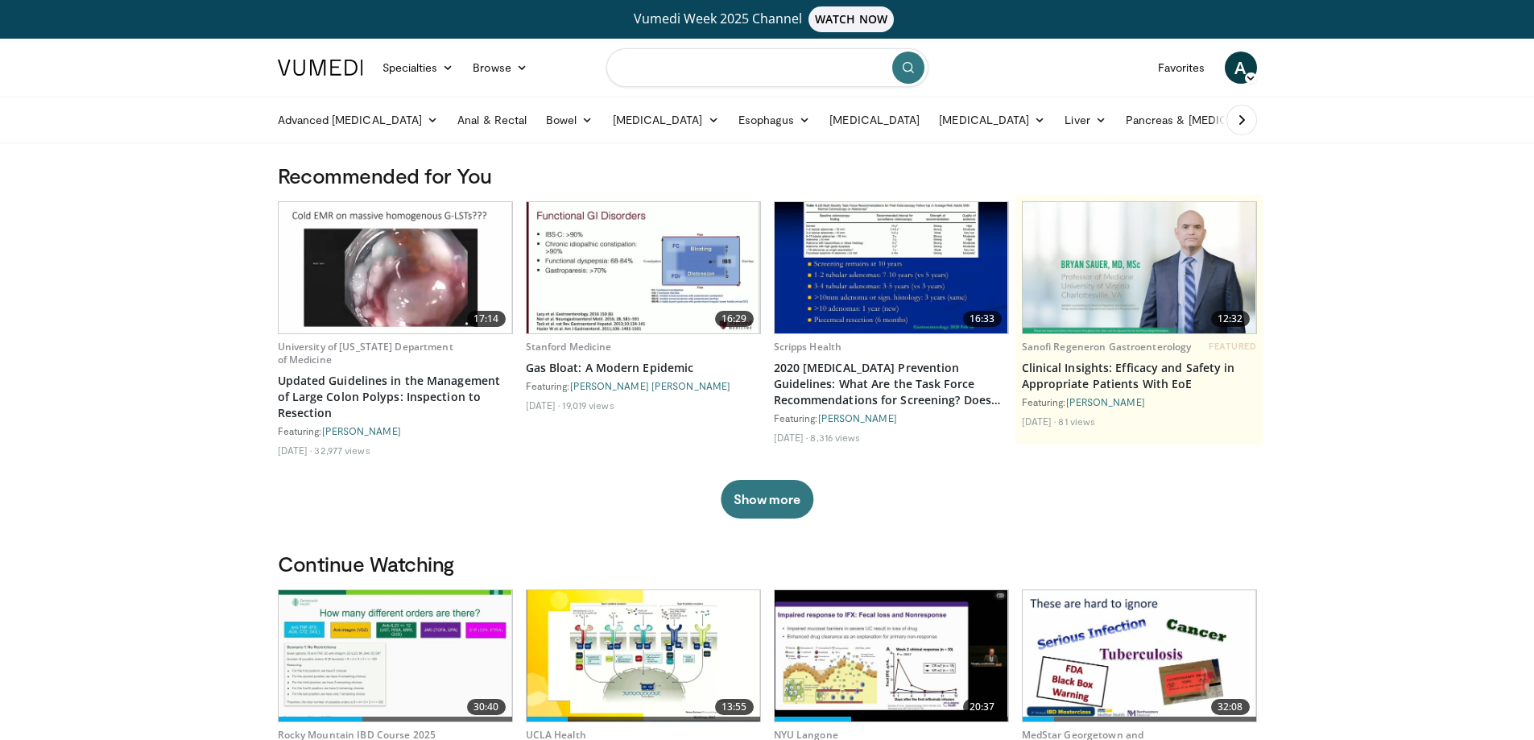
click at [742, 61] on input "Search topics, interventions" at bounding box center [767, 67] width 322 height 39
type input "**********"
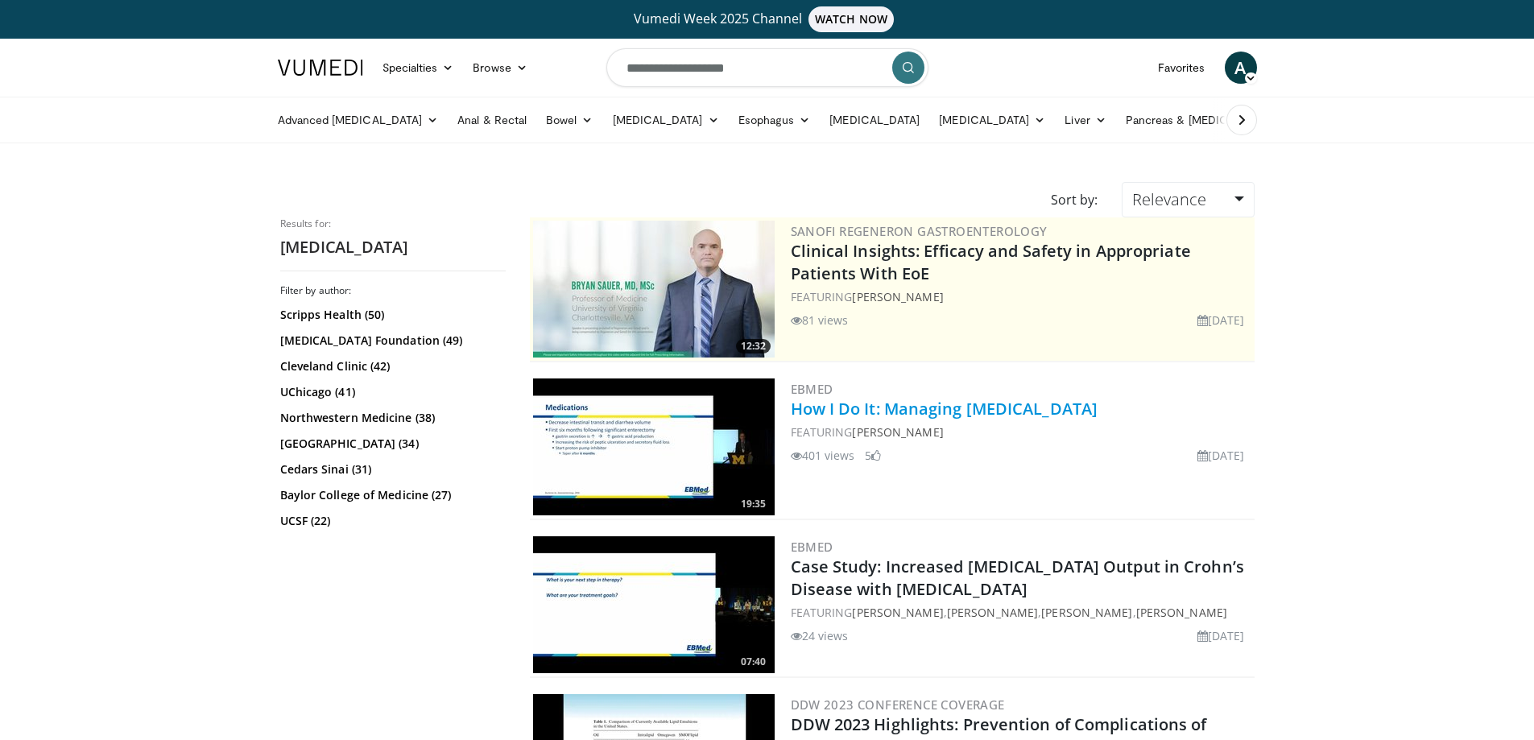
click at [1031, 408] on link "How I Do It: Managing [MEDICAL_DATA]" at bounding box center [945, 409] width 308 height 22
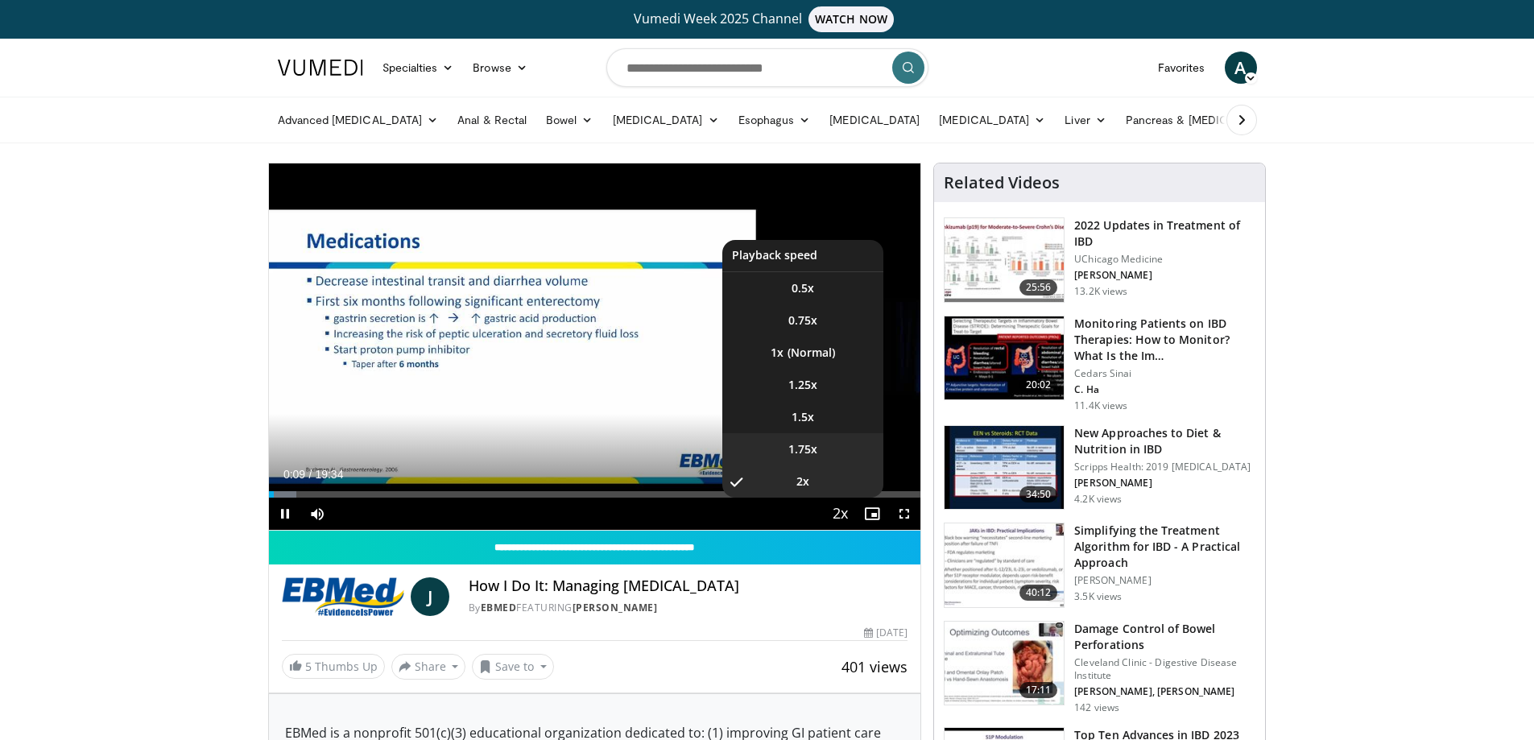
click at [815, 453] on span "1.75x" at bounding box center [802, 449] width 29 height 16
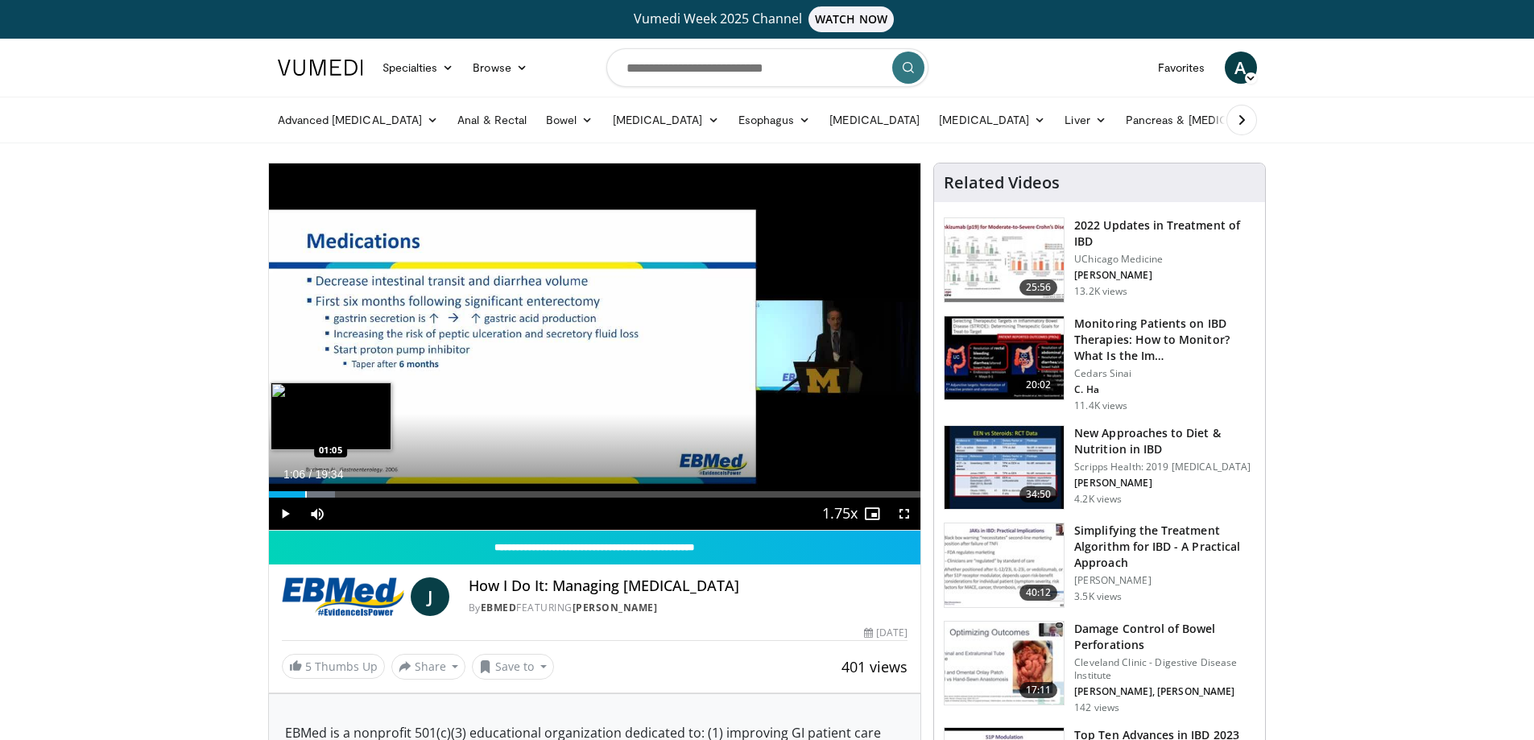
click at [305, 494] on div "Progress Bar" at bounding box center [306, 494] width 2 height 6
click at [311, 496] on div "Progress Bar" at bounding box center [315, 494] width 51 height 6
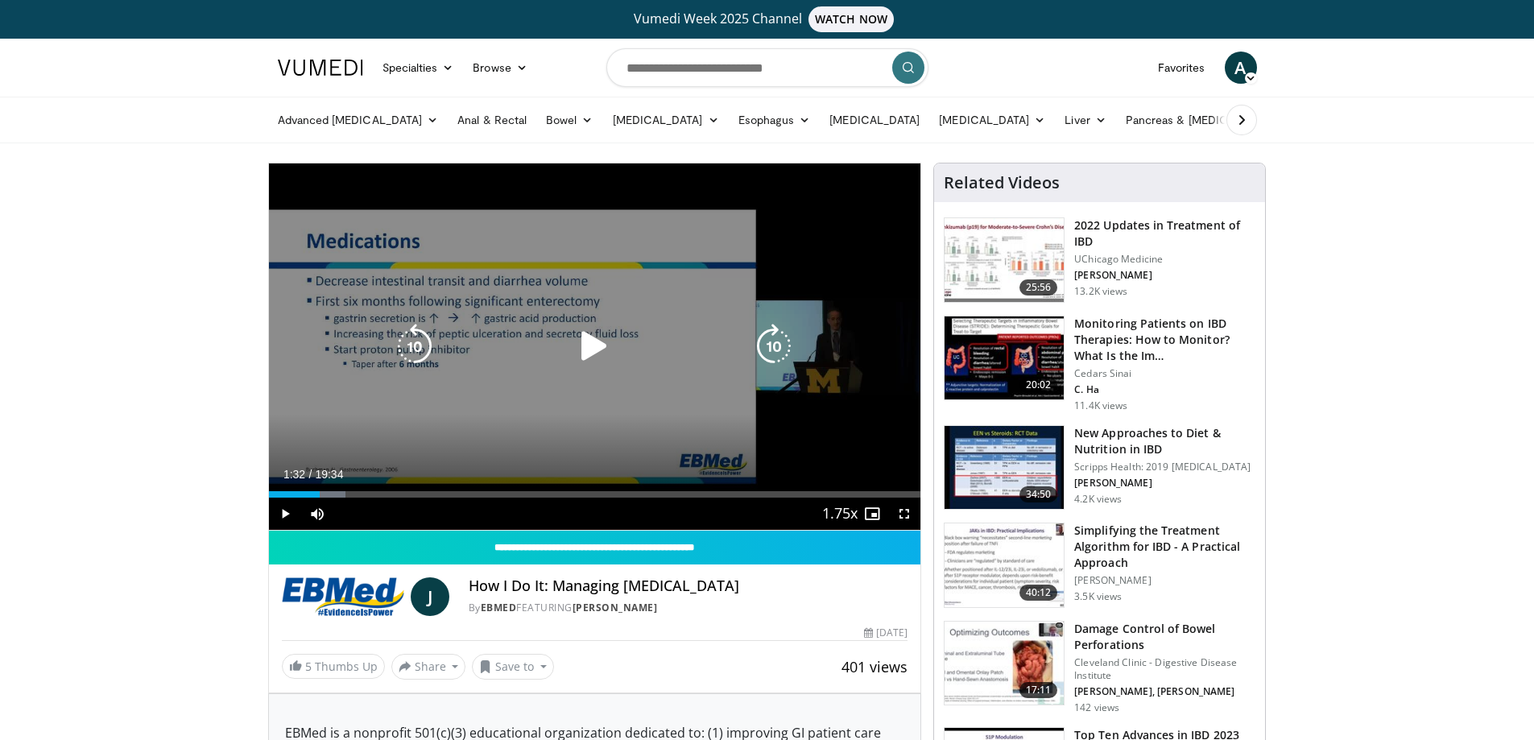
click at [0, 0] on div "Progress Bar" at bounding box center [0, 0] width 0 height 0
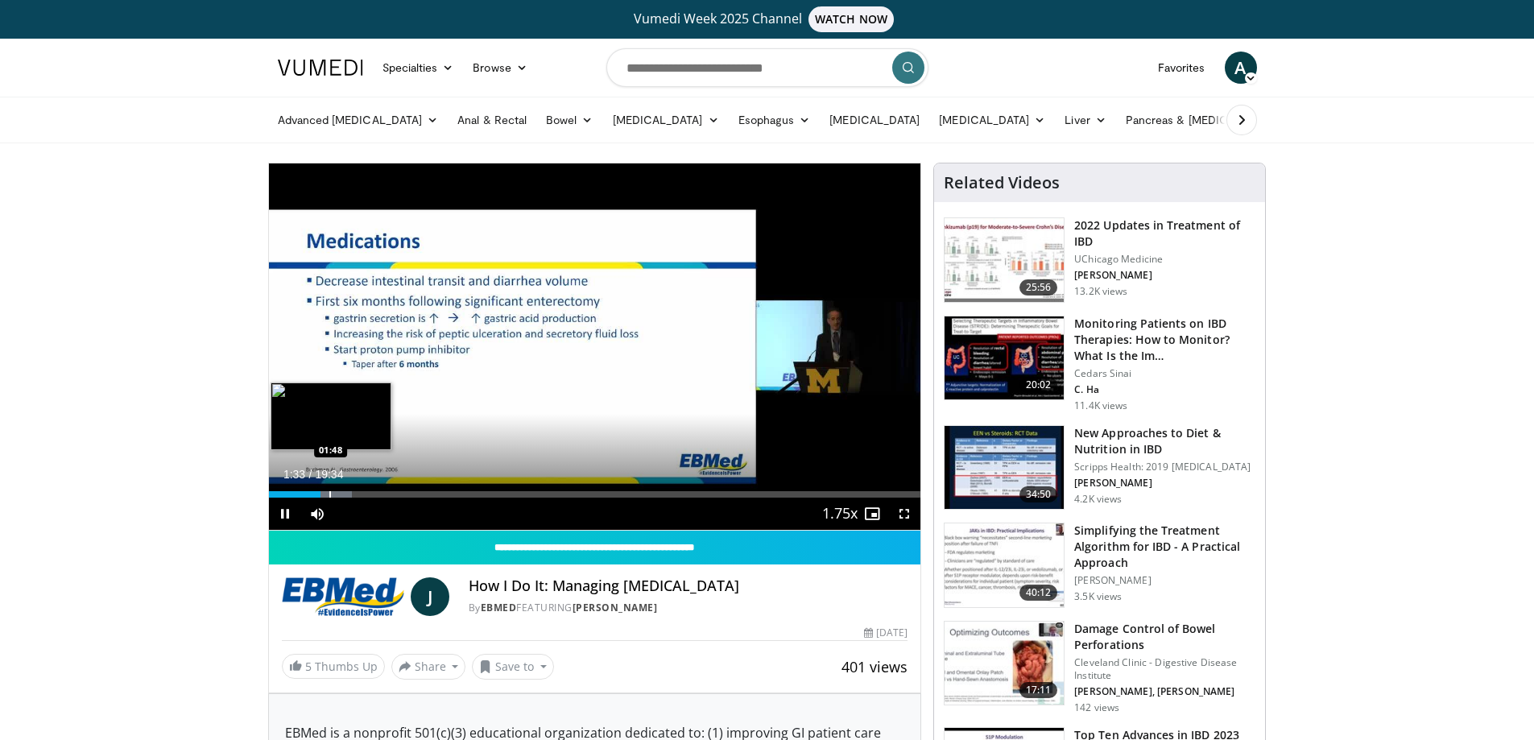
click at [331, 497] on div "Progress Bar" at bounding box center [328, 494] width 48 height 6
click at [347, 494] on div "Progress Bar" at bounding box center [348, 494] width 2 height 6
click at [366, 497] on div "Progress Bar" at bounding box center [367, 494] width 2 height 6
click at [378, 494] on div "Loaded : 20.28% 02:58 03:21" at bounding box center [595, 494] width 652 height 6
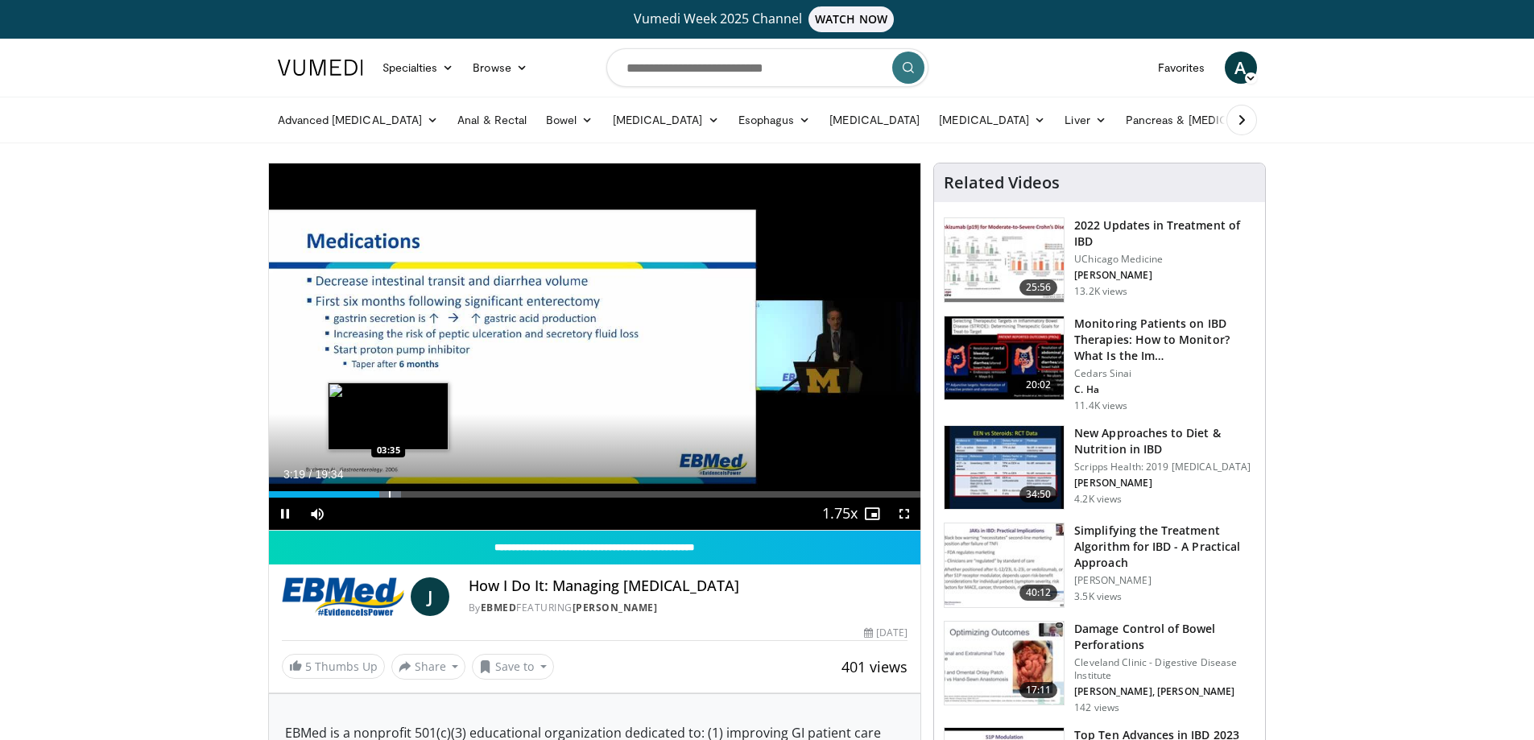
click at [389, 494] on div "Progress Bar" at bounding box center [390, 494] width 2 height 6
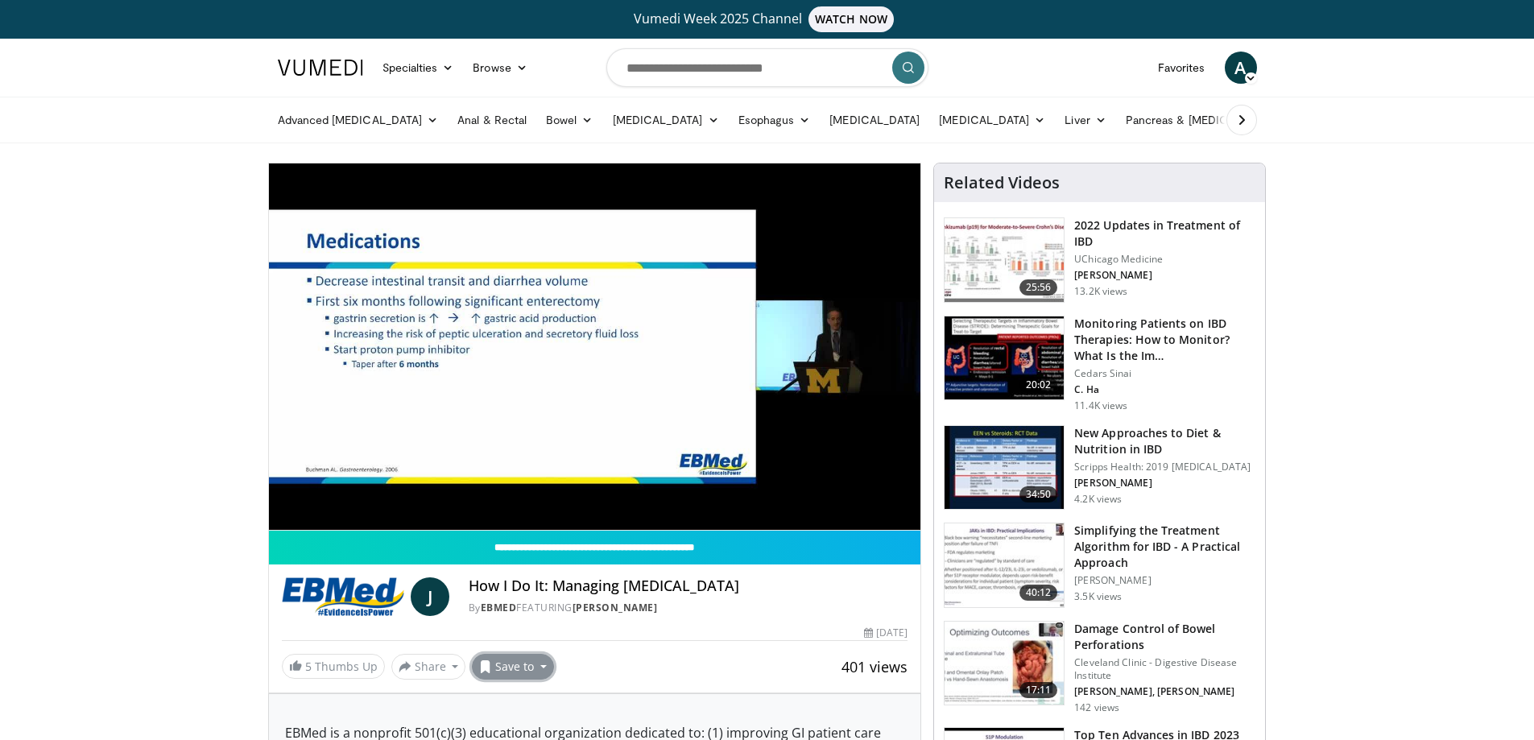
click at [537, 666] on button "Save to" at bounding box center [513, 667] width 82 height 26
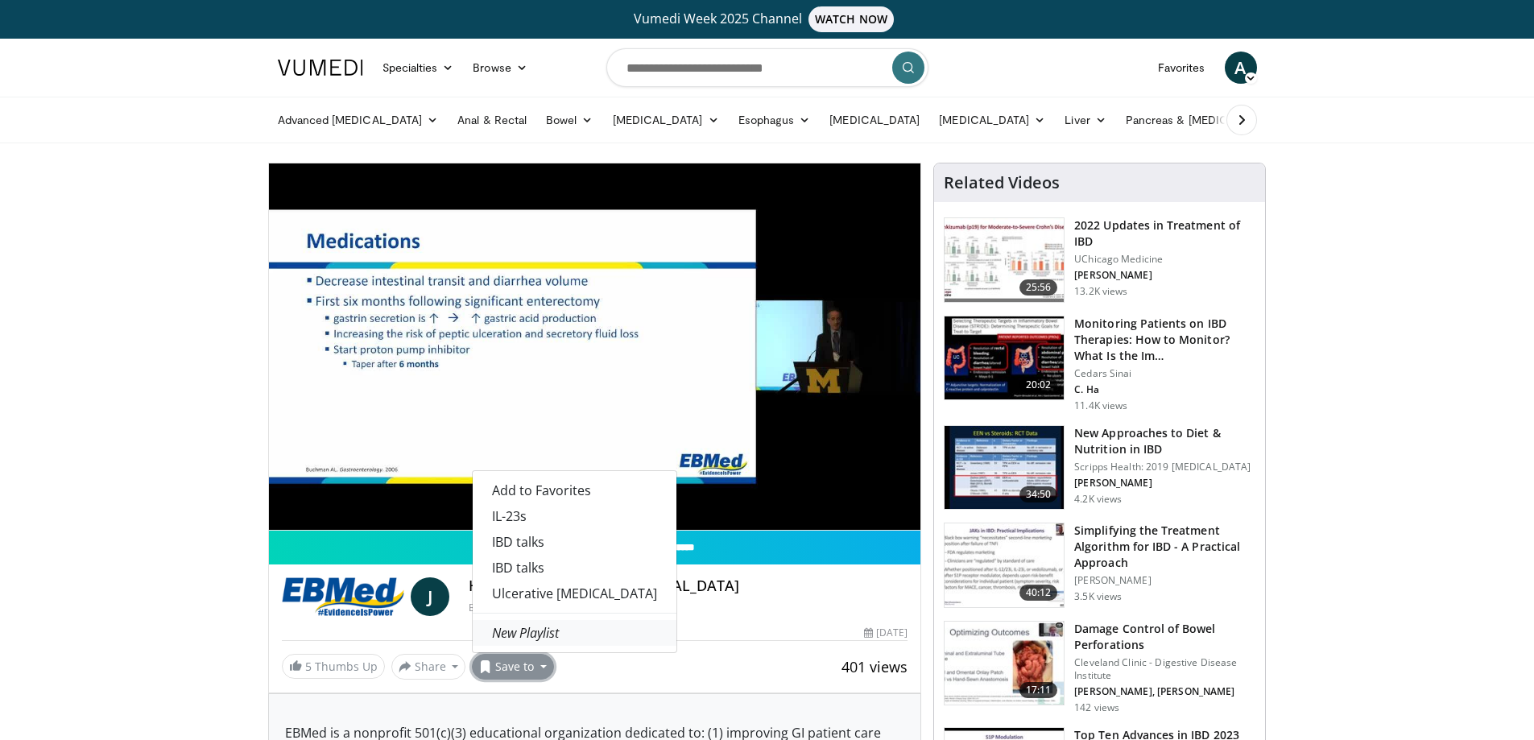
click at [546, 636] on em "New Playlist" at bounding box center [525, 633] width 67 height 18
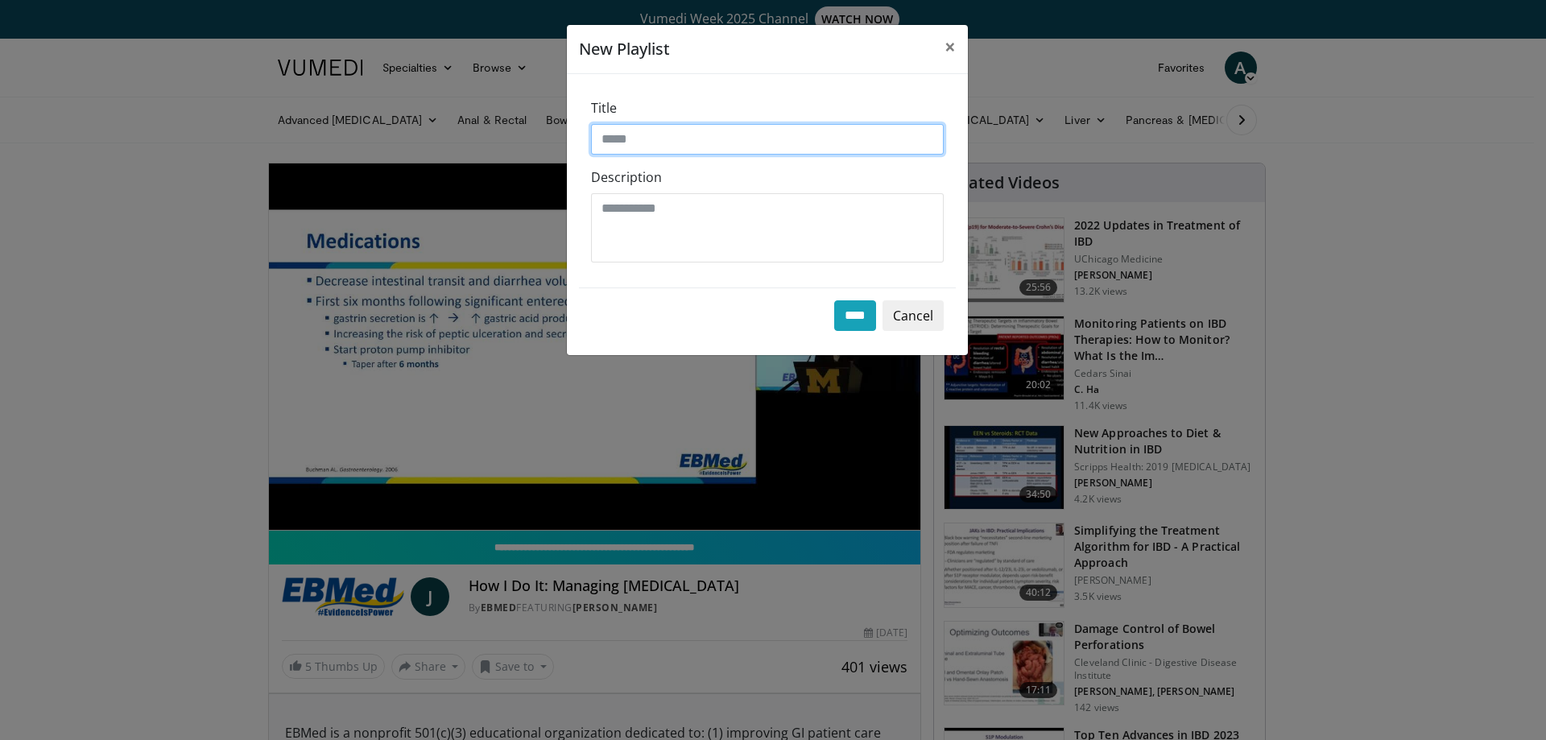
click at [750, 148] on input "Title" at bounding box center [767, 139] width 353 height 31
type input "***"
click at [862, 322] on input "****" at bounding box center [855, 315] width 42 height 31
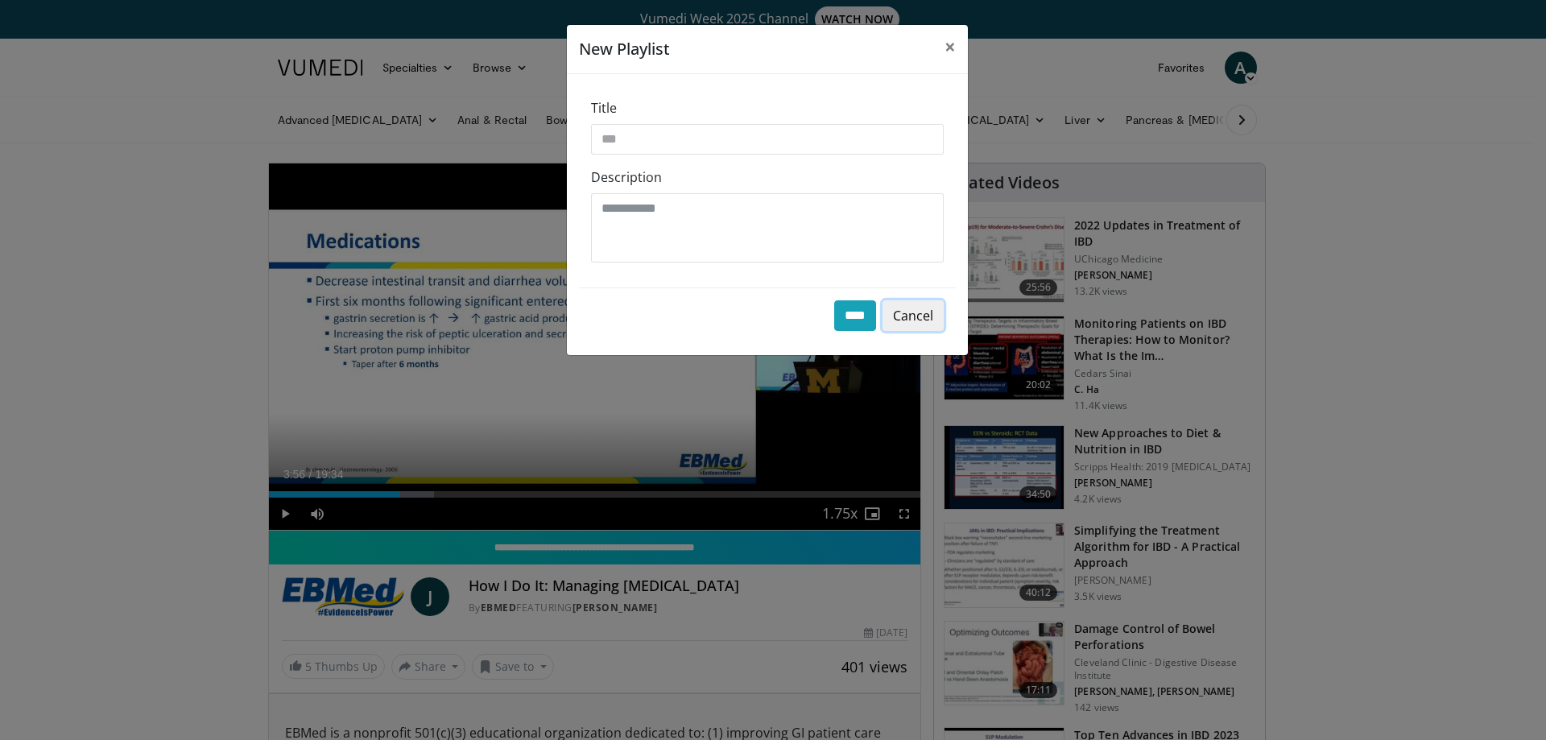
click at [899, 309] on button "Cancel" at bounding box center [913, 315] width 61 height 31
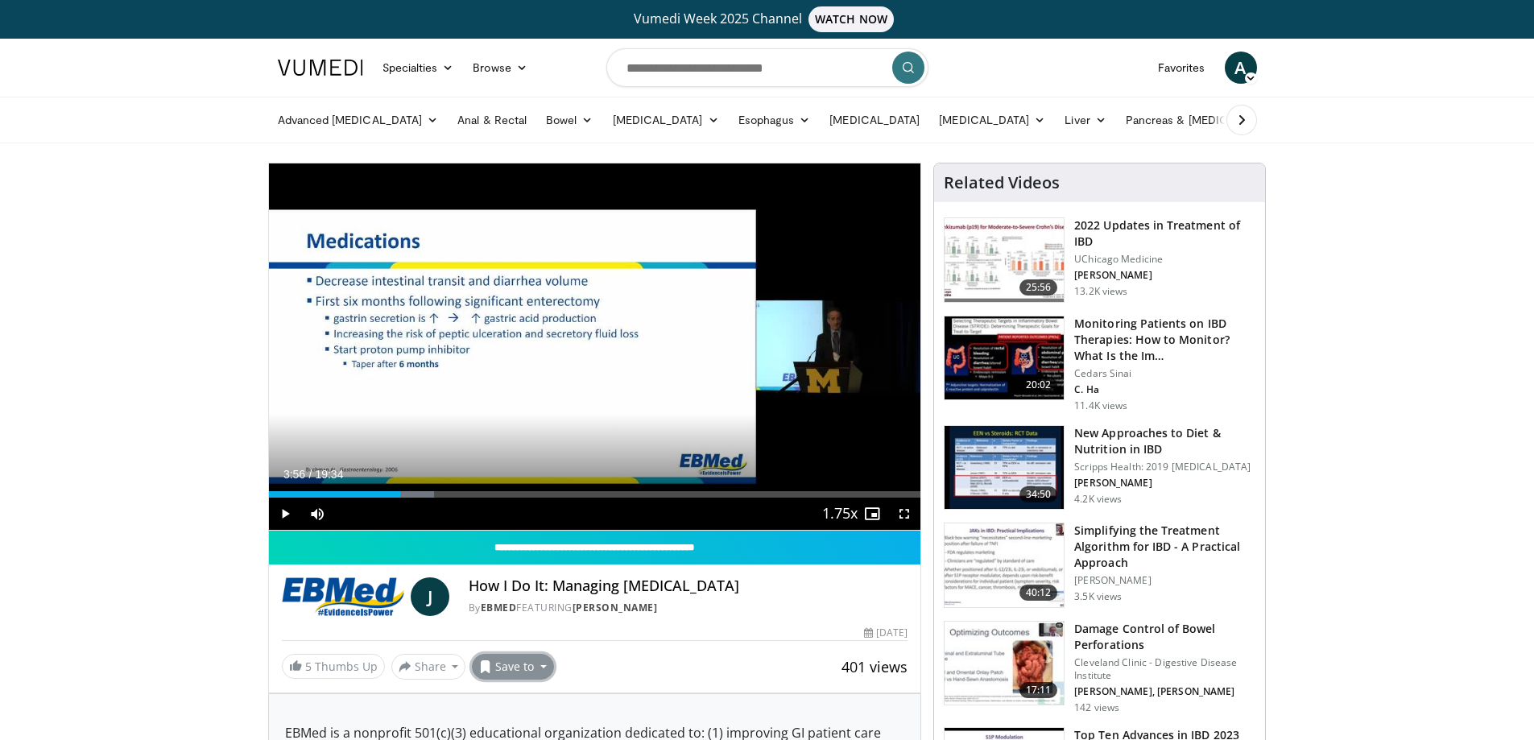
click at [531, 665] on button "Save to" at bounding box center [513, 667] width 82 height 26
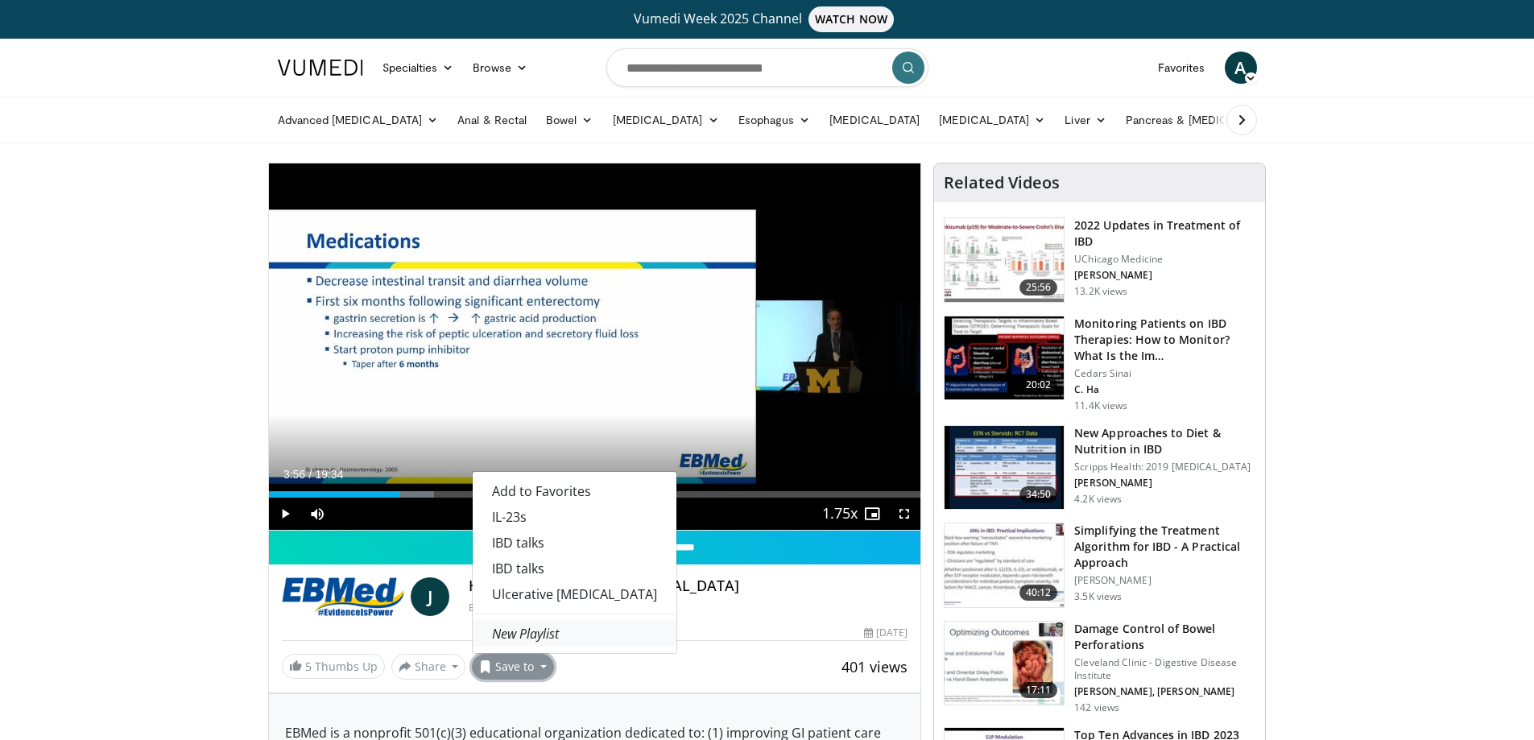
click at [535, 635] on em "New Playlist" at bounding box center [525, 634] width 67 height 18
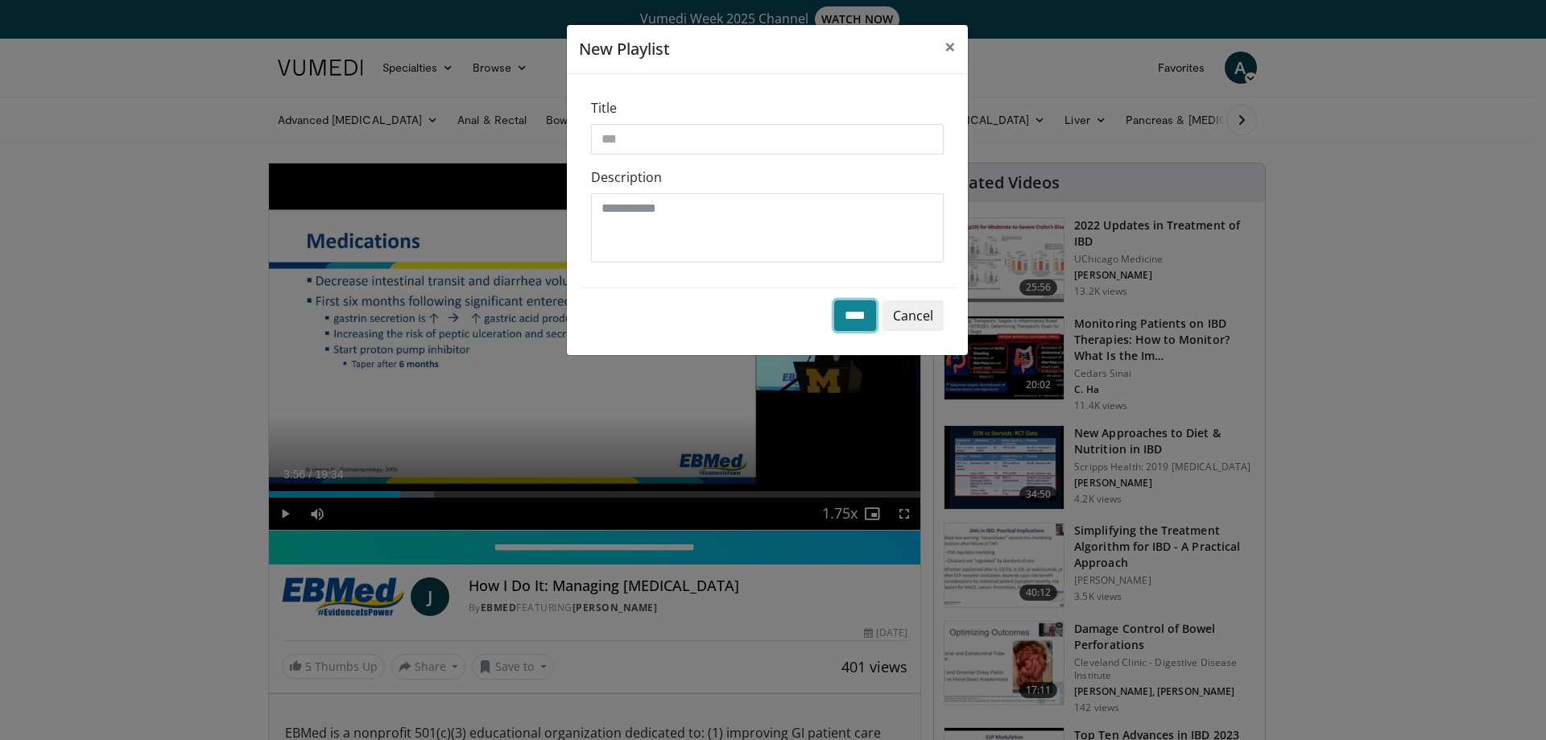
click at [851, 315] on input "****" at bounding box center [855, 315] width 42 height 31
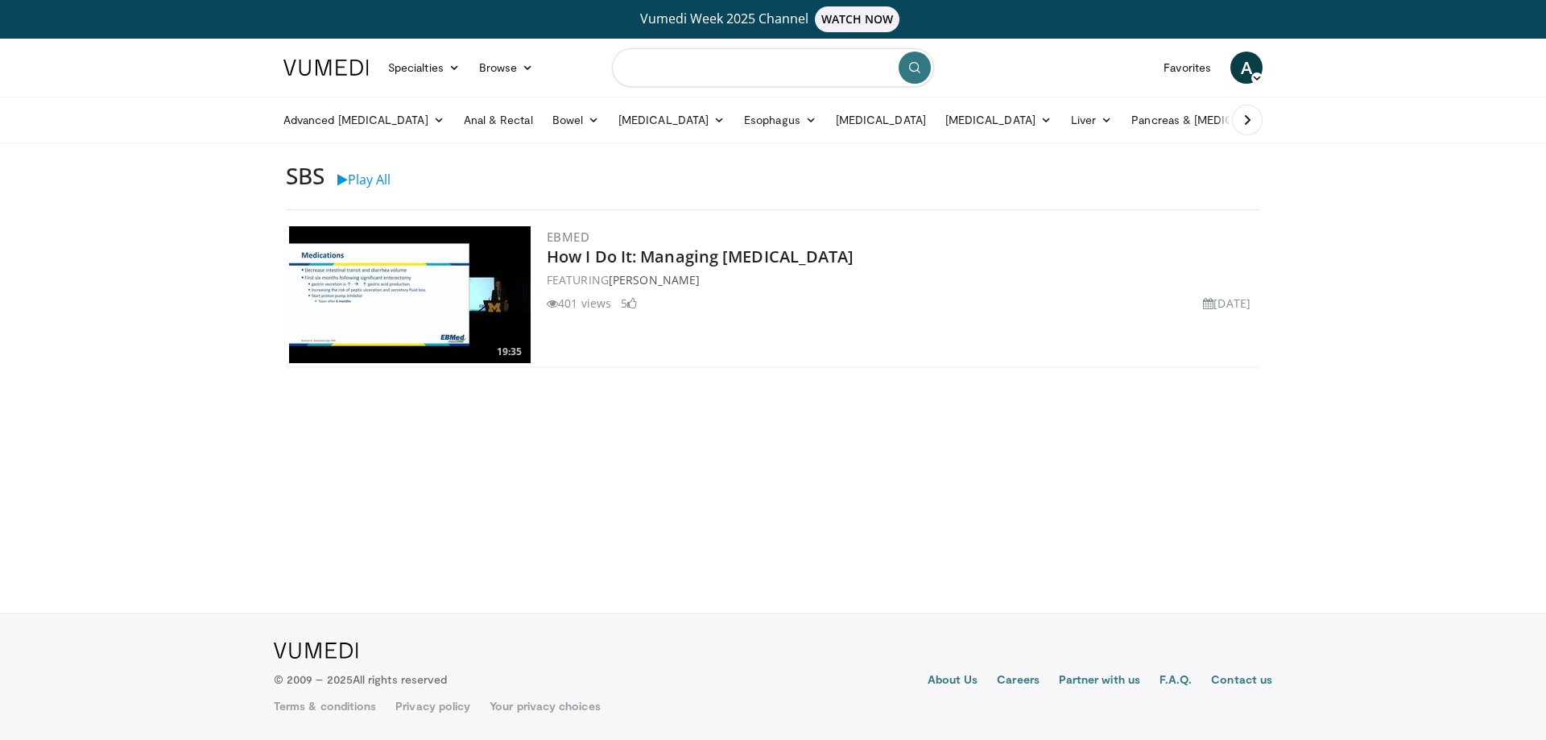
click at [743, 72] on input "Search topics, interventions" at bounding box center [773, 67] width 322 height 39
type input "**********"
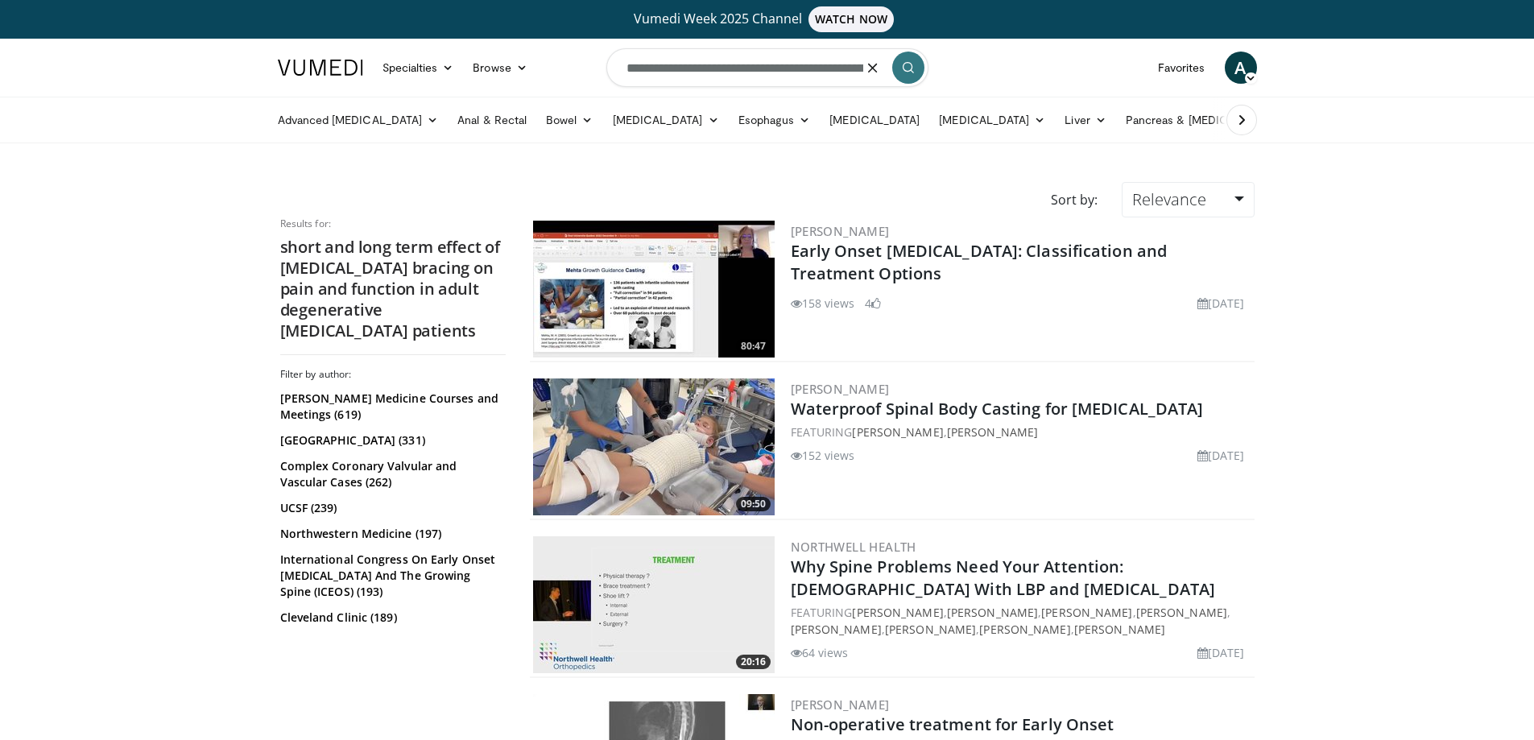
drag, startPoint x: 871, startPoint y: 65, endPoint x: 331, endPoint y: 79, distance: 540.5
click at [331, 79] on nav "Specialties Adult & Family Medicine Allergy, [MEDICAL_DATA], Immunology Anesthe…" at bounding box center [767, 68] width 999 height 58
type input "**********"
click at [869, 68] on icon "button" at bounding box center [872, 67] width 13 height 13
type input "**********"
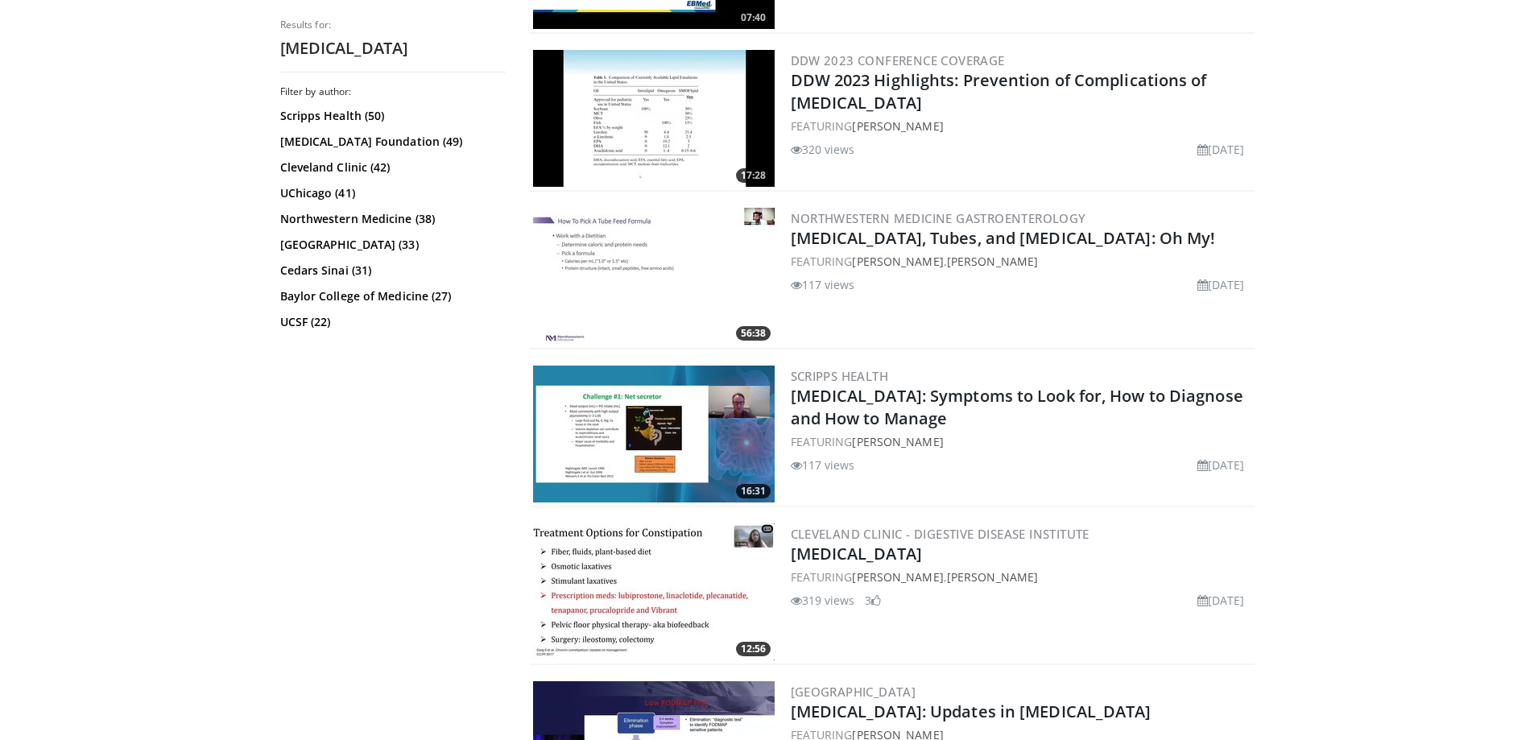
scroll to position [725, 0]
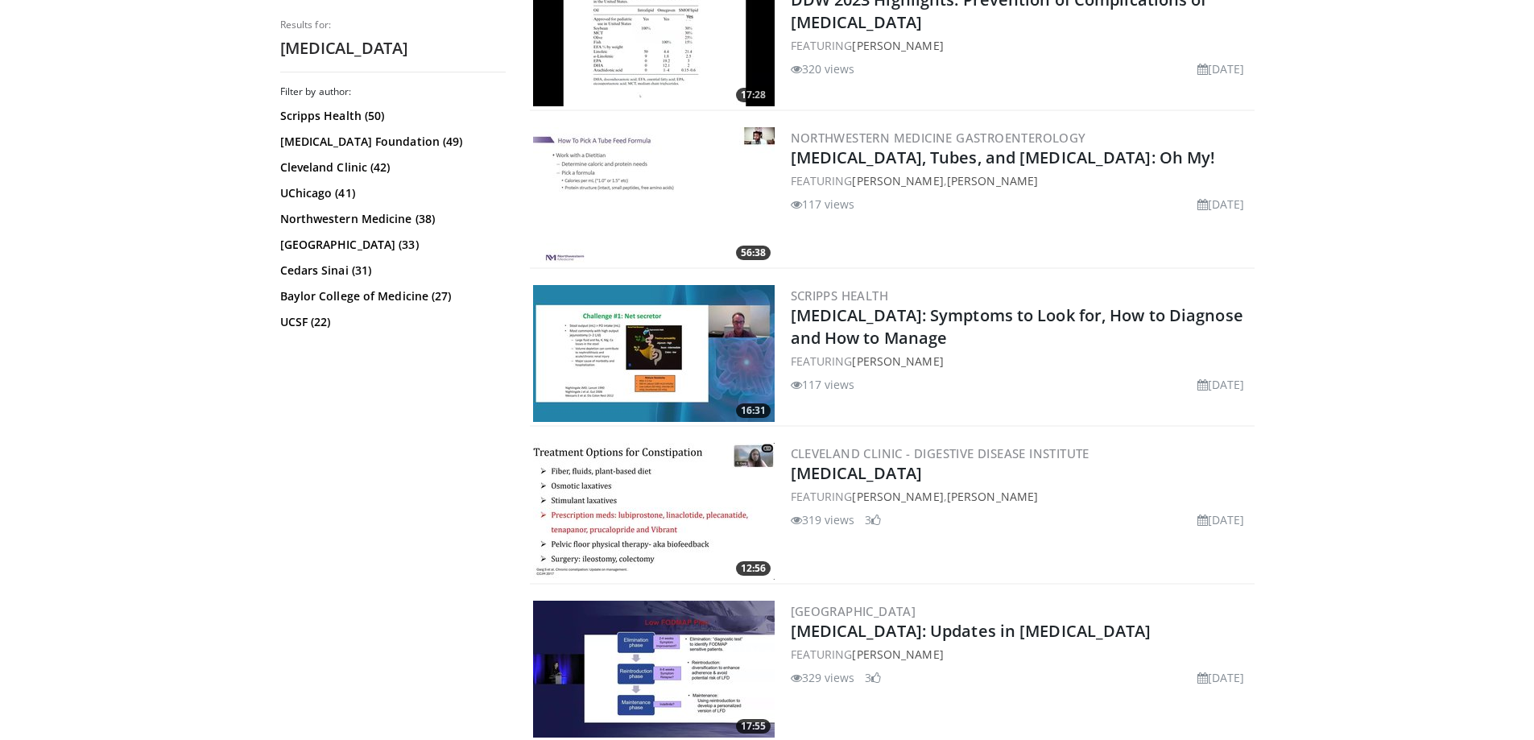
click at [1036, 329] on h2 "[MEDICAL_DATA]: Symptoms to Look for, How to Diagnose and How to Manage" at bounding box center [1021, 326] width 461 height 45
click at [1030, 313] on link "[MEDICAL_DATA]: Symptoms to Look for, How to Diagnose and How to Manage" at bounding box center [1017, 326] width 453 height 44
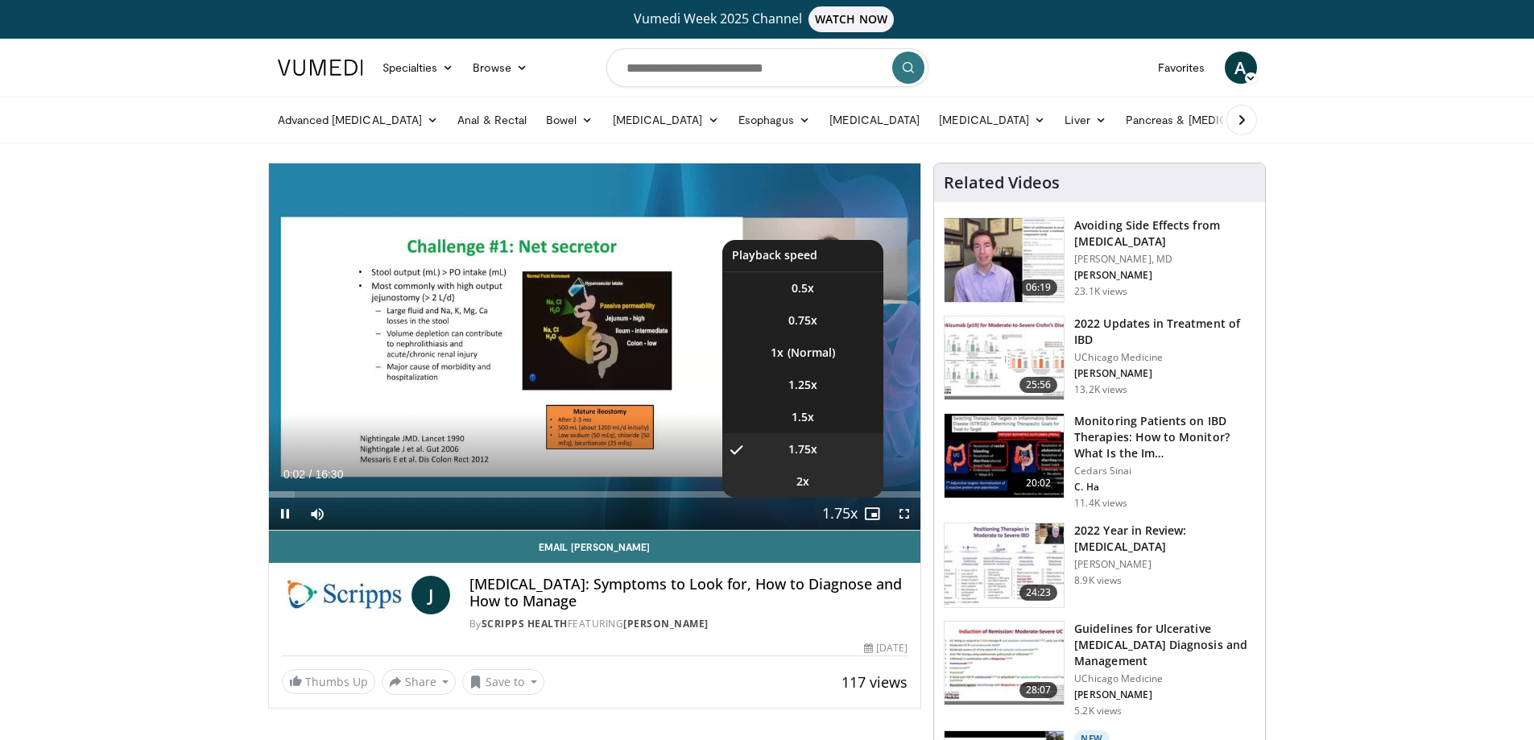
click at [817, 477] on li "2x" at bounding box center [802, 481] width 161 height 32
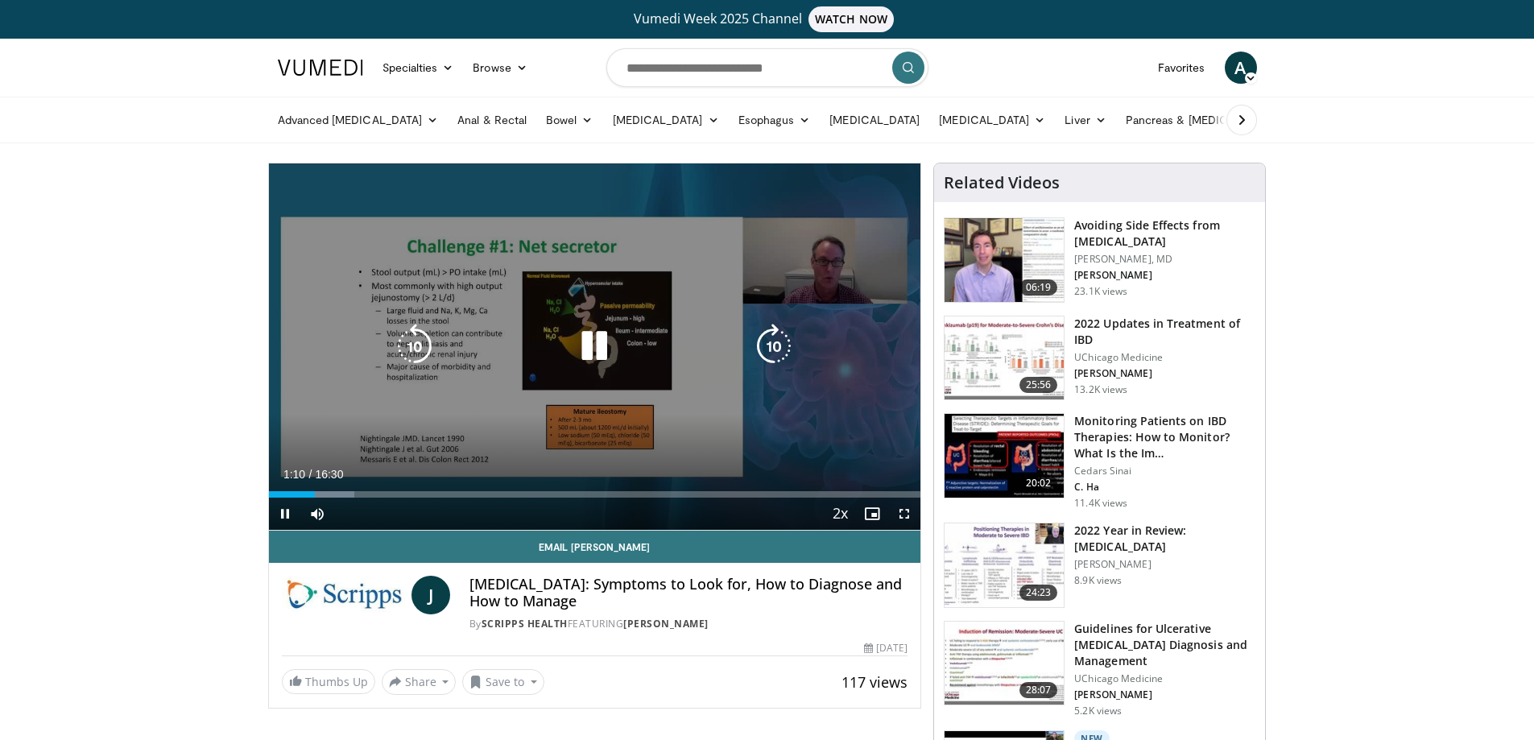
drag, startPoint x: 600, startPoint y: 347, endPoint x: 634, endPoint y: 354, distance: 34.4
click at [600, 347] on icon "Video Player" at bounding box center [594, 346] width 45 height 45
